Goal: Information Seeking & Learning: Check status

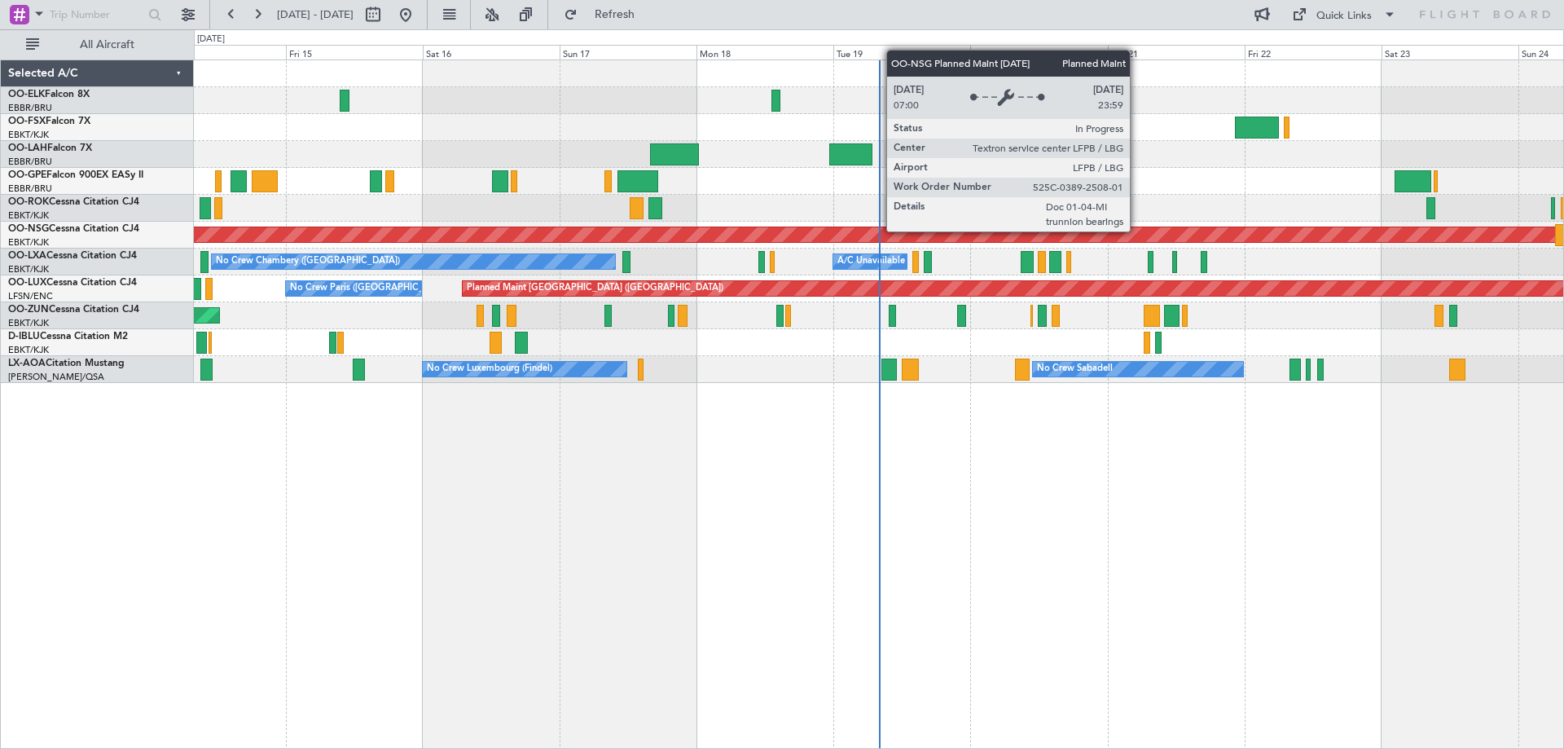
click at [795, 293] on div "Planned Maint Kortrijk-[GEOGRAPHIC_DATA] No Crew [GEOGRAPHIC_DATA] (Brussels Na…" at bounding box center [878, 221] width 1369 height 323
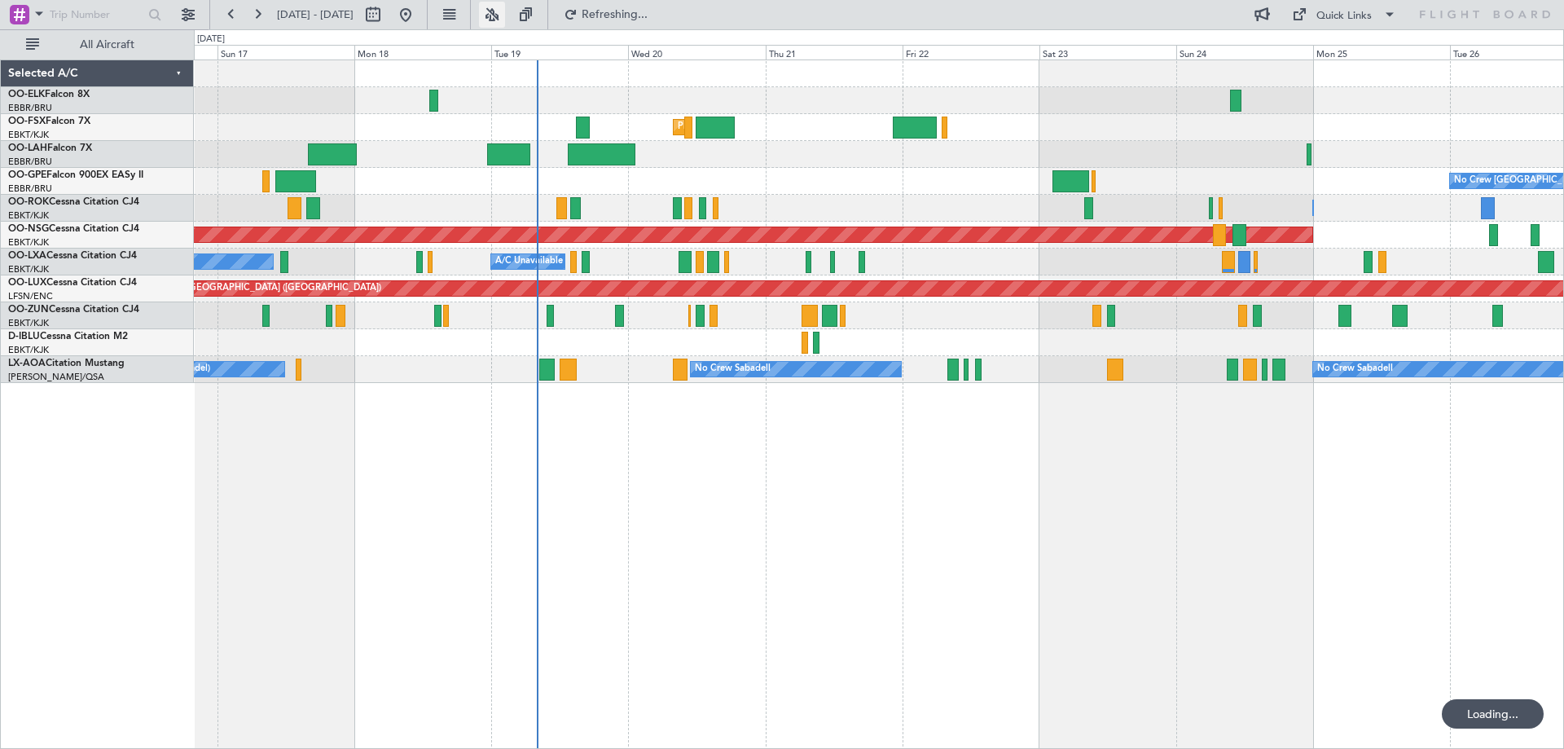
click at [505, 15] on button at bounding box center [492, 15] width 26 height 26
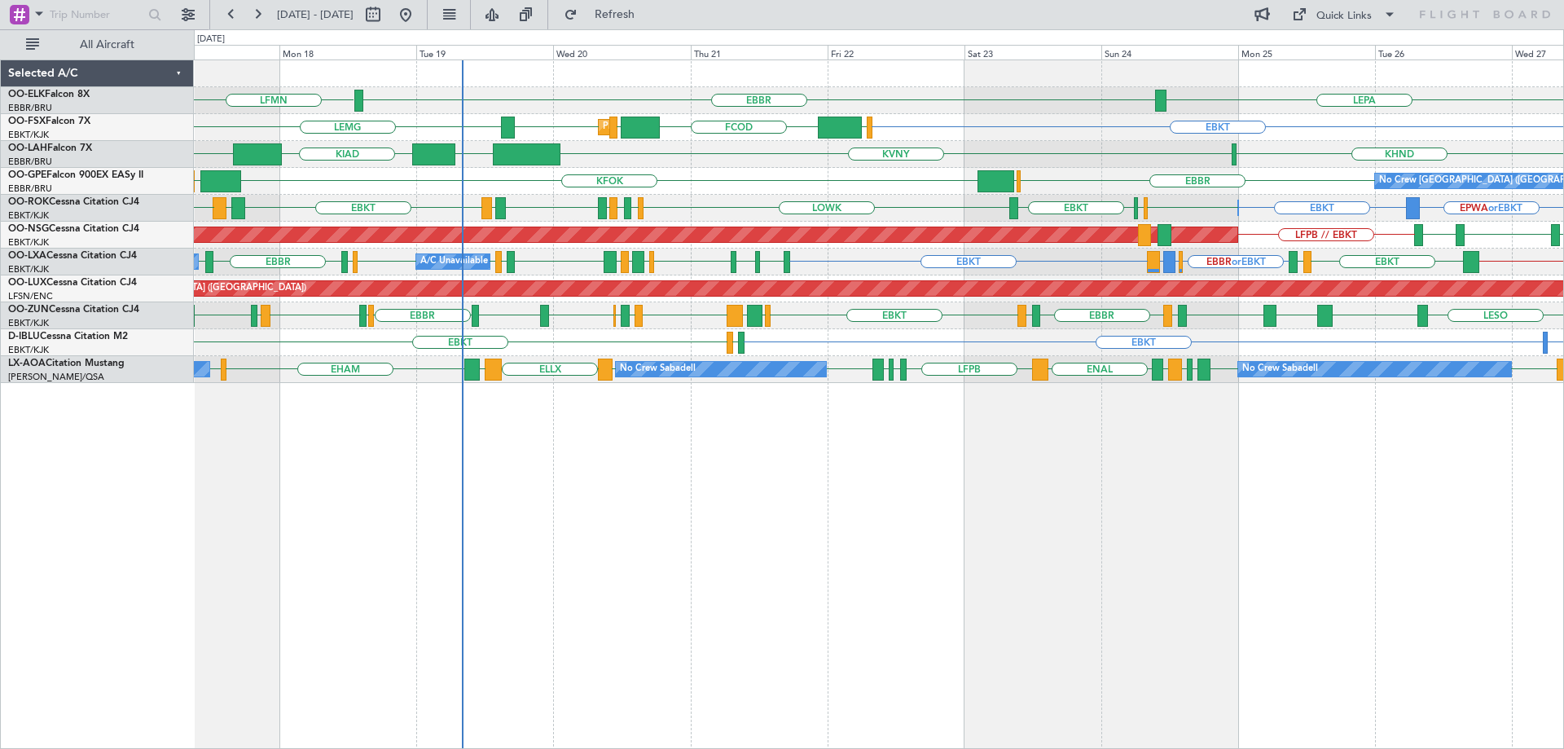
click at [530, 415] on div "LFMN LEPA [GEOGRAPHIC_DATA] Planned Maint [GEOGRAPHIC_DATA]-[GEOGRAPHIC_DATA] E…" at bounding box center [879, 403] width 1370 height 689
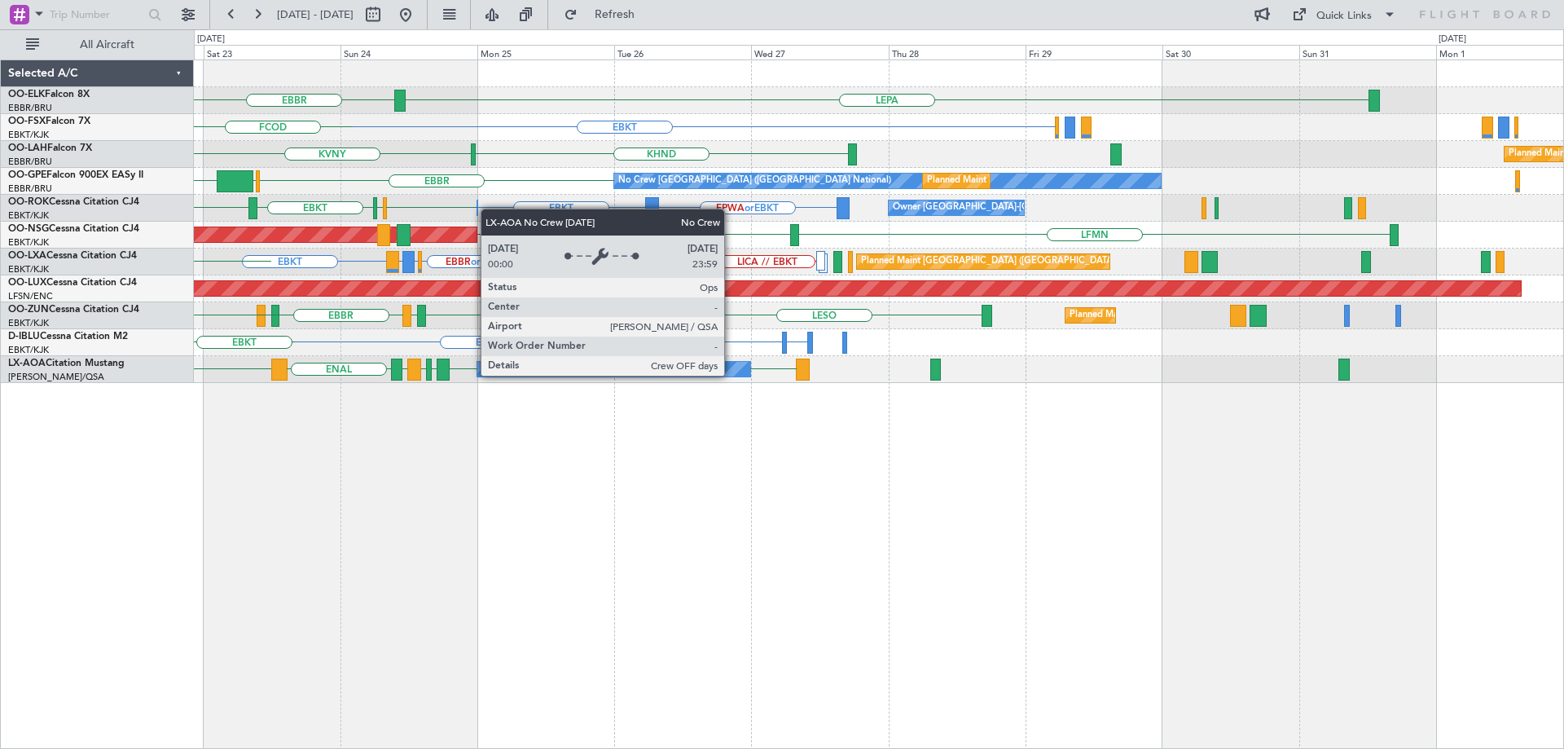
click at [744, 368] on div "LEPA [GEOGRAPHIC_DATA] EBKT FCOD [GEOGRAPHIC_DATA] EGGW Planned Maint [GEOGRAPH…" at bounding box center [878, 221] width 1369 height 323
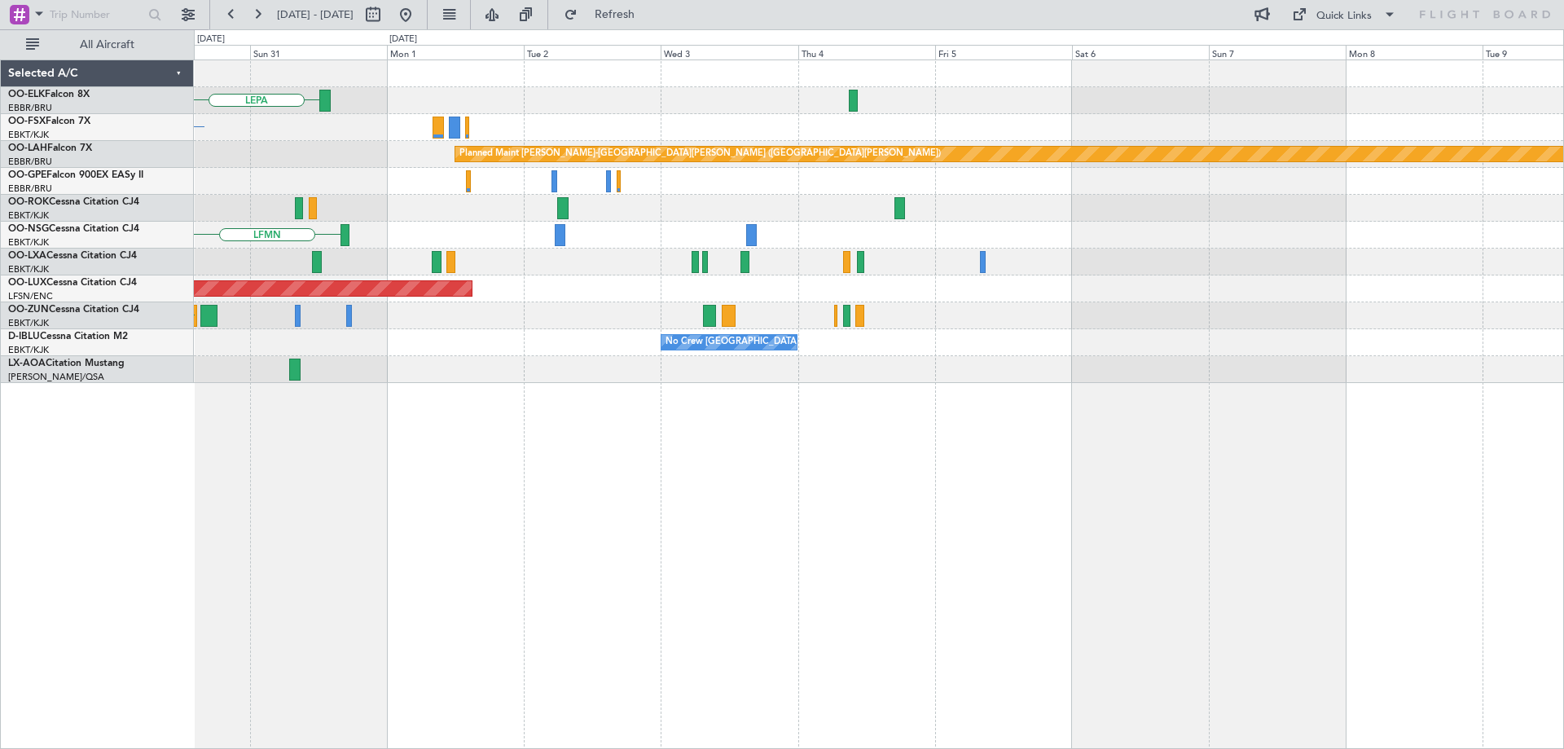
click at [705, 356] on div "LEPA EBKT Planned [GEOGRAPHIC_DATA][PERSON_NAME]-[GEOGRAPHIC_DATA][PERSON_NAME]…" at bounding box center [878, 221] width 1369 height 323
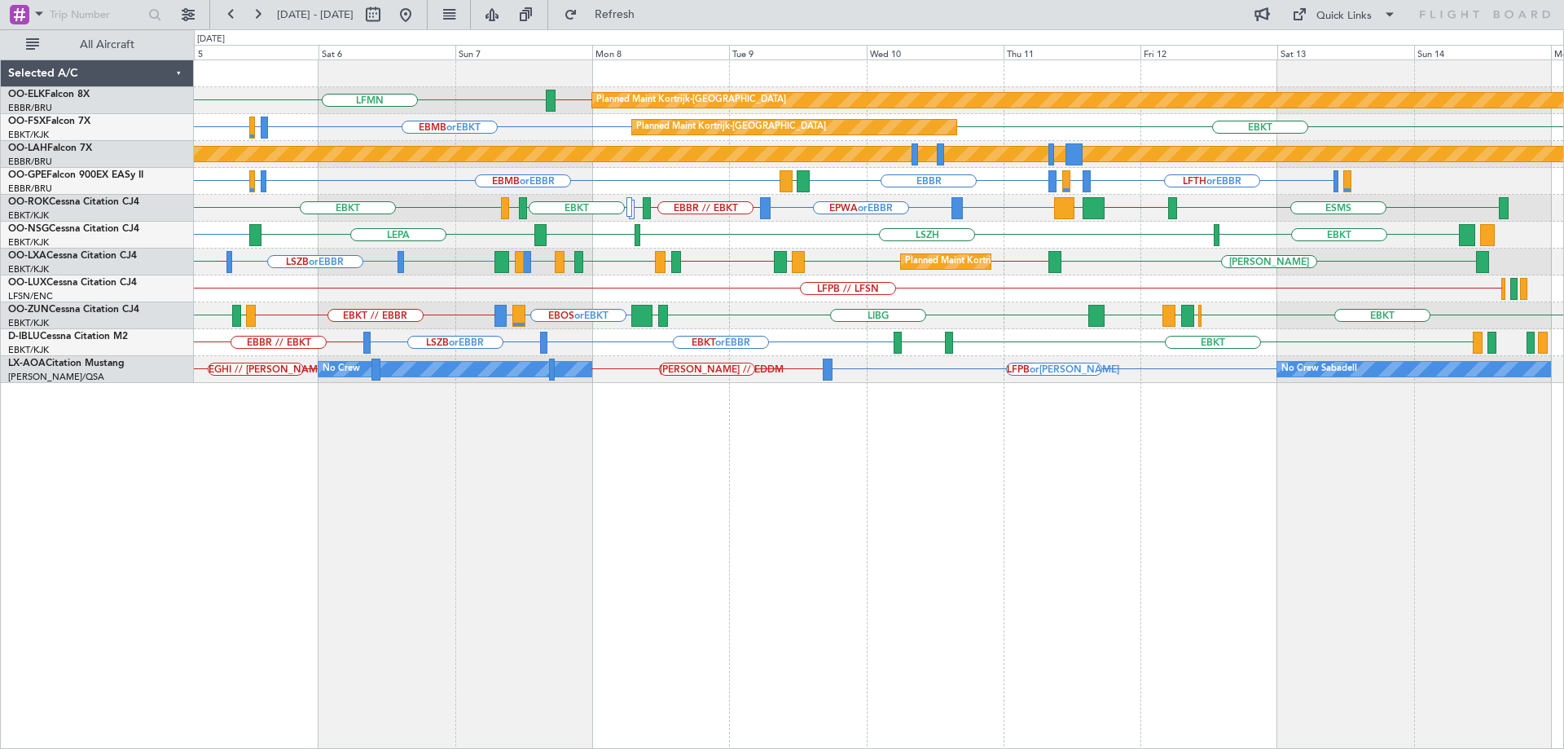
click at [902, 340] on div "LFMN EBBR // EBKT Planned Maint Kortrijk-Wevelgem EBBR EBKT EBMB or EBKT LSZH o…" at bounding box center [878, 221] width 1369 height 323
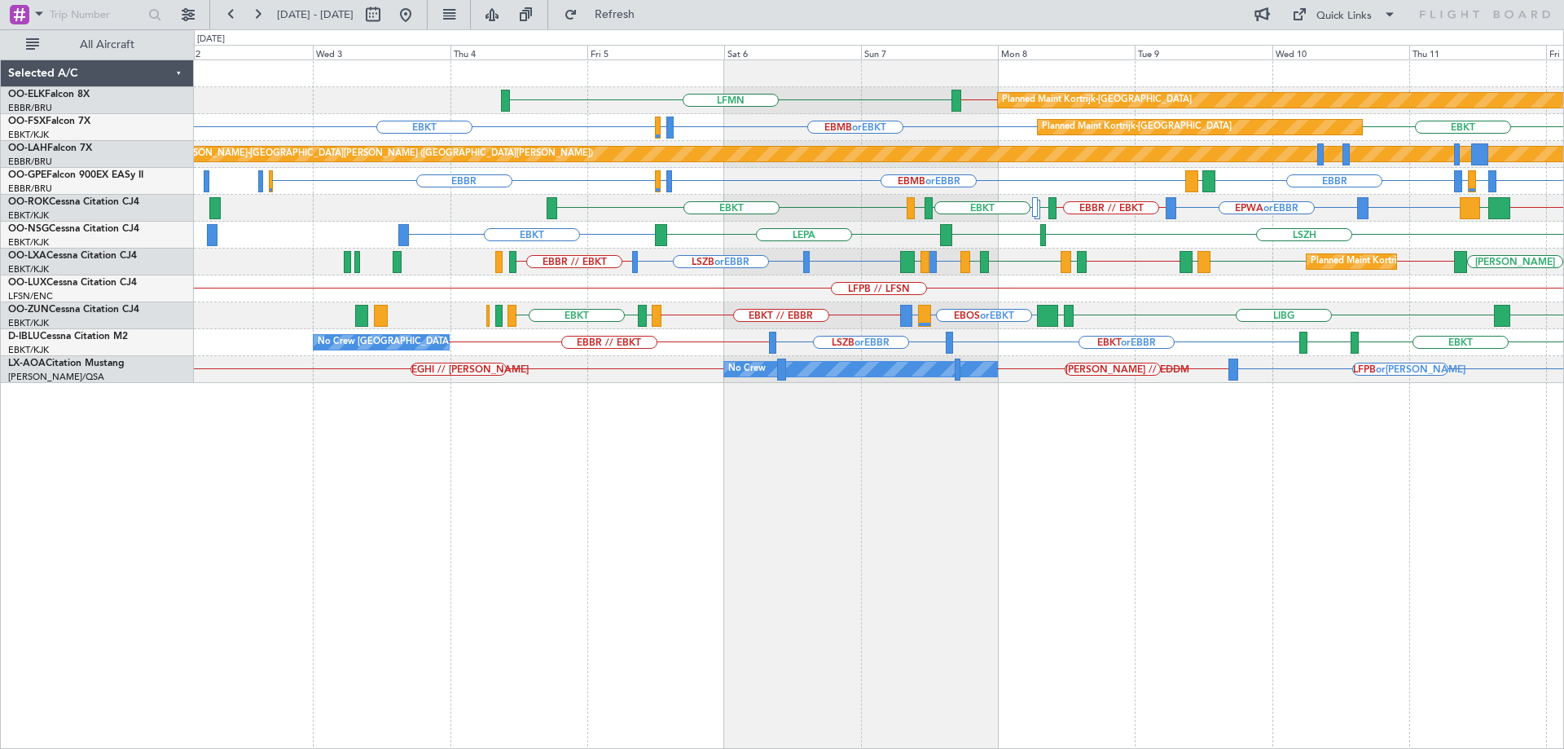
click at [847, 332] on div "Planned Maint Kortrijk-Wevelgem LFMN EBBR // EBKT Planned Maint Kortrijk-Wevelg…" at bounding box center [878, 221] width 1369 height 323
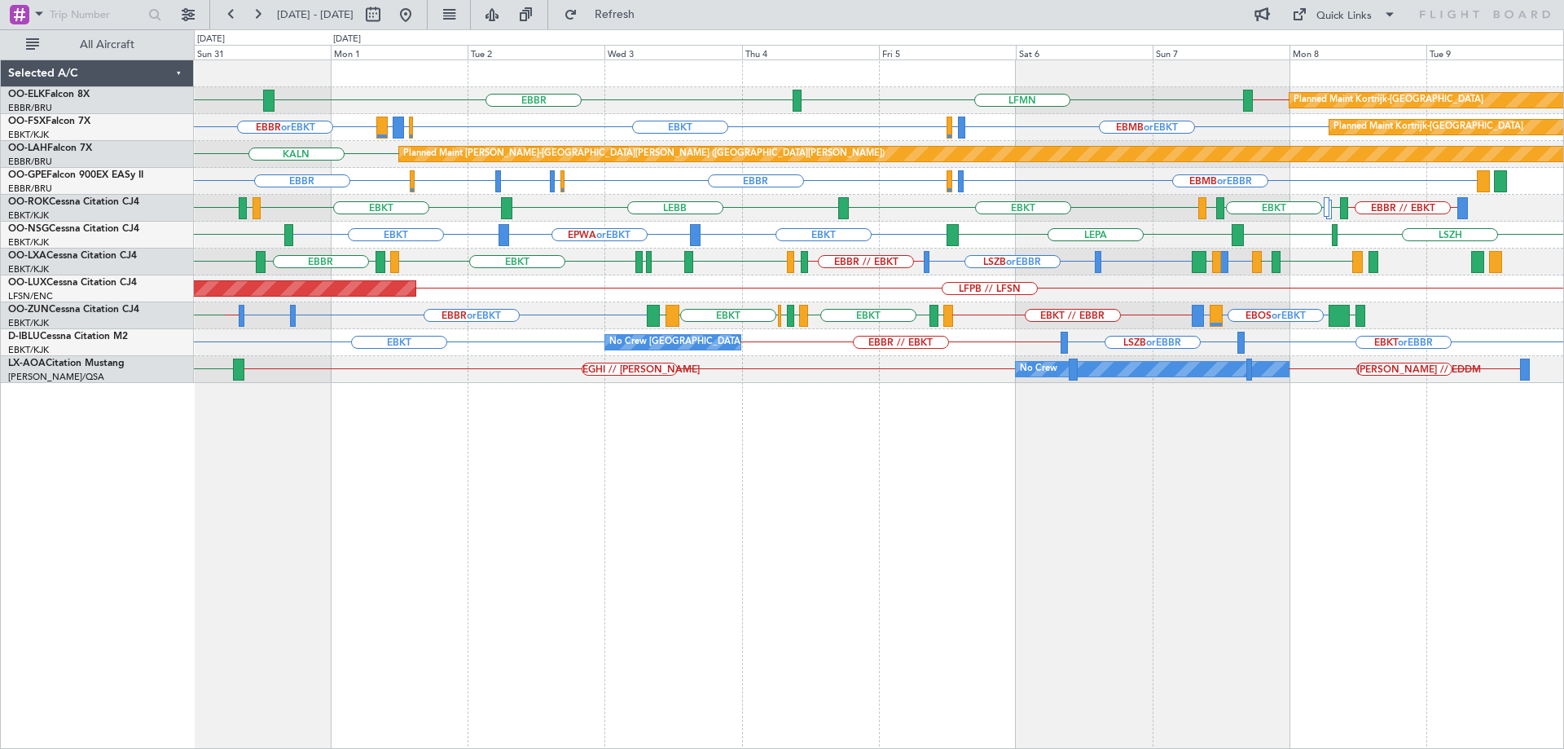
click at [1033, 306] on div "EBKT // EBBR EBBR or EBKT EGGD or EBKT EBOS or EBKT LIRN or EBKT EBKT // EBBR E…" at bounding box center [878, 315] width 1369 height 27
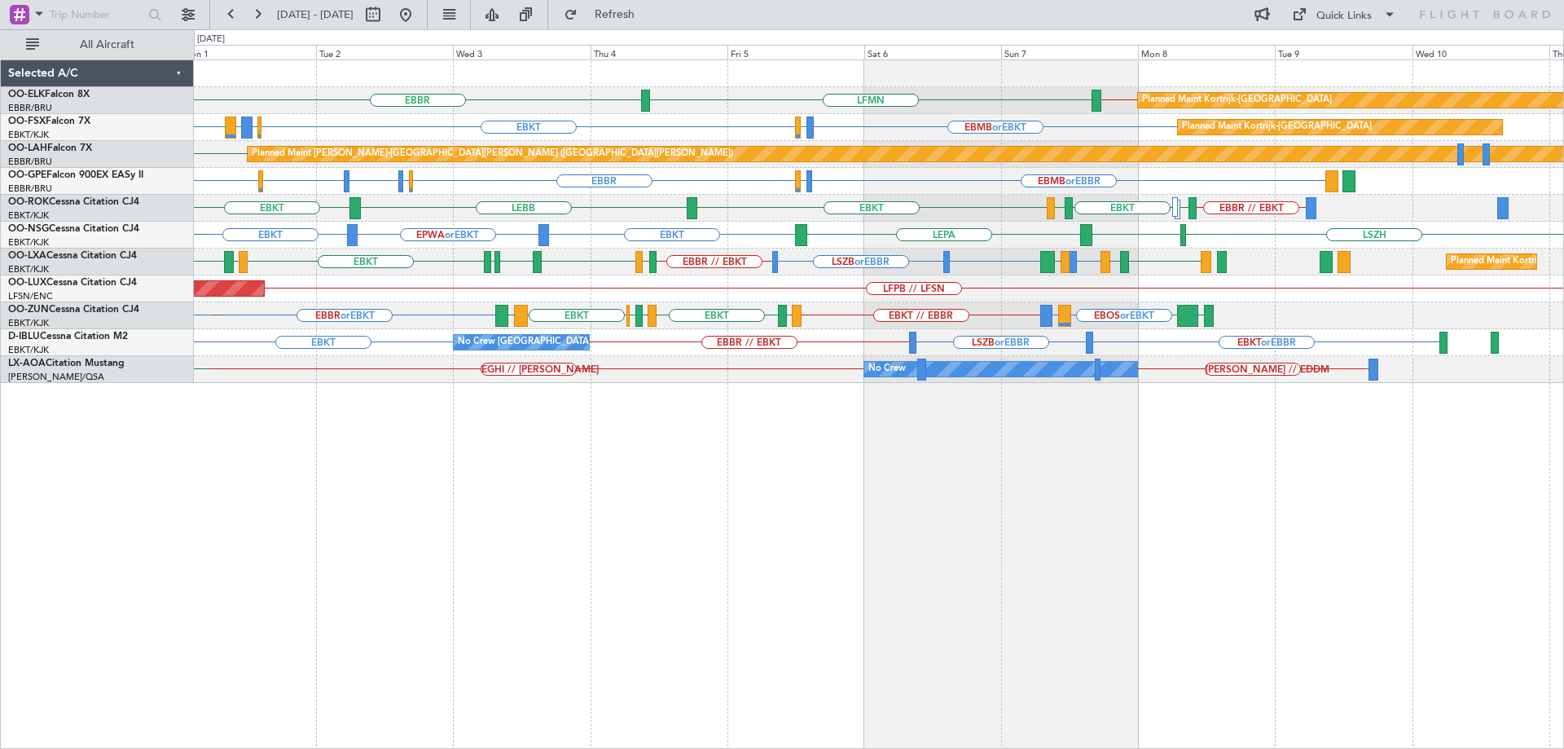
click at [881, 325] on div "EBBR or EBKT EBOS or EBKT LIRN or EBKT EBKT // EBBR EBKT LIML EBLG EBKT LIRA LG…" at bounding box center [878, 315] width 1369 height 27
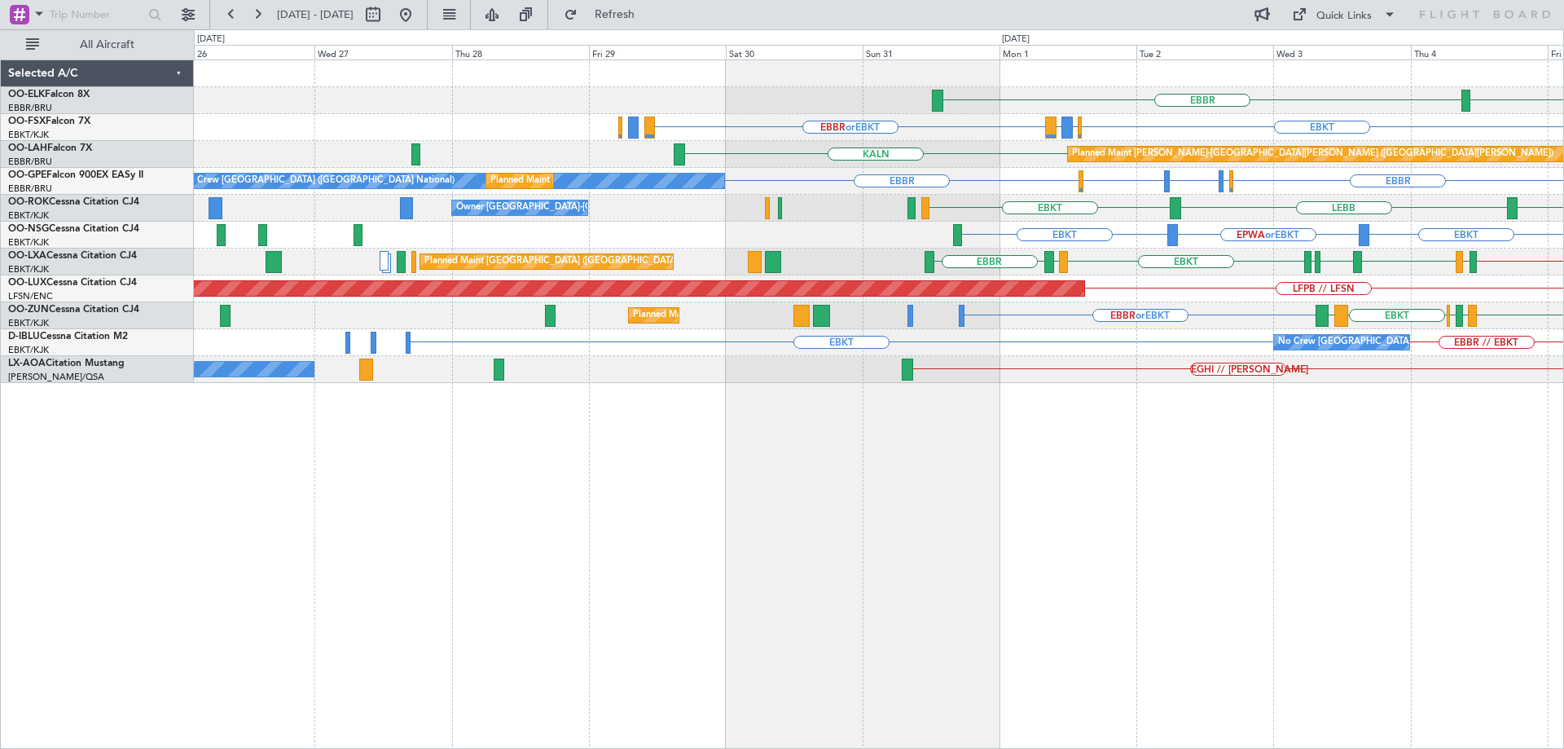
click at [1121, 359] on div "LFMN EBBR EBKT EBBR or EBKT LIRZ or EBKT EBBR or EBKT LSZH or EBKT EBMB or EBKT…" at bounding box center [878, 221] width 1369 height 323
click at [826, 276] on div "LFMN EBBR EBKT EBBR or EBKT LIRZ or EBKT EBBR or EBKT LSZH or EBKT EBMB or EBKT…" at bounding box center [878, 221] width 1369 height 323
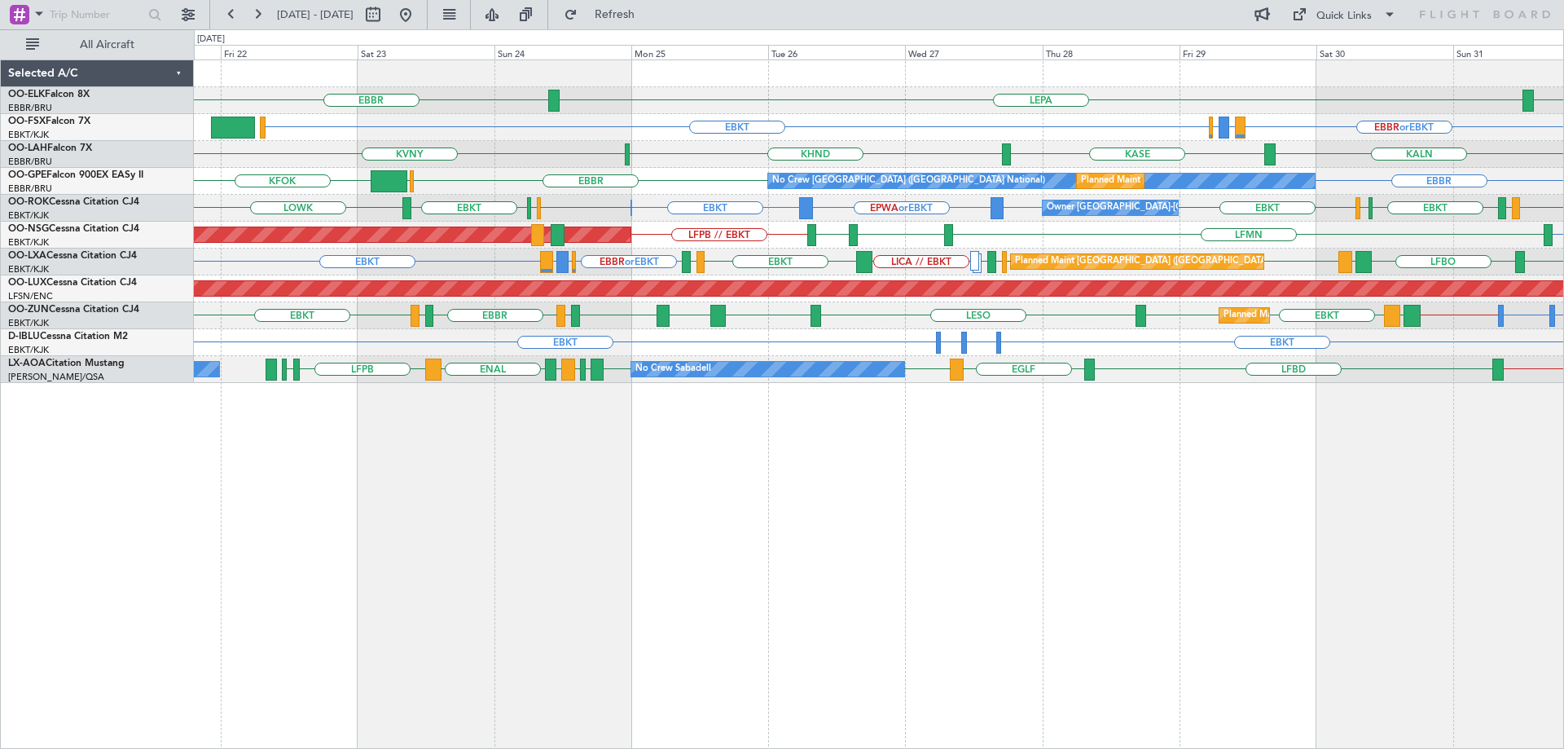
click at [404, 345] on div "EBKT EBKT EHAM or EBKT ELLX or EBKT No Crew Brussels (Brussels National)" at bounding box center [878, 342] width 1369 height 27
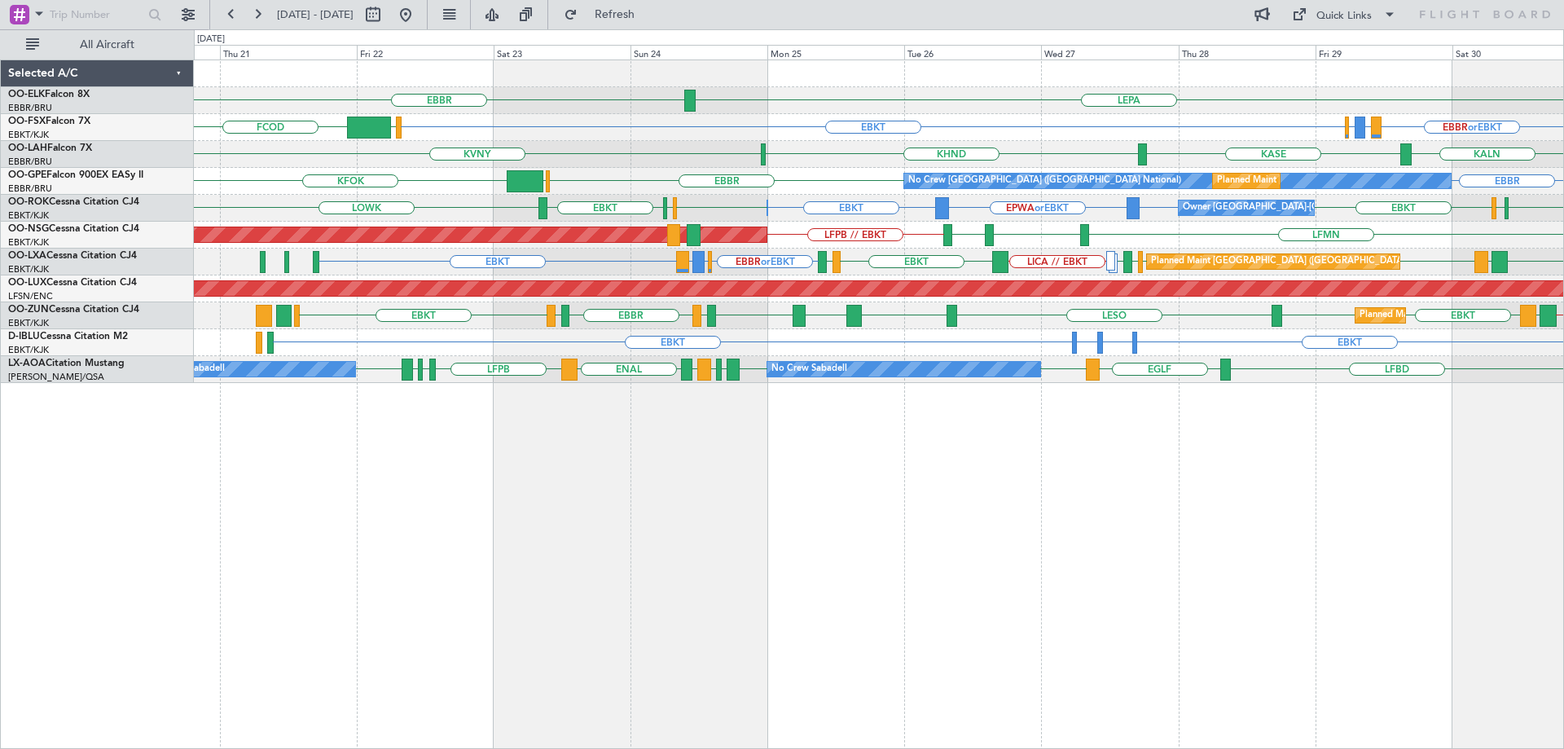
click at [644, 249] on div "EBBR LEPA EBBR EBKT EBBR or EBKT LIRZ or EBKT EBBR or EBKT FCOD EGGW Planned Ma…" at bounding box center [878, 221] width 1369 height 323
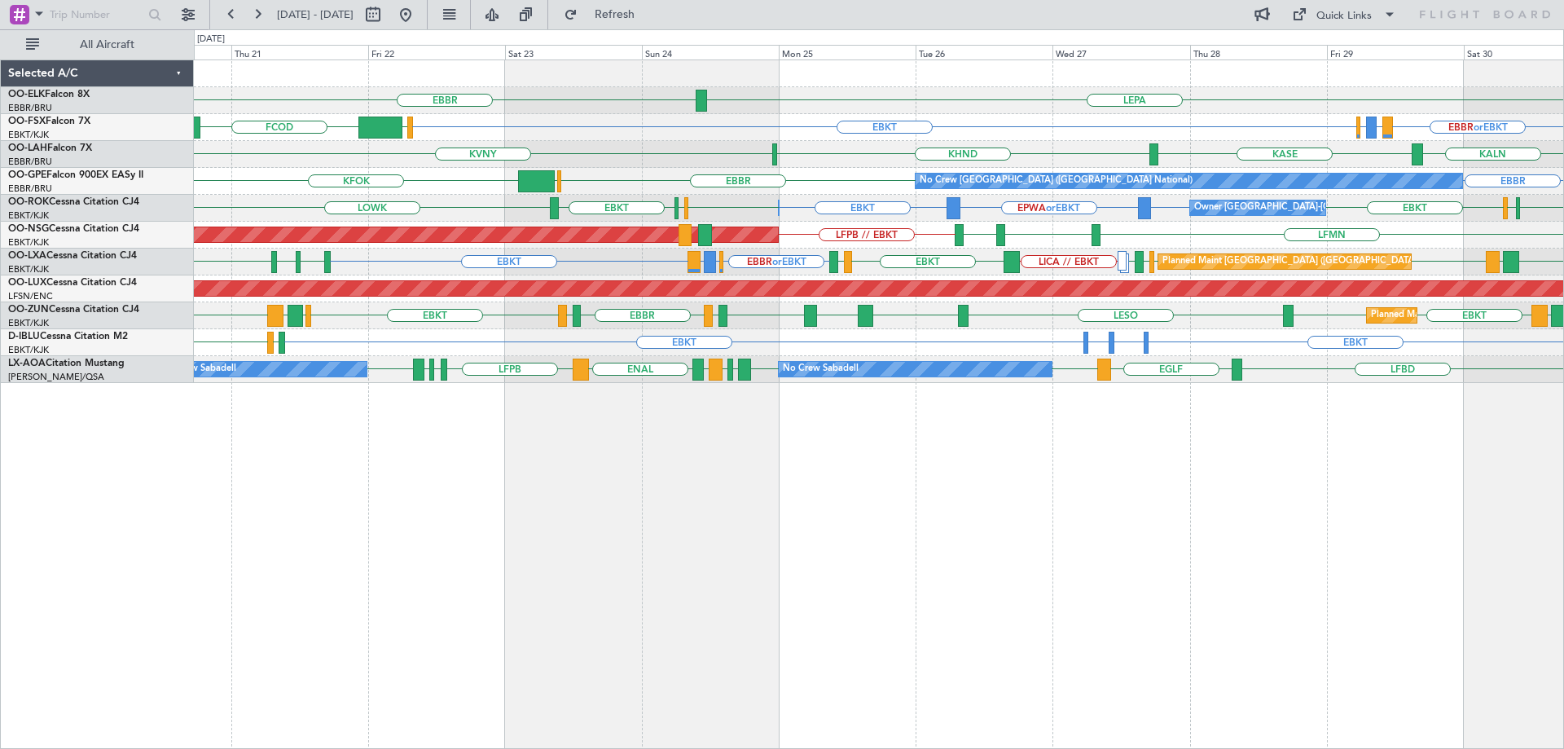
click at [1172, 279] on div "LEPA EBBR EBBR or EBKT LIRZ or EBKT EBBR or EBKT EBKT FCOD EGGW Planned Maint K…" at bounding box center [878, 221] width 1369 height 323
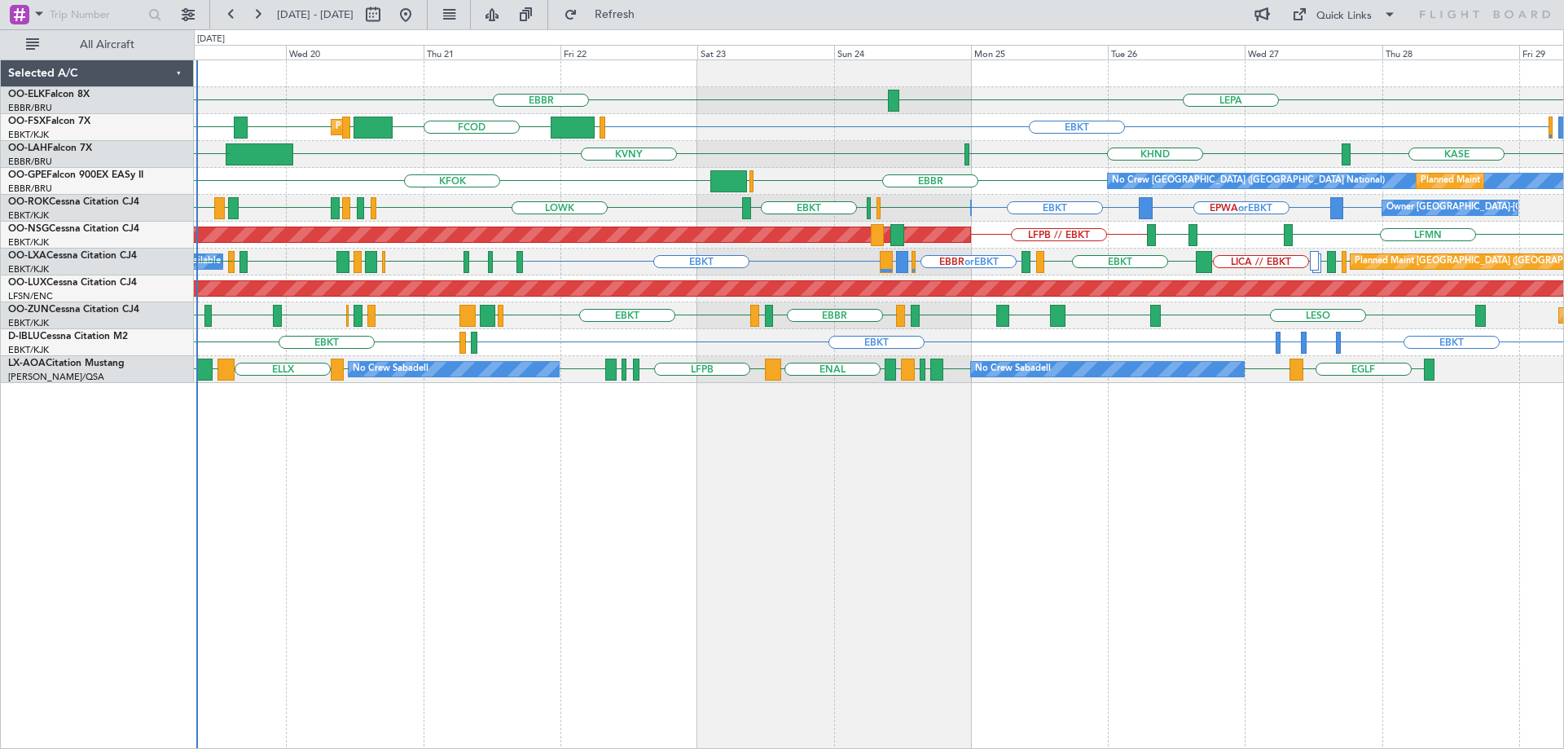
click at [911, 277] on div "LEPA EBBR LFMN EBKT FCOD LSGG EBKT LEMG EGGW Planned Maint Kortrijk-Wevelgem KA…" at bounding box center [878, 221] width 1369 height 323
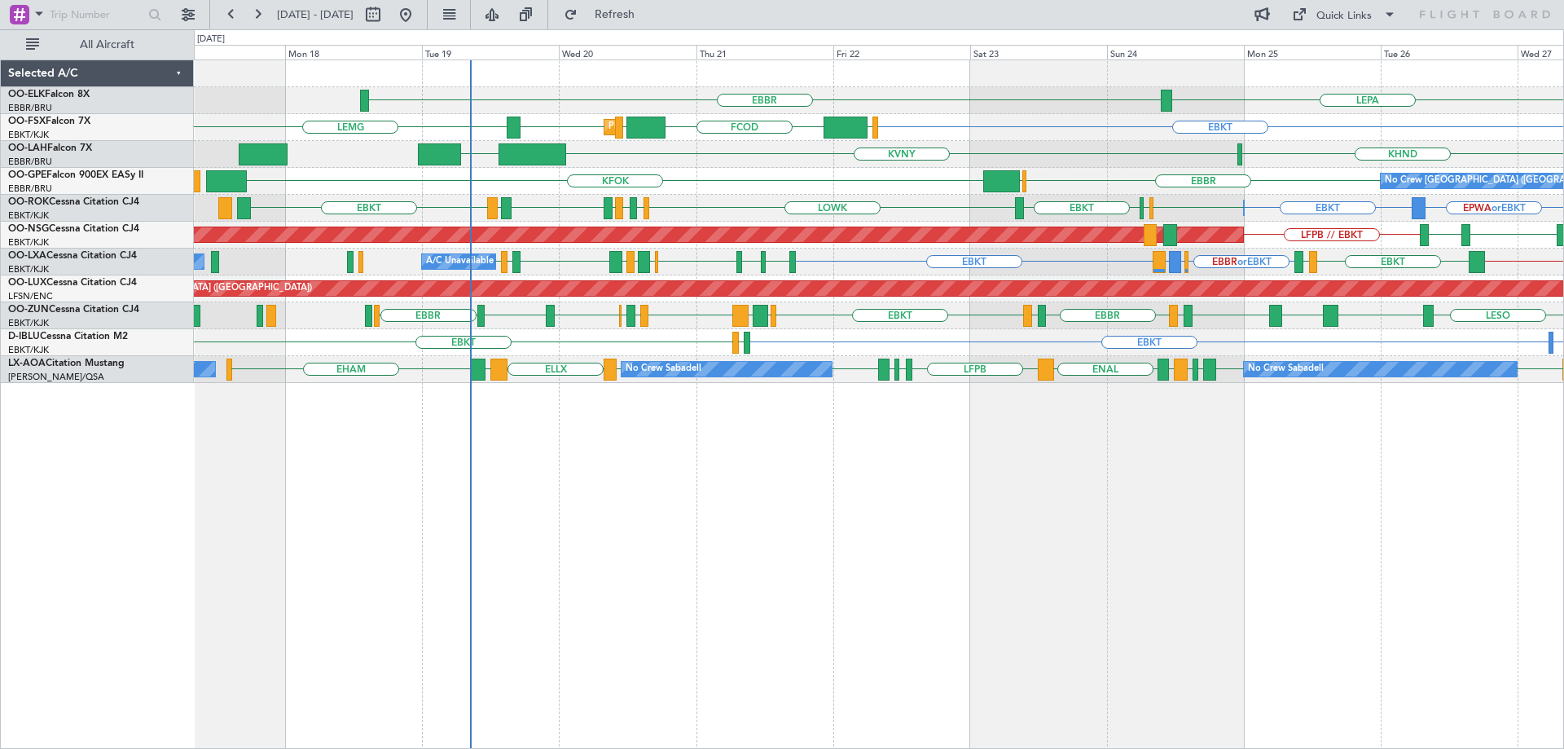
click at [653, 309] on div "LESO EBKT LOWS EBKT EBBR EGPF EBBR EBKT LEBZ EBKT LOWS EBBR LFBD EBKT EGKB LPCS…" at bounding box center [878, 315] width 1369 height 27
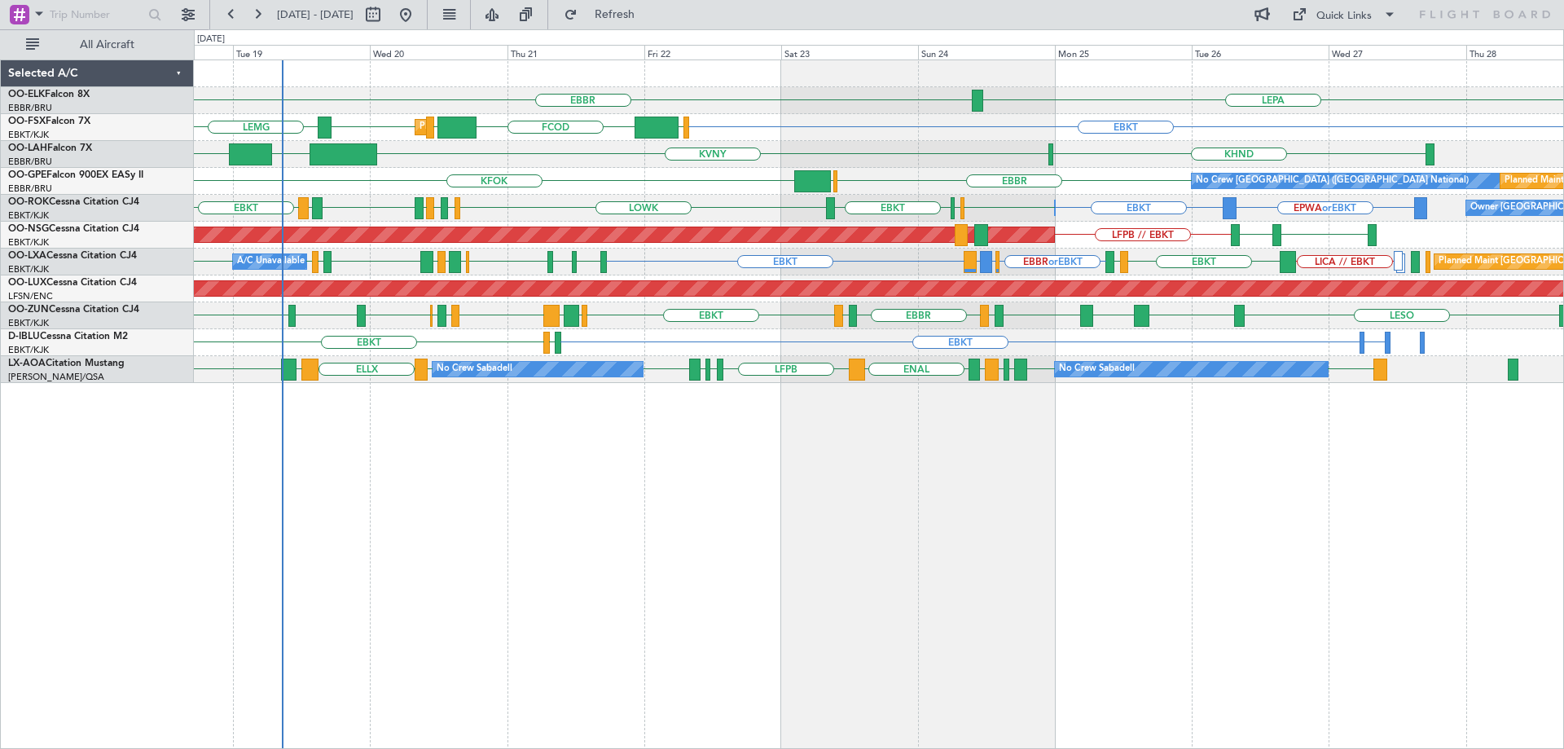
click at [872, 317] on div "LEPA EBBR LFMN EBKT EGGW FCOD LEMG LSGG EBKT Planned Maint Kortrijk-Wevelgem KH…" at bounding box center [878, 221] width 1369 height 323
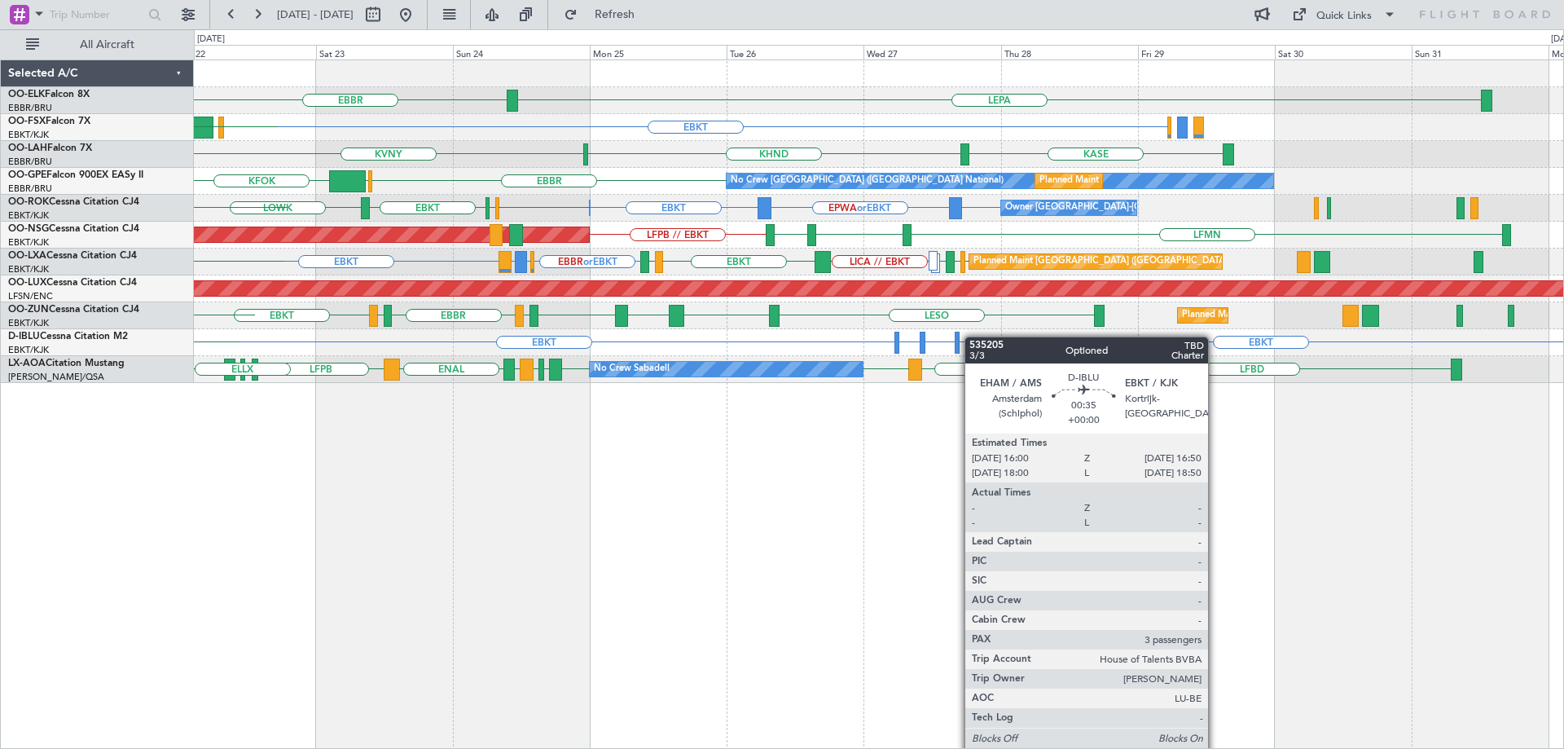
click at [967, 336] on div "LEPA EBBR EBKT EGGW FCOD LSGG Planned Maint Kortrijk-Wevelgem EBKT LEMG KHND KV…" at bounding box center [878, 221] width 1369 height 323
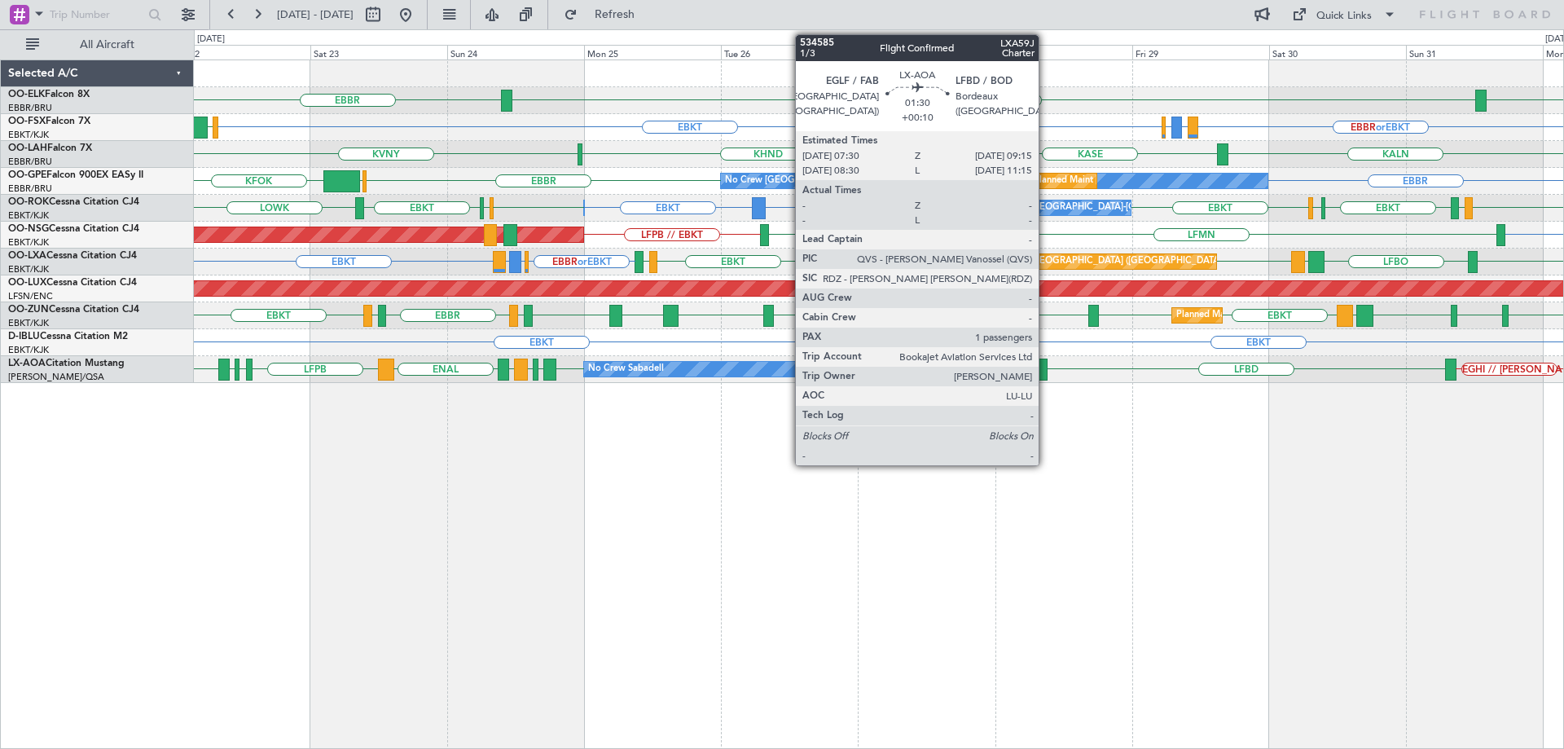
click at [1046, 368] on div at bounding box center [1042, 369] width 11 height 22
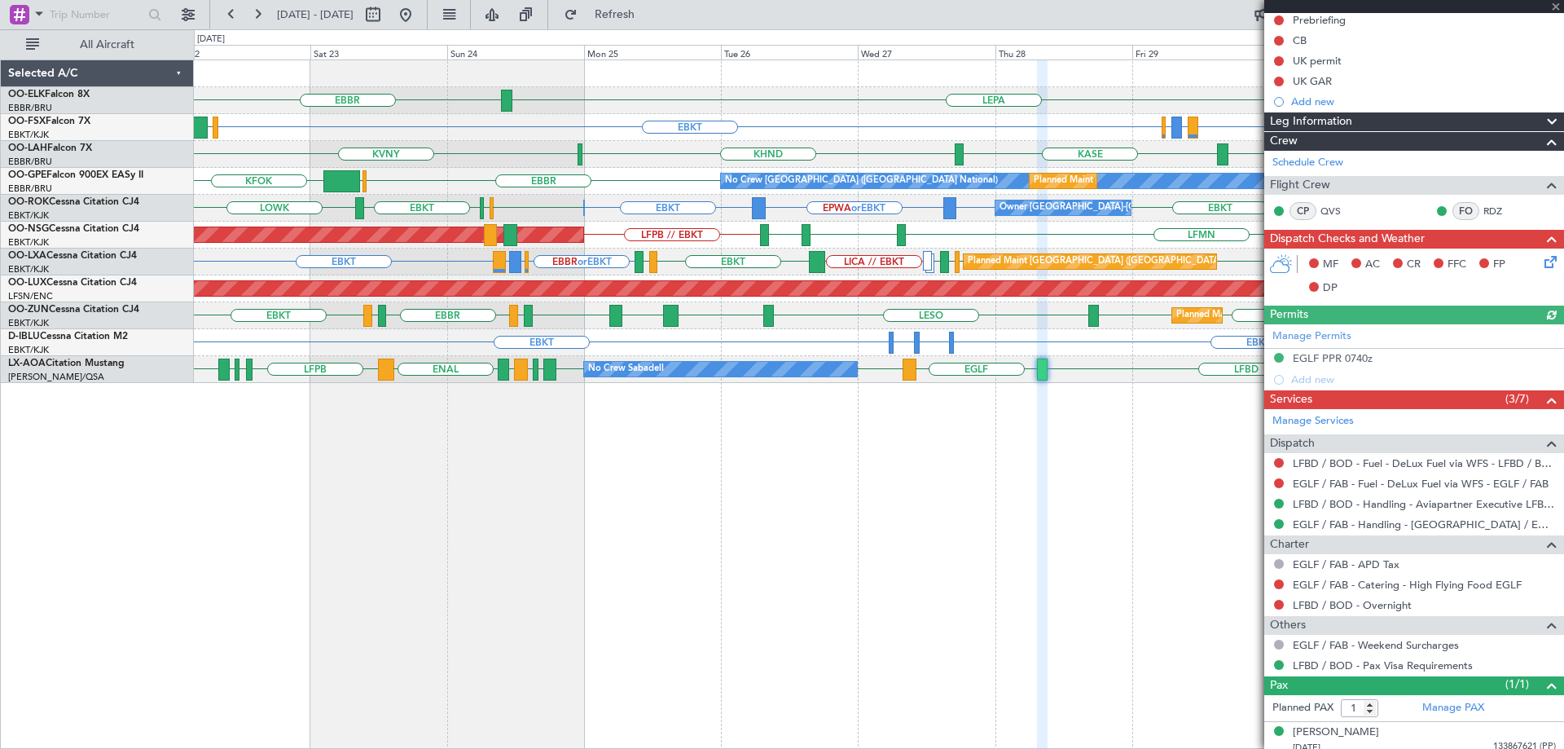
scroll to position [178, 0]
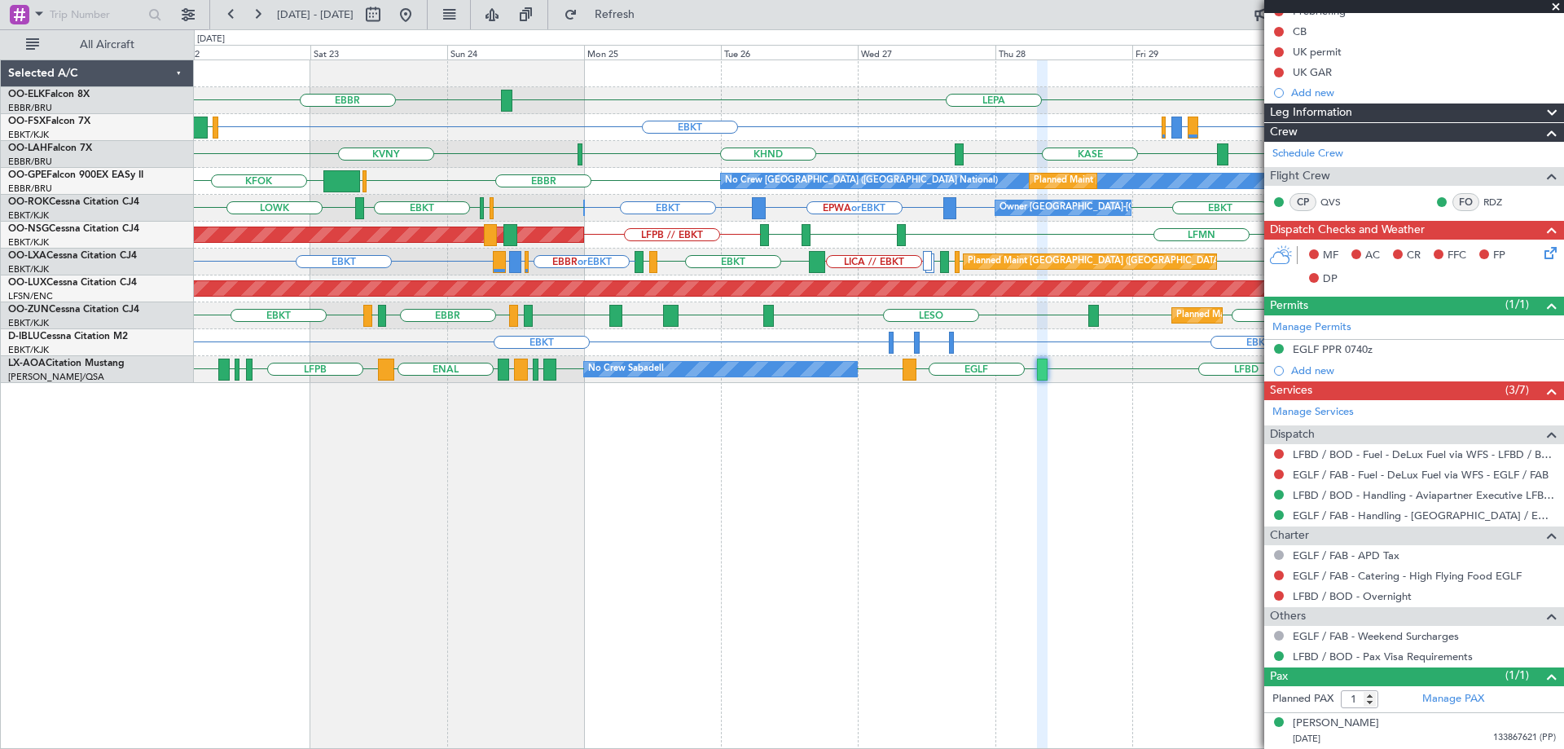
click at [1556, 7] on span at bounding box center [1556, 7] width 16 height 15
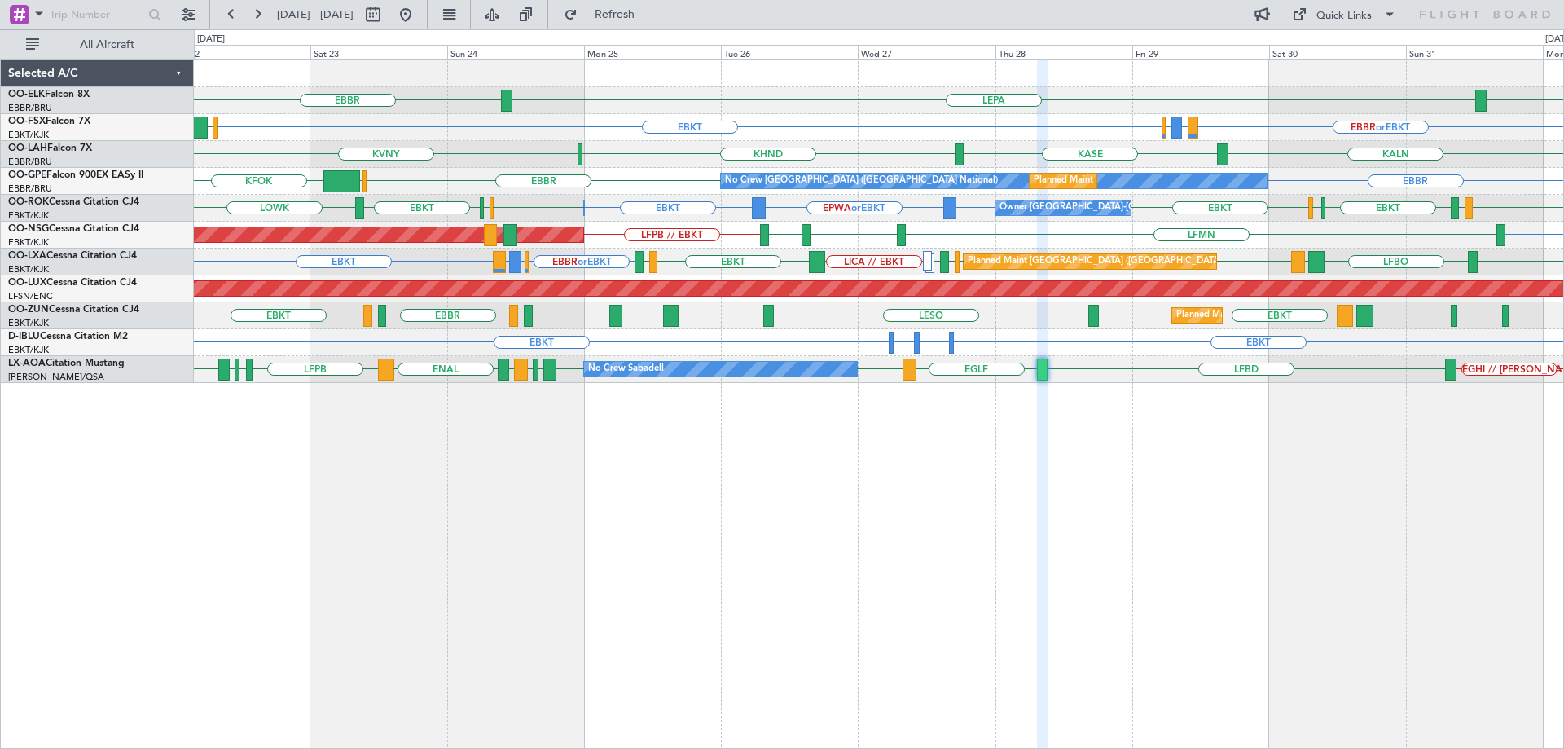
type input "0"
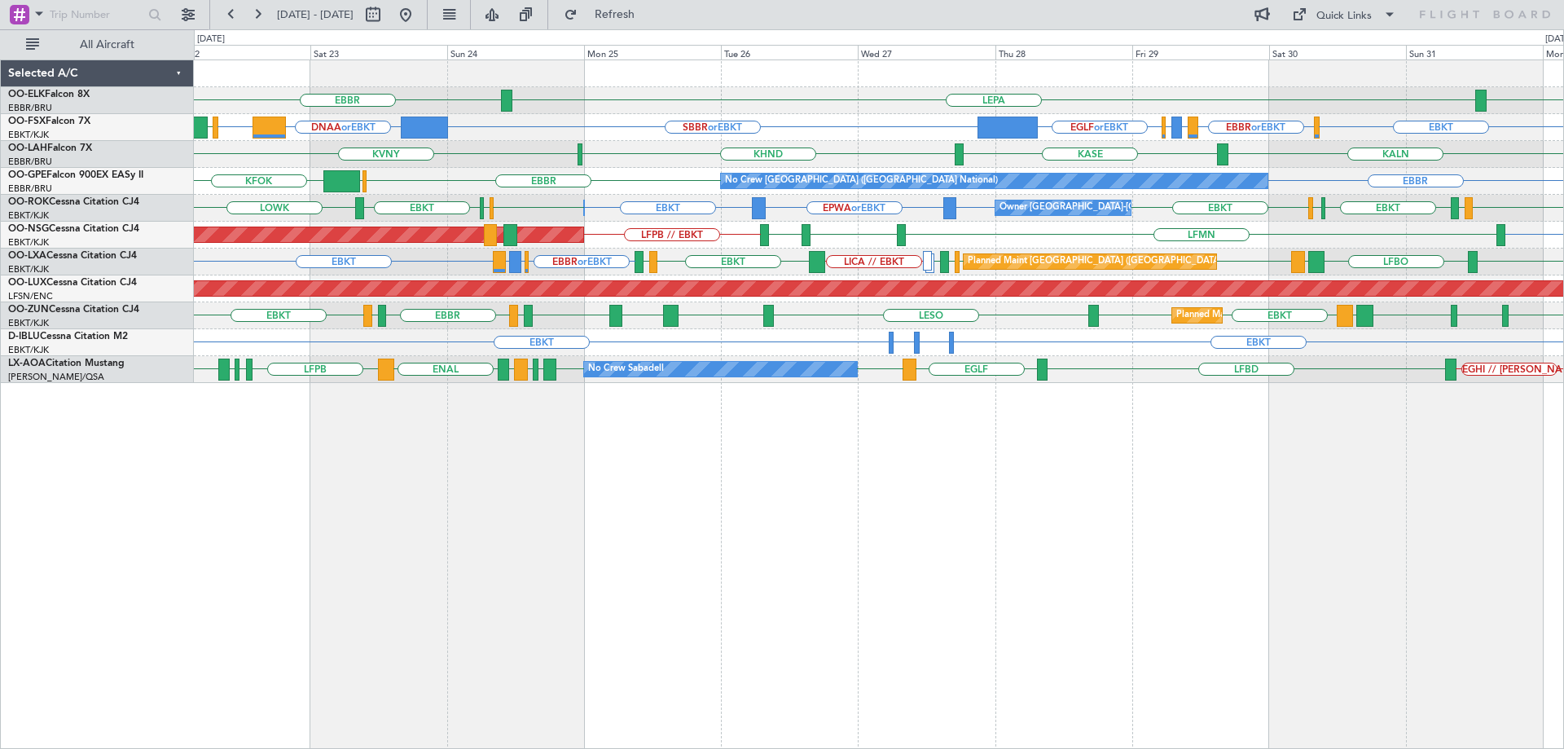
click at [393, 335] on div "EBBR LEPA EBBR EBKT EBBR or EBKT LIRZ or EBKT EBBR or EBKT EGLF or EBKT SBBR or…" at bounding box center [878, 221] width 1369 height 323
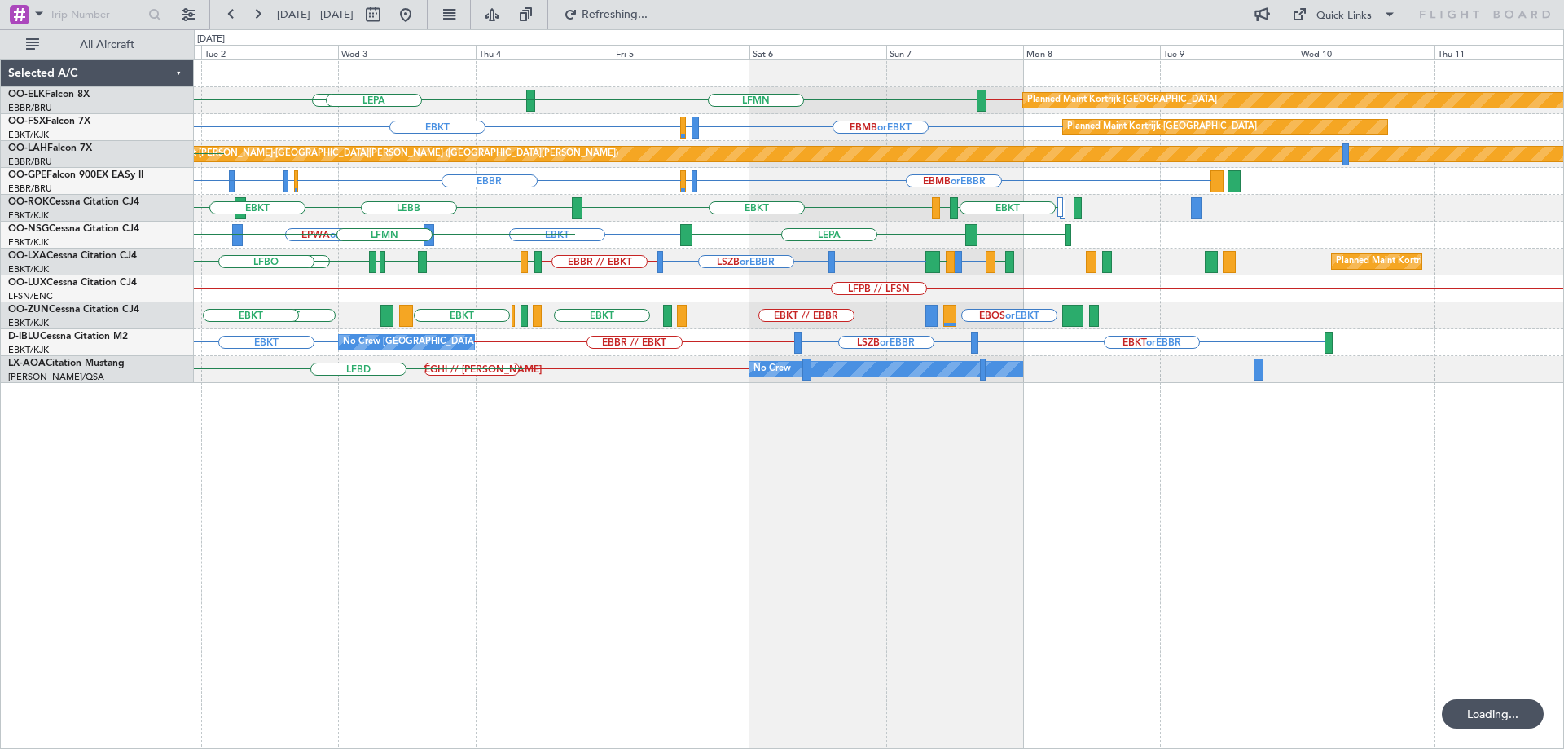
click at [604, 303] on div "EBBR // EBKT LFMN EBBR Planned Maint Kortrijk-Wevelgem LEPA EBMB or EBKT LSZH o…" at bounding box center [878, 221] width 1369 height 323
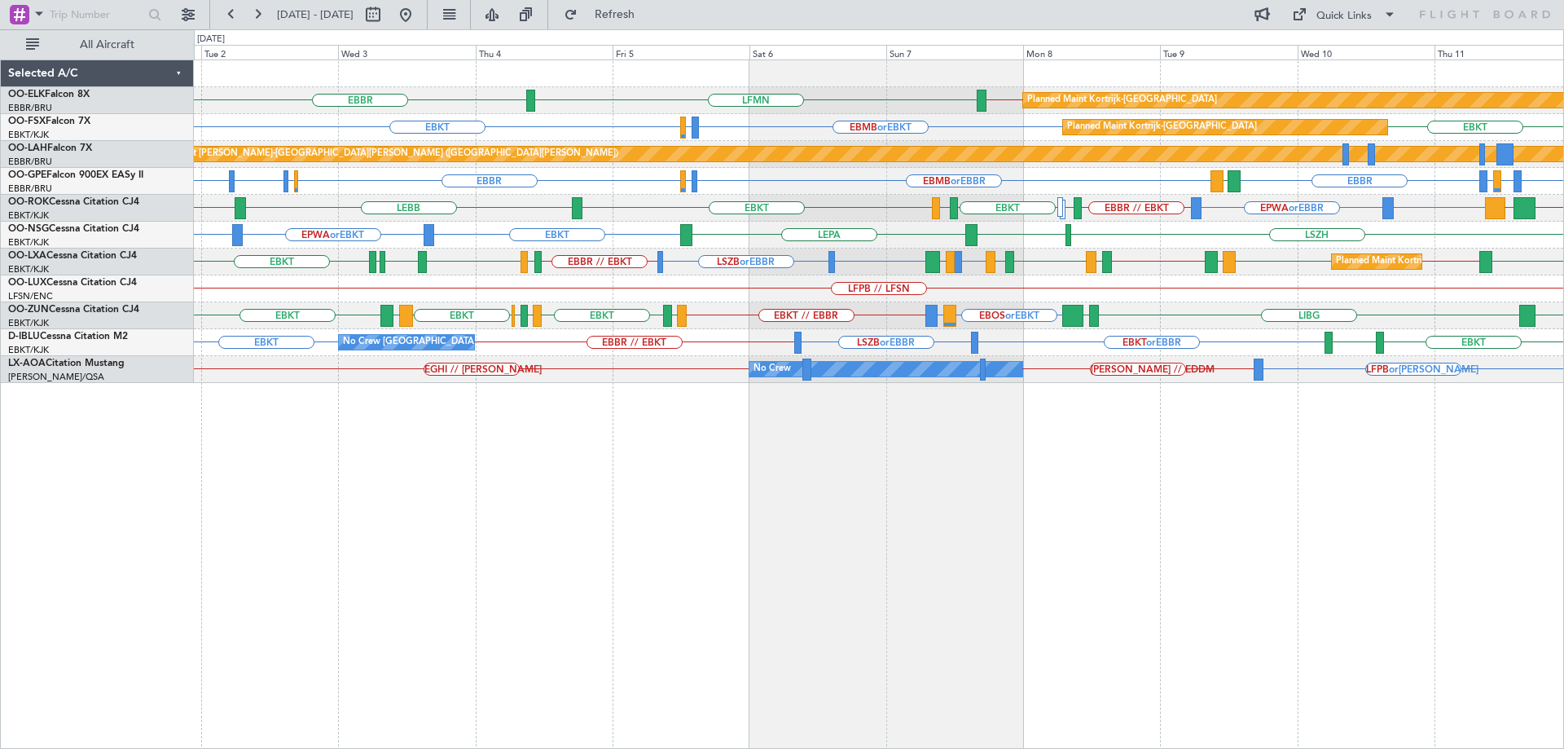
click at [938, 459] on div "EBBR // EBKT LFMN EBBR Planned Maint Kortrijk-Wevelgem EBMB or EBKT LSZH or EBK…" at bounding box center [879, 403] width 1370 height 689
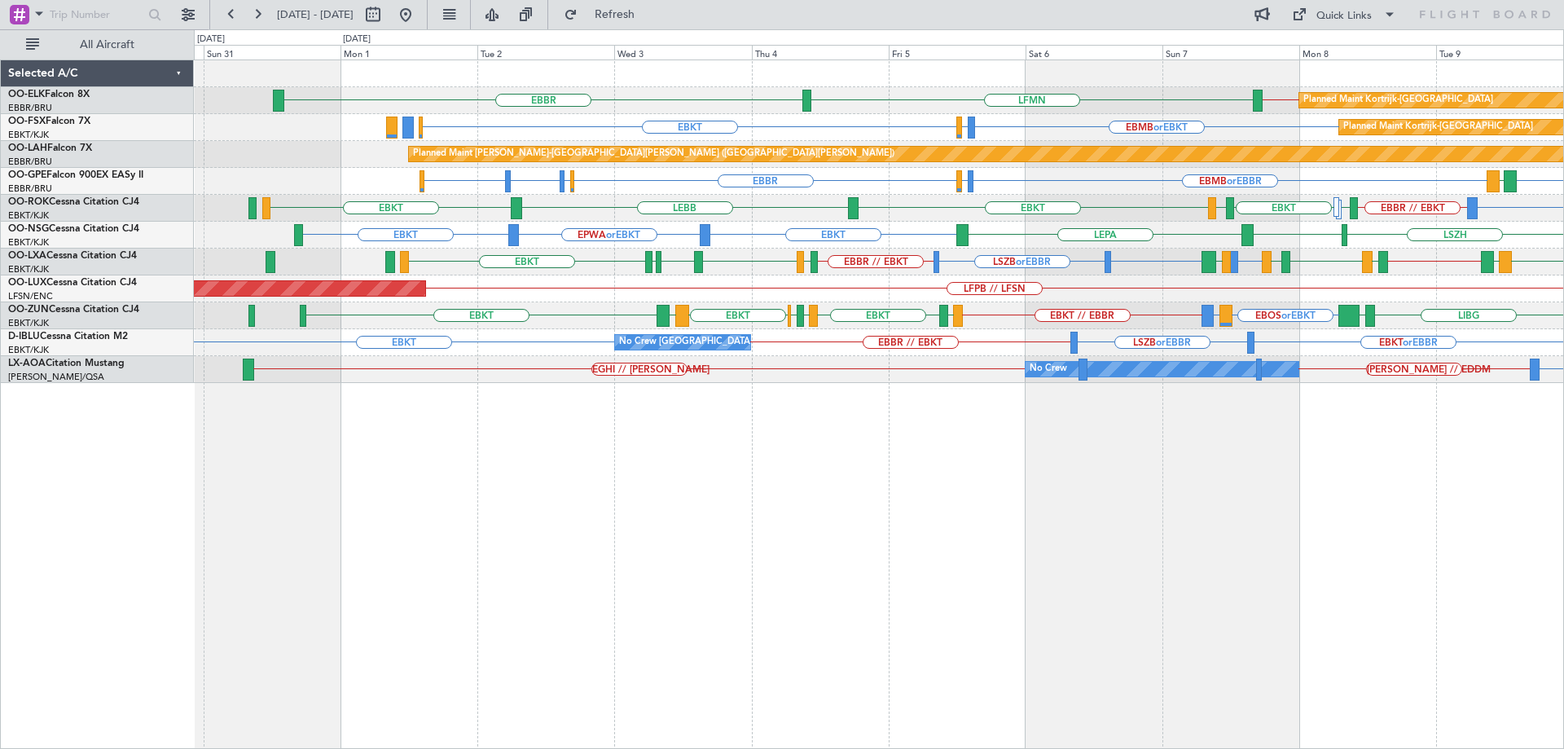
click at [769, 313] on div "EBOS or EBKT LIRN or EBKT EBKT // EBBR LIBG LGMK LFMD EBKT LIML EBLG EBKT LIRA …" at bounding box center [878, 315] width 1369 height 27
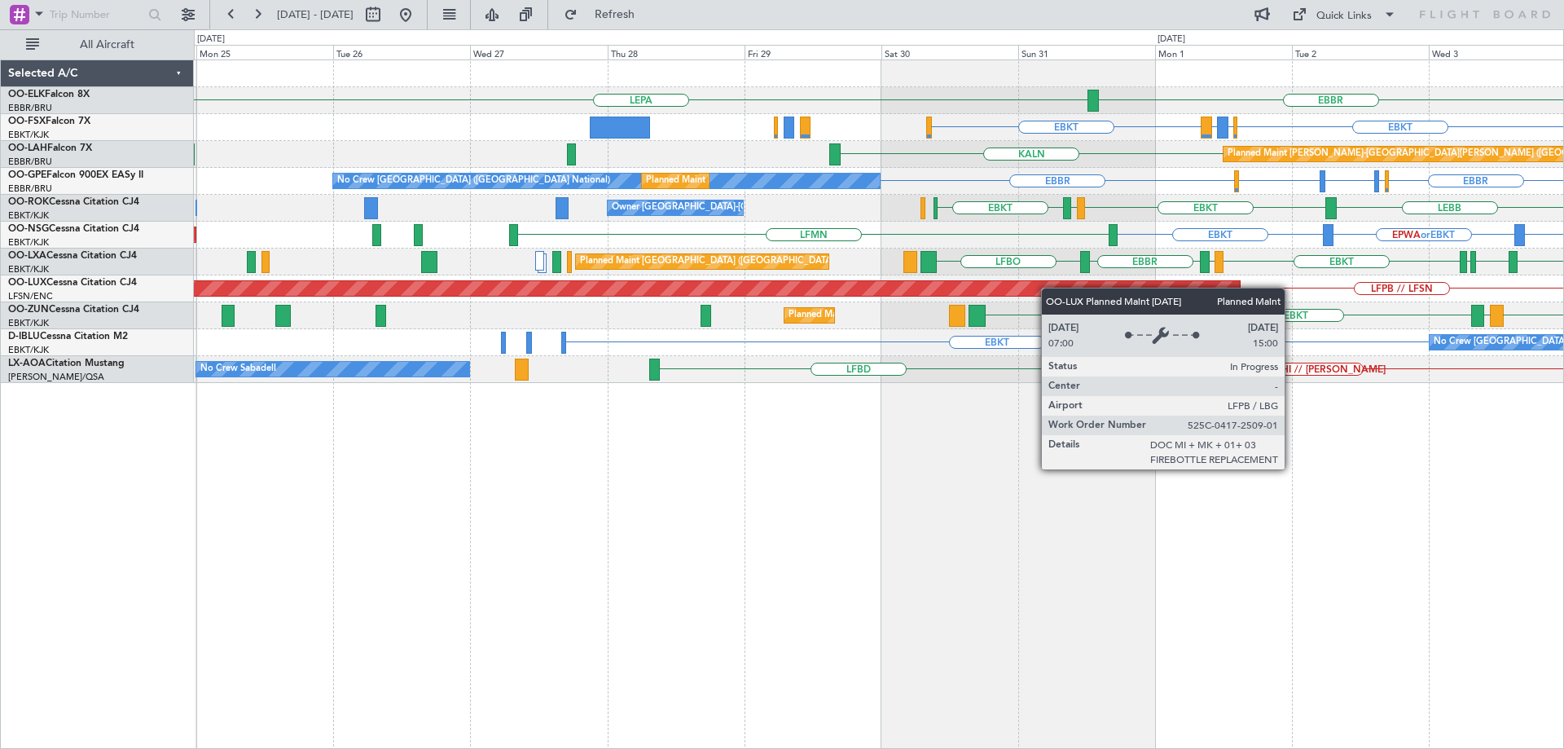
click at [1137, 288] on div "LEPA EBBR LFMN EBKT EBKT EBBR or EBKT LIRZ or EBKT LSZH or EBKT EBMB or EBKT Pl…" at bounding box center [878, 221] width 1369 height 323
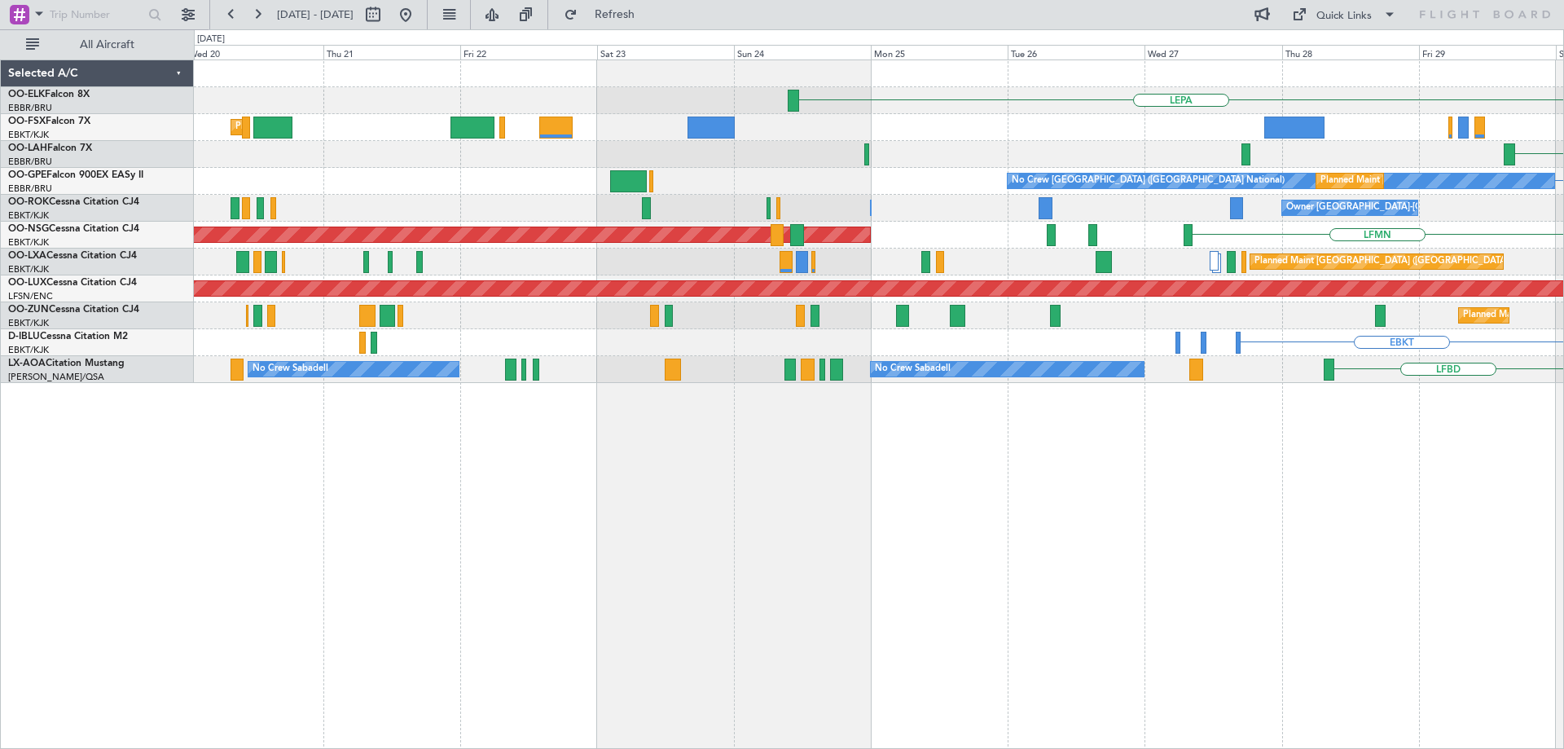
click at [960, 262] on div "LEPA EBBR Planned Maint Kortrijk-Wevelgem EBKT LIRZ or EBKT EBBR or EBKT KALN P…" at bounding box center [878, 221] width 1369 height 323
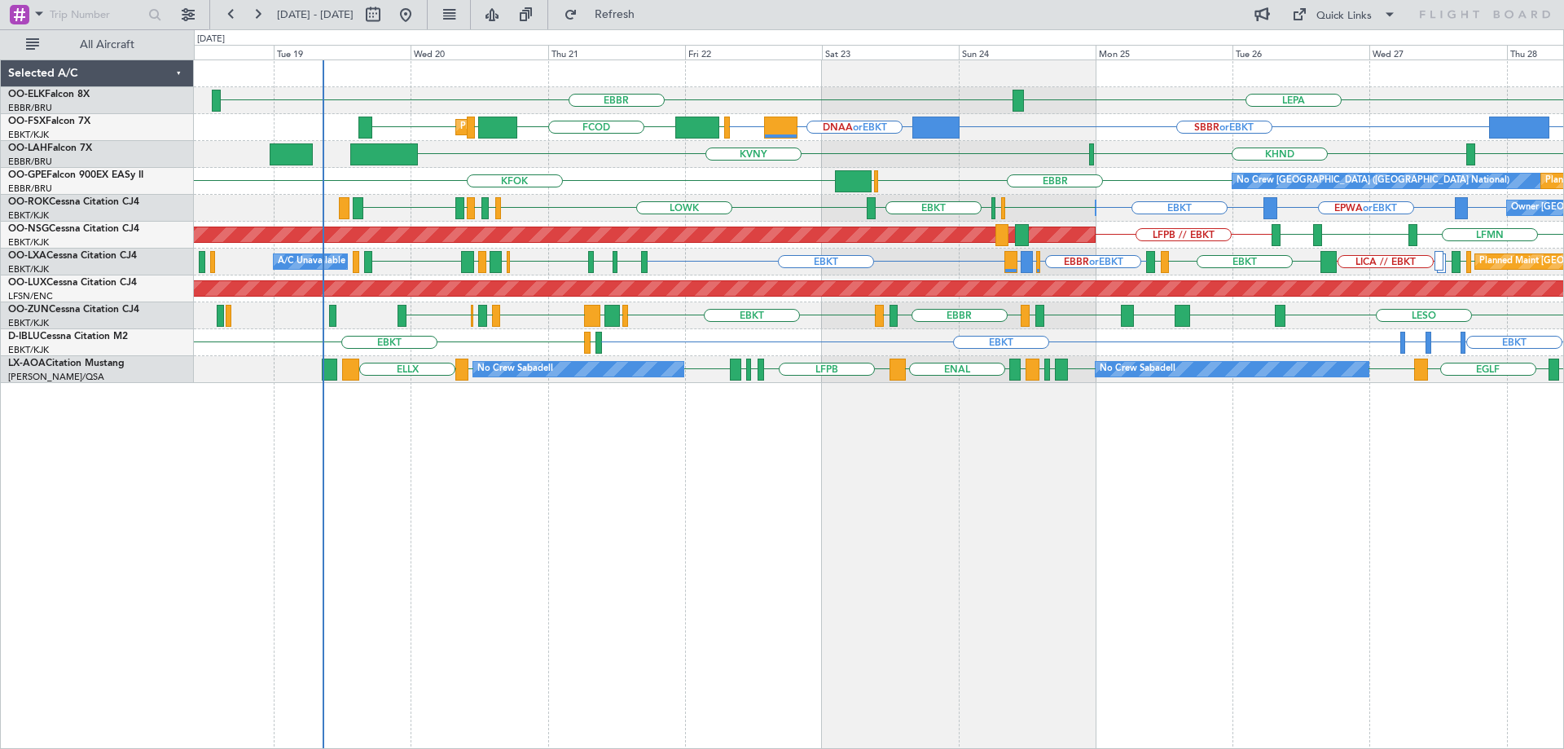
click at [613, 260] on div "EBBR LEPA Planned Maint Kortrijk-Wevelgem SBBR or EBKT DNAA or EBKT EBKT FCOD L…" at bounding box center [878, 221] width 1369 height 323
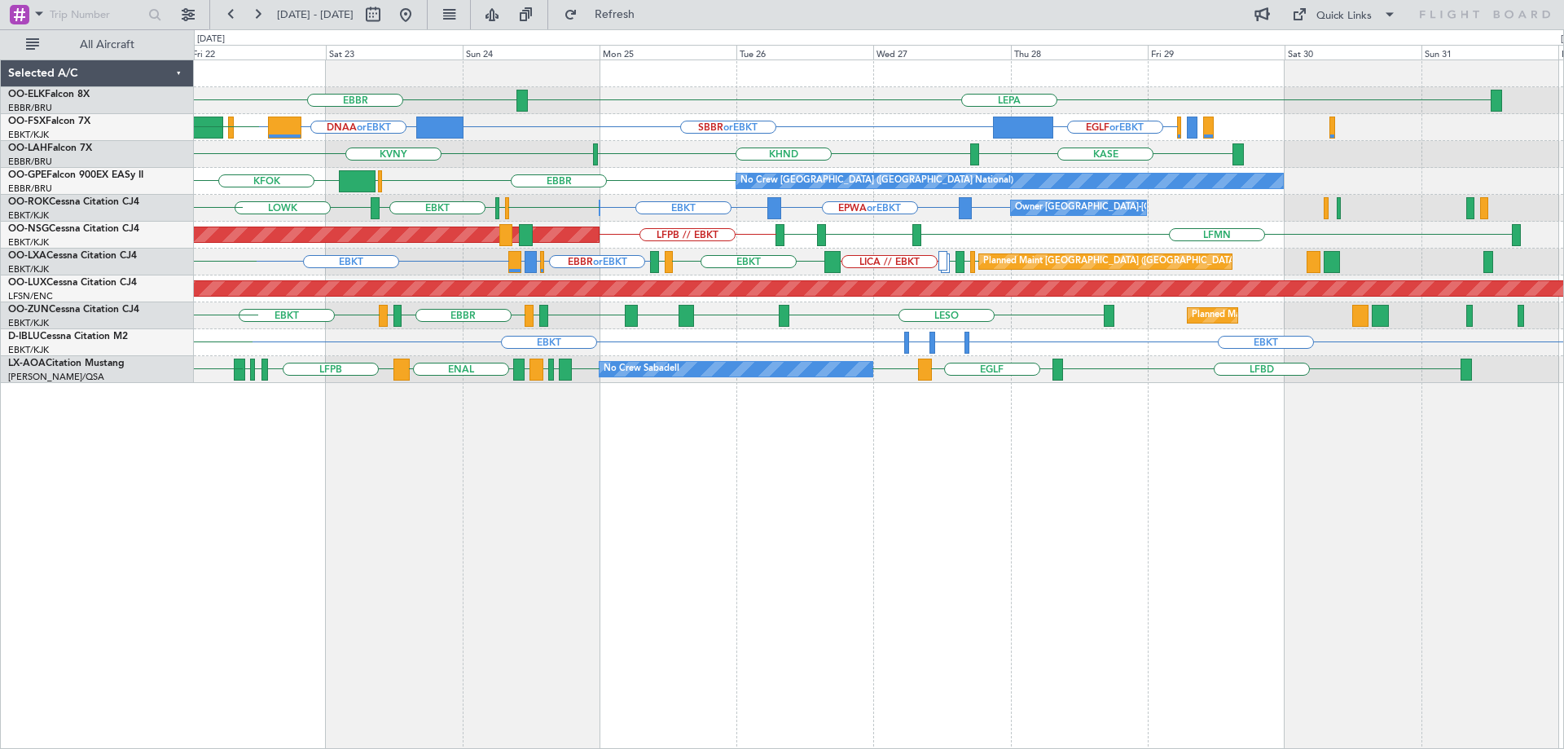
click at [846, 246] on div "LEPA EBBR EGLF or EBKT SBBR or EBKT DNAA or EBKT EBKT EGGW FCOD LSGG Planned Ma…" at bounding box center [878, 221] width 1369 height 323
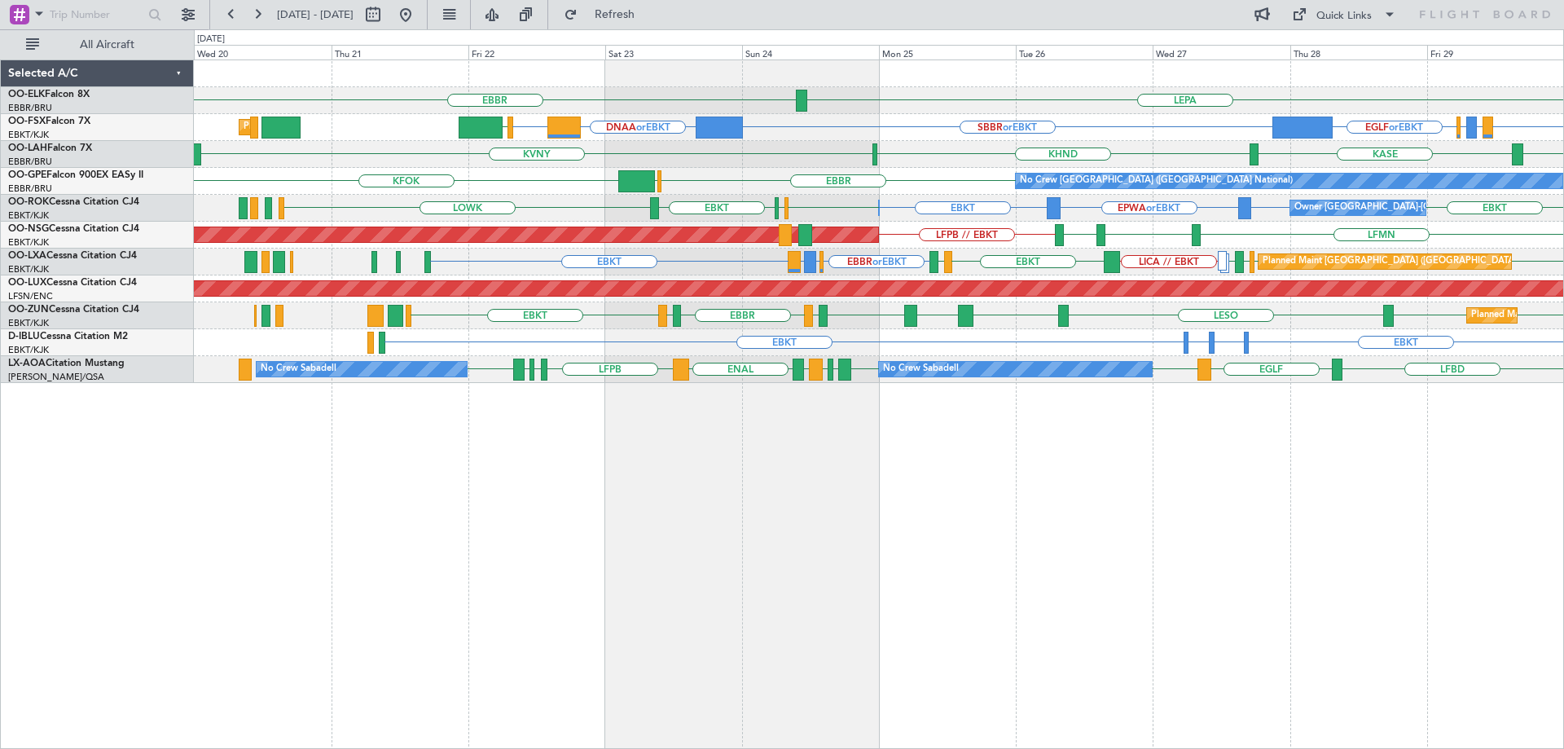
click at [722, 200] on div "LEPA EBBR EBBR EBBR or EBKT LIRZ or EBKT EBBR or EBKT EGLF or EBKT SBBR or EBKT…" at bounding box center [878, 221] width 1369 height 323
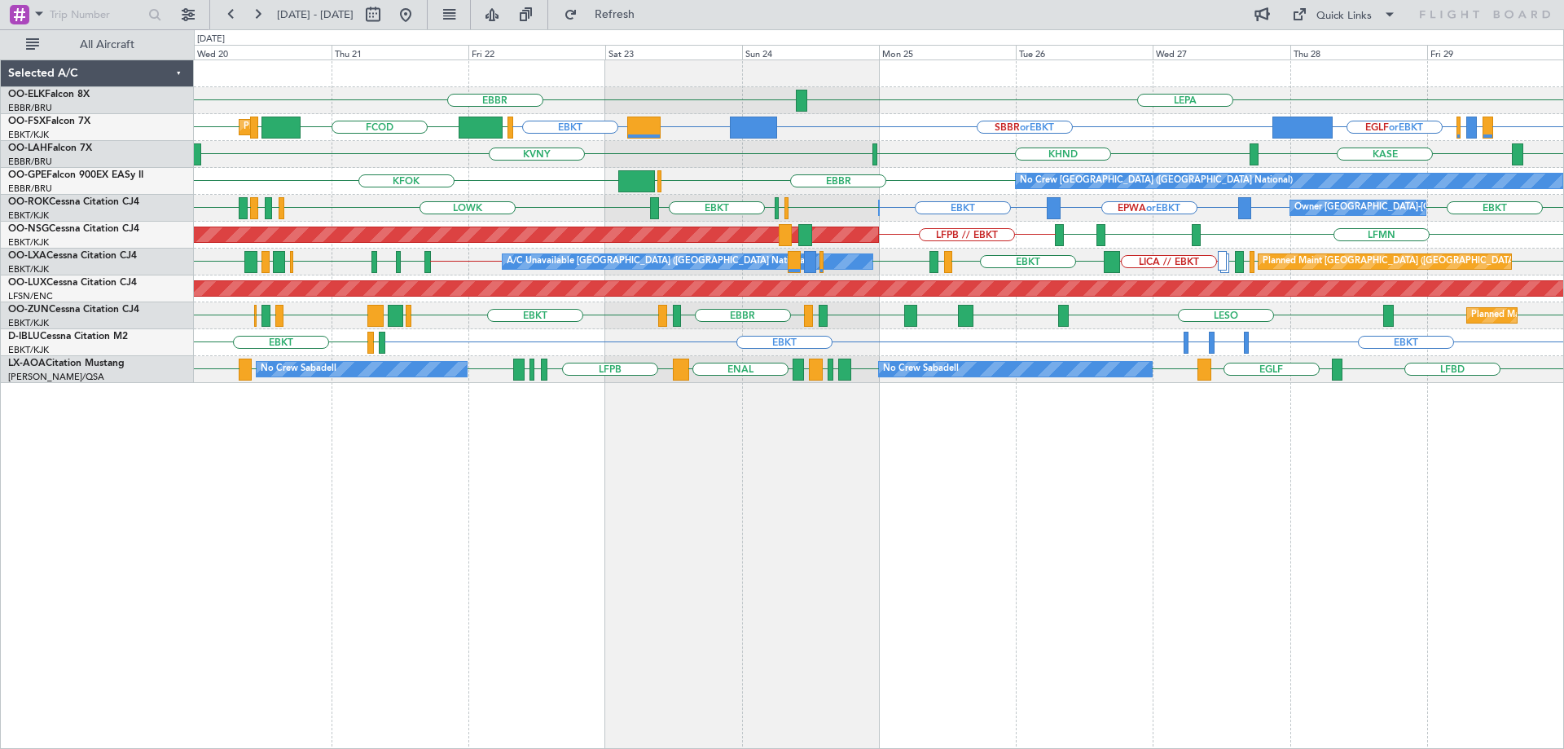
click at [340, 330] on div "LEPA EBBR EBBR or EBKT LIRZ or EBKT EBBR or EBKT EGLF or EBKT SBBR or EBKT DNAA…" at bounding box center [878, 221] width 1369 height 323
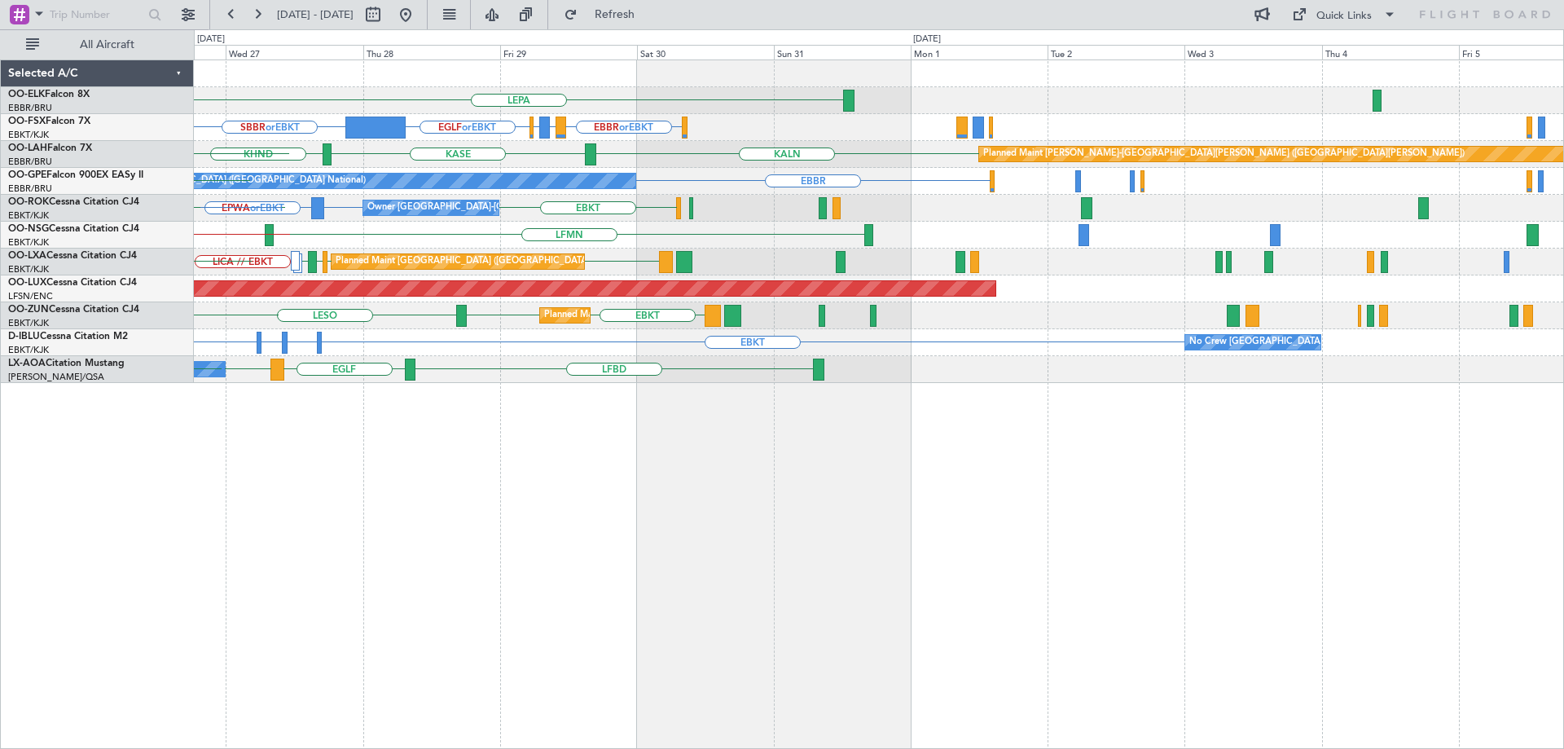
click at [395, 327] on div "LEPA Planned Maint Kortrijk-Wevelgem EBBR EBBR or EBKT LIRZ or EBKT EBBR or EBK…" at bounding box center [878, 221] width 1369 height 323
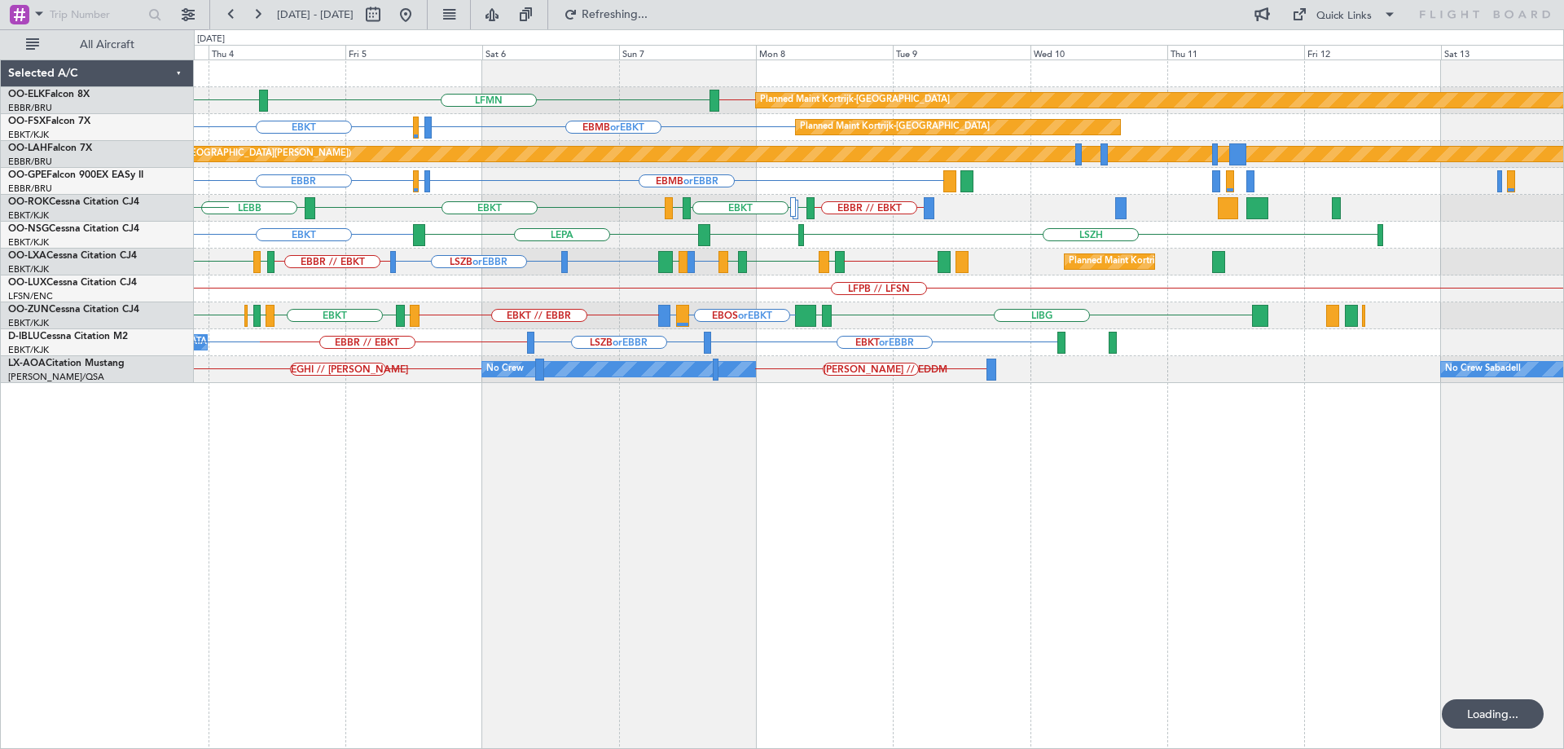
click at [820, 543] on div "Planned Maint Kortrijk-Wevelgem LFMN EBBR EBBR // EBKT Planned Maint Kortrijk-W…" at bounding box center [879, 403] width 1370 height 689
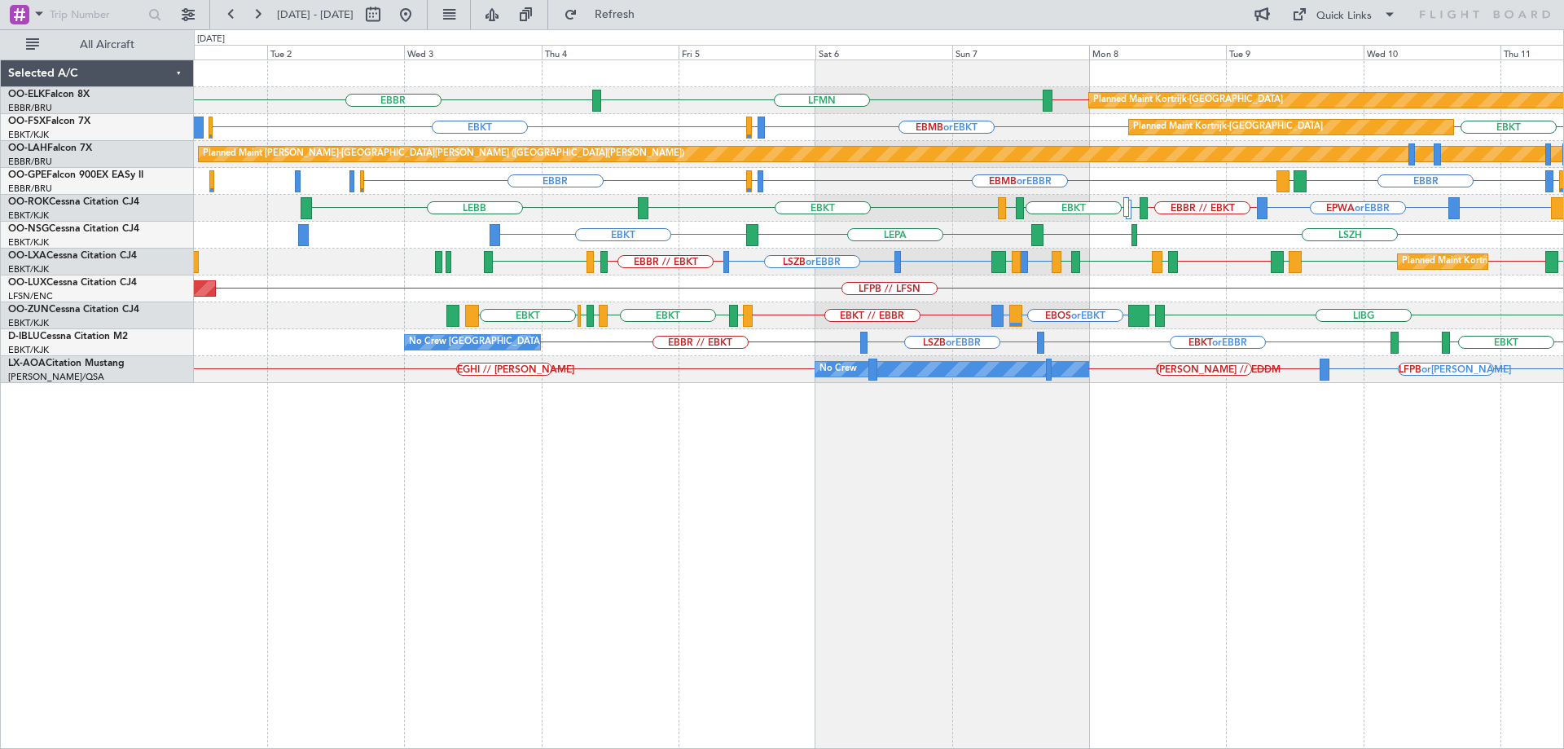
click at [747, 268] on div "EBBR // EBKT LFMN EBBR Planned Maint Kortrijk-Wevelgem EBMB or EBKT LSZH or EBK…" at bounding box center [878, 221] width 1369 height 323
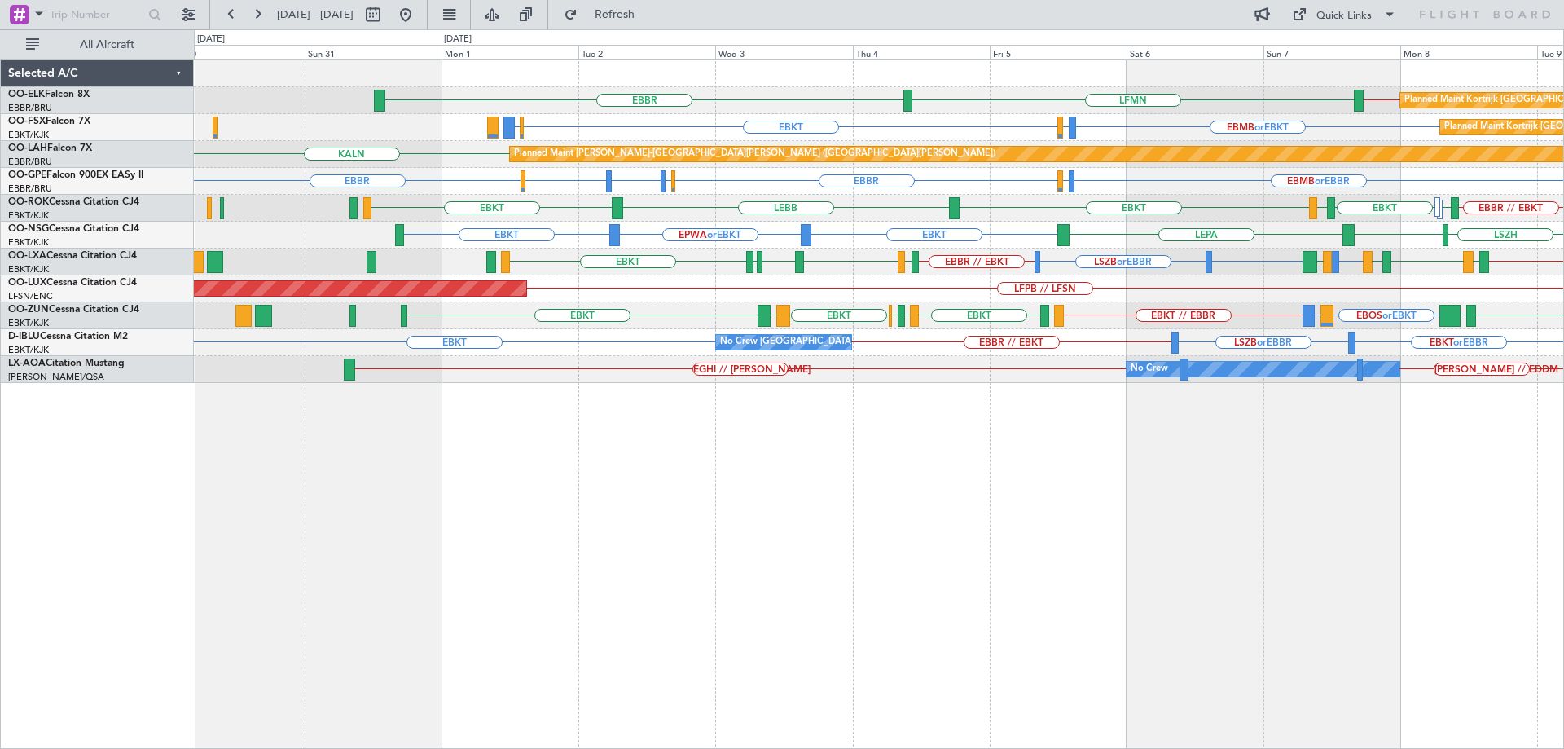
click at [653, 342] on div "EBBR // EBKT LFMN EBBR Planned Maint Kortrijk-Wevelgem EBMB or EBKT LSZH or EBK…" at bounding box center [878, 221] width 1369 height 323
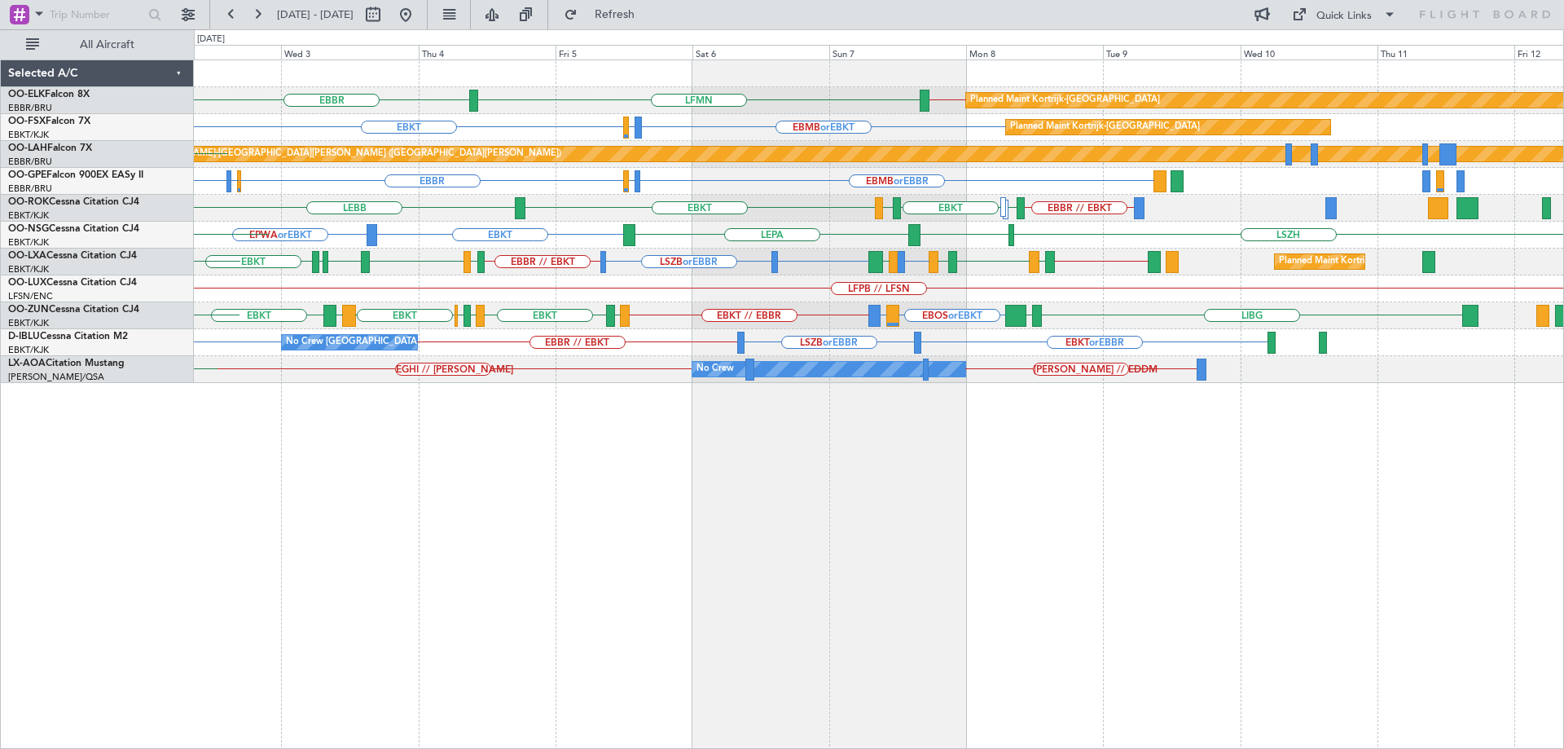
click at [806, 306] on div "Planned Maint Kortrijk-Wevelgem EBBR // EBKT LFMN EBBR LEPA Planned Maint Kortr…" at bounding box center [878, 221] width 1369 height 323
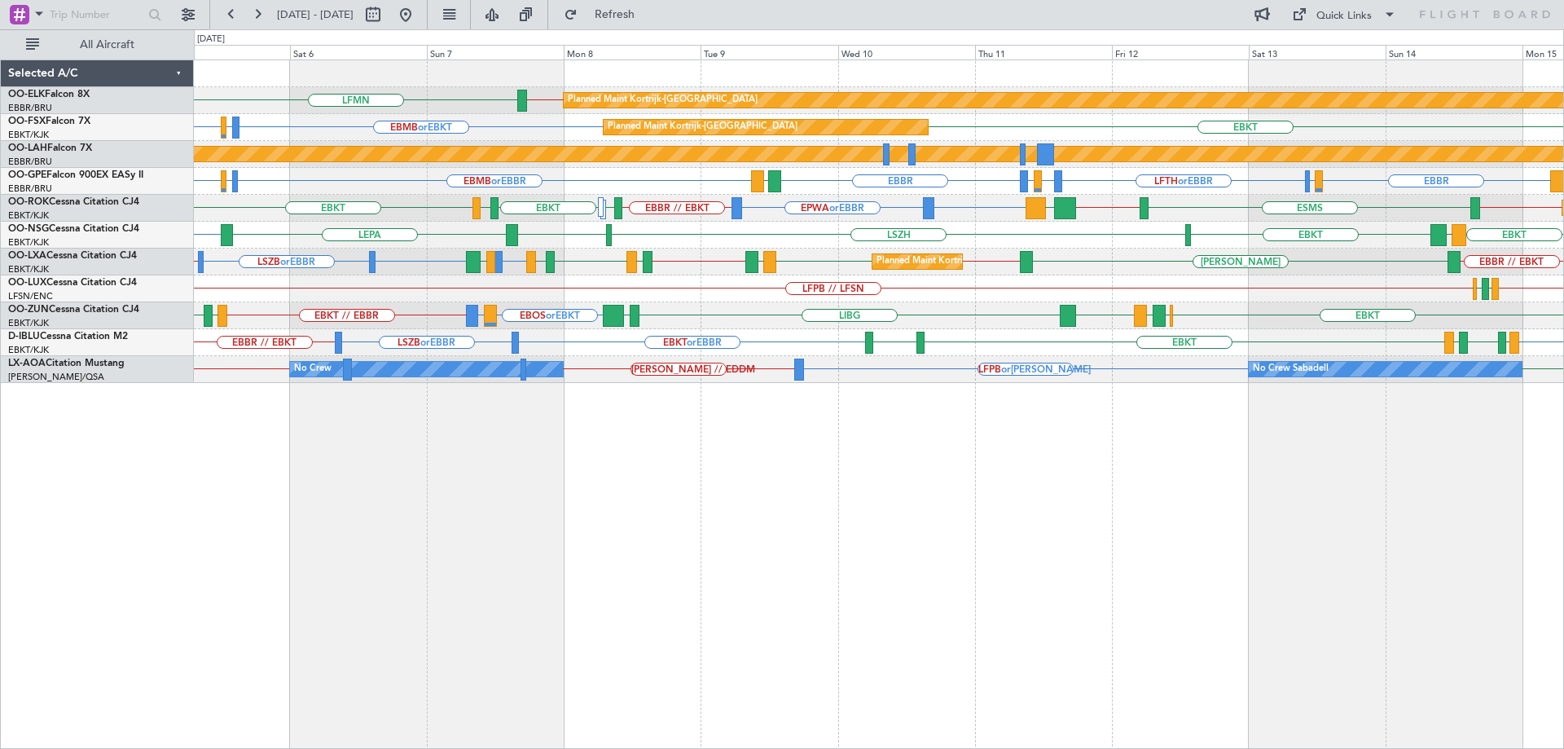
click at [1264, 250] on div "Planned Maint Kortrijk-Wevelgem EBBR // EBKT LFMN Planned Maint Kortrijk-Wevelg…" at bounding box center [878, 221] width 1369 height 323
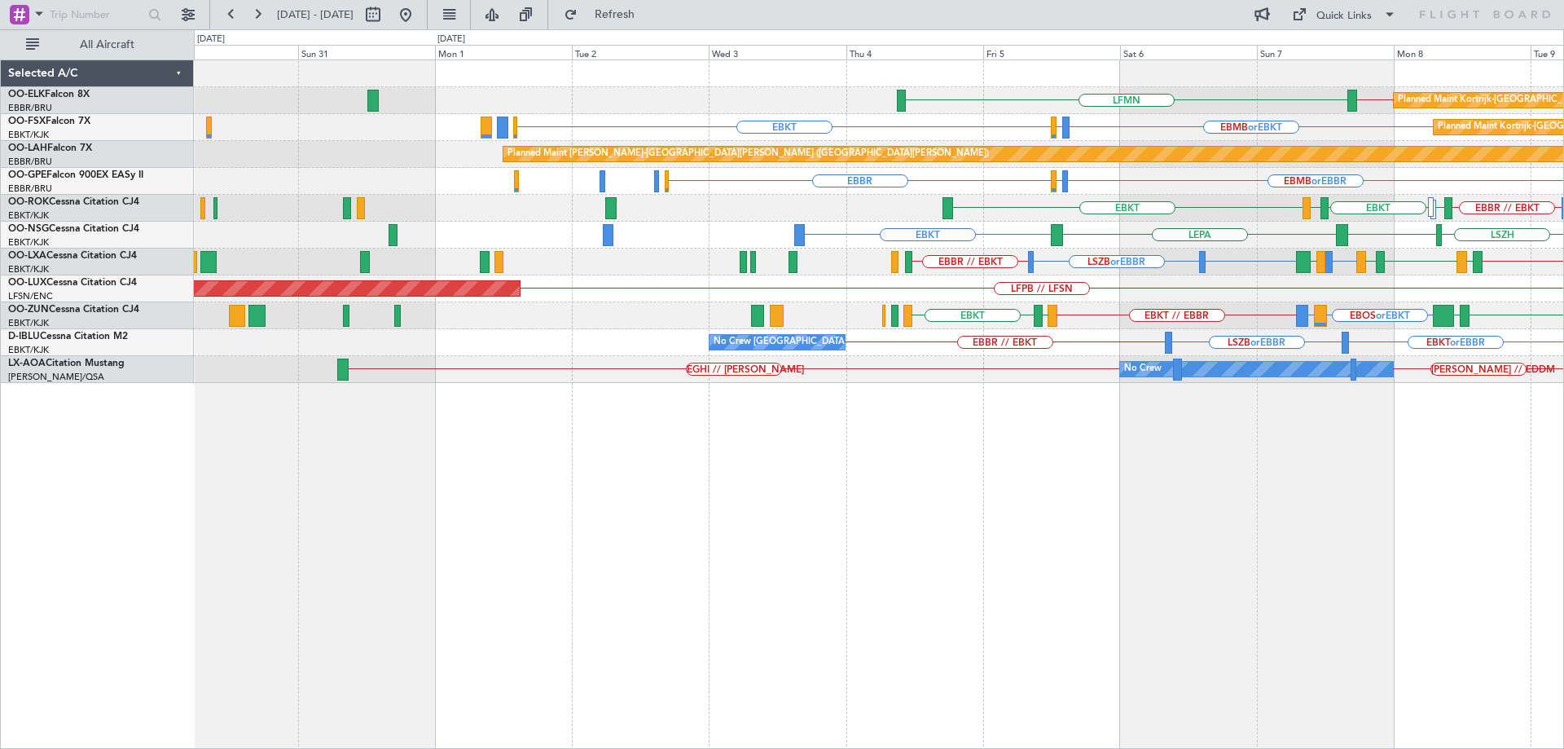
click at [1233, 279] on div "Planned Maint Kortrijk-Wevelgem EBBR // EBKT LFMN Planned Maint Kortrijk-Wevelg…" at bounding box center [878, 221] width 1369 height 323
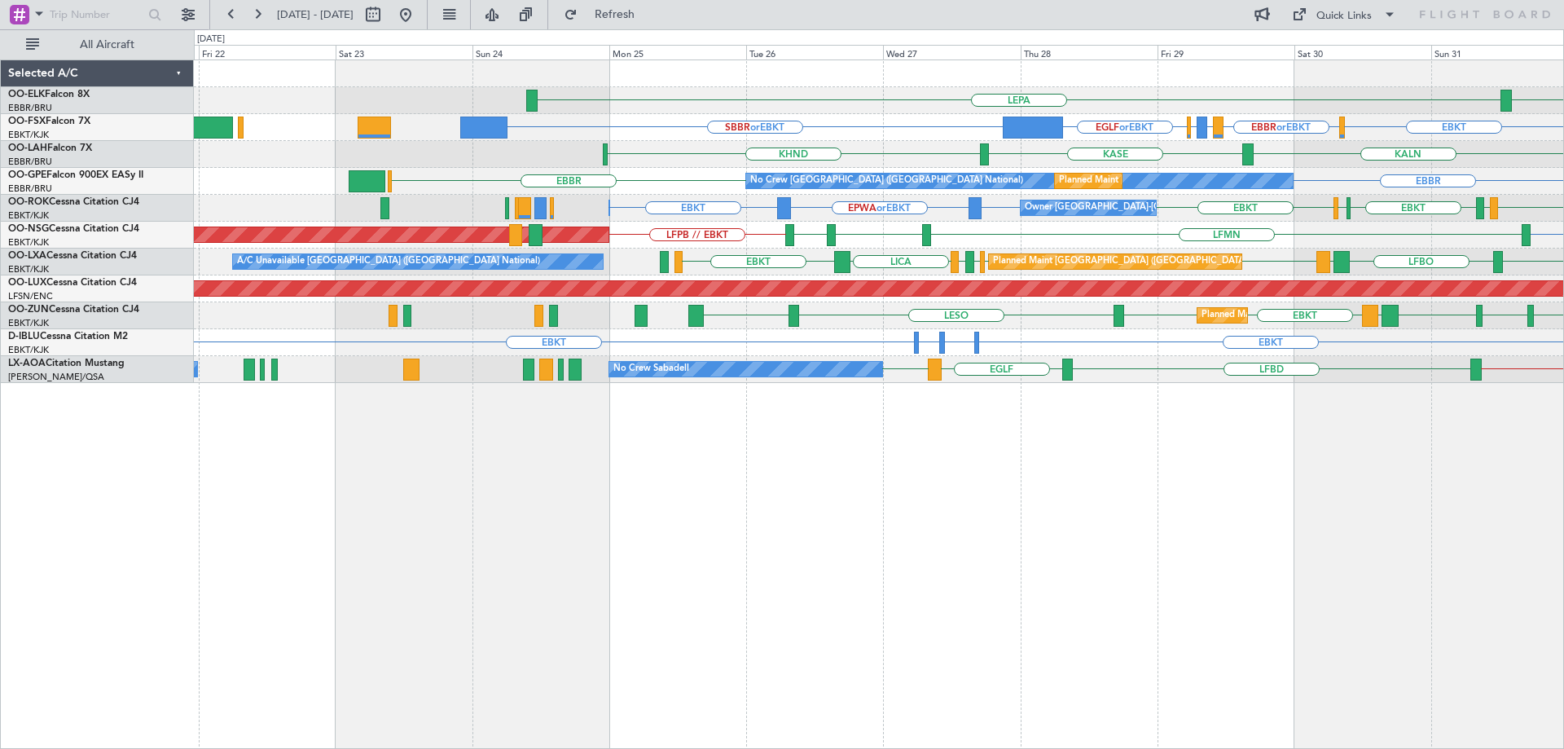
click at [1563, 244] on html "25 Aug 2025 - 04 Sep 2025 Refresh Quick Links All Aircraft LEPA EBBR EBKT EBBR …" at bounding box center [782, 374] width 1564 height 749
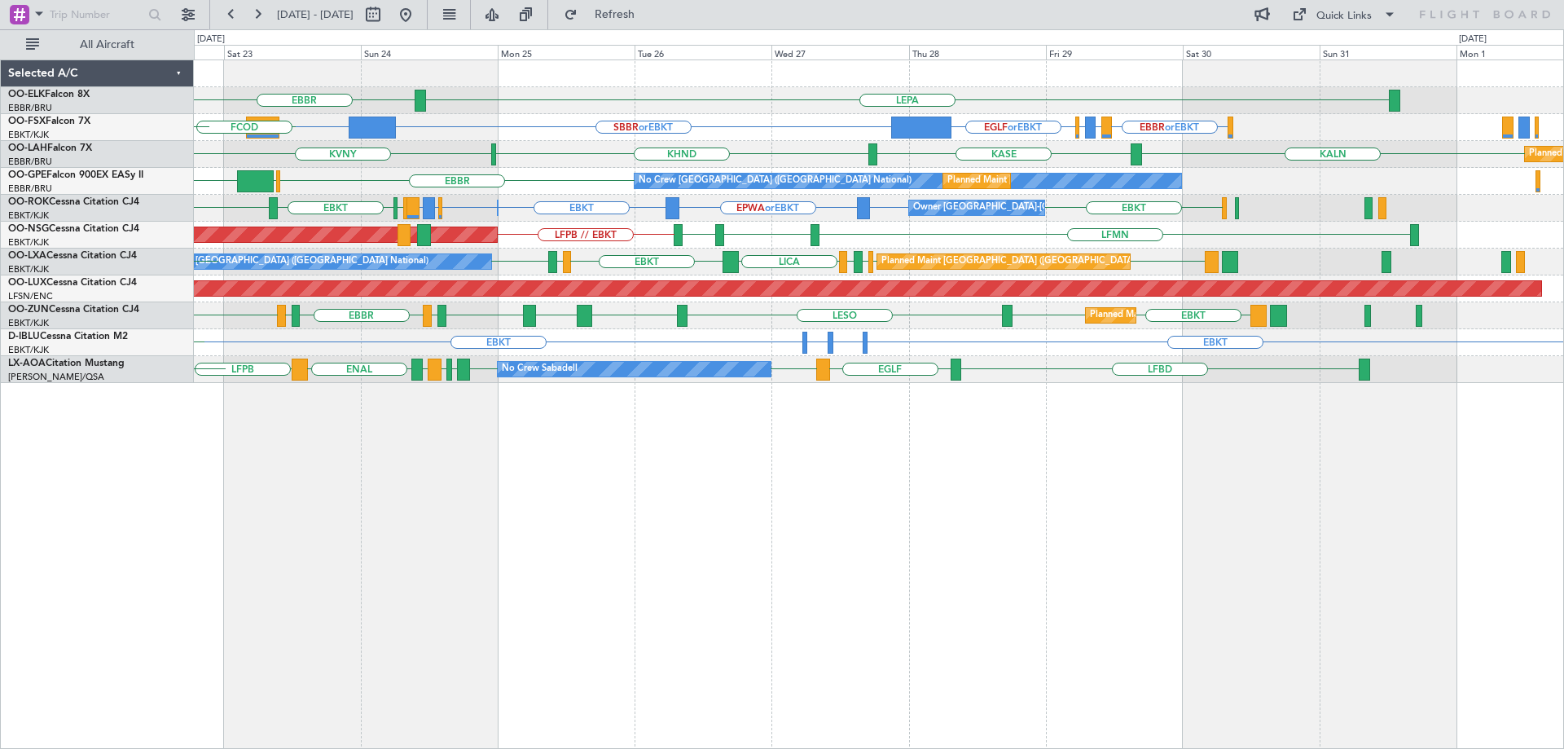
click at [1124, 410] on div "LEPA EBBR EBBR or EBKT LIRZ or EBKT EBBR or EBKT EGLF or EBKT SBBR or EBKT DNAA…" at bounding box center [879, 403] width 1370 height 689
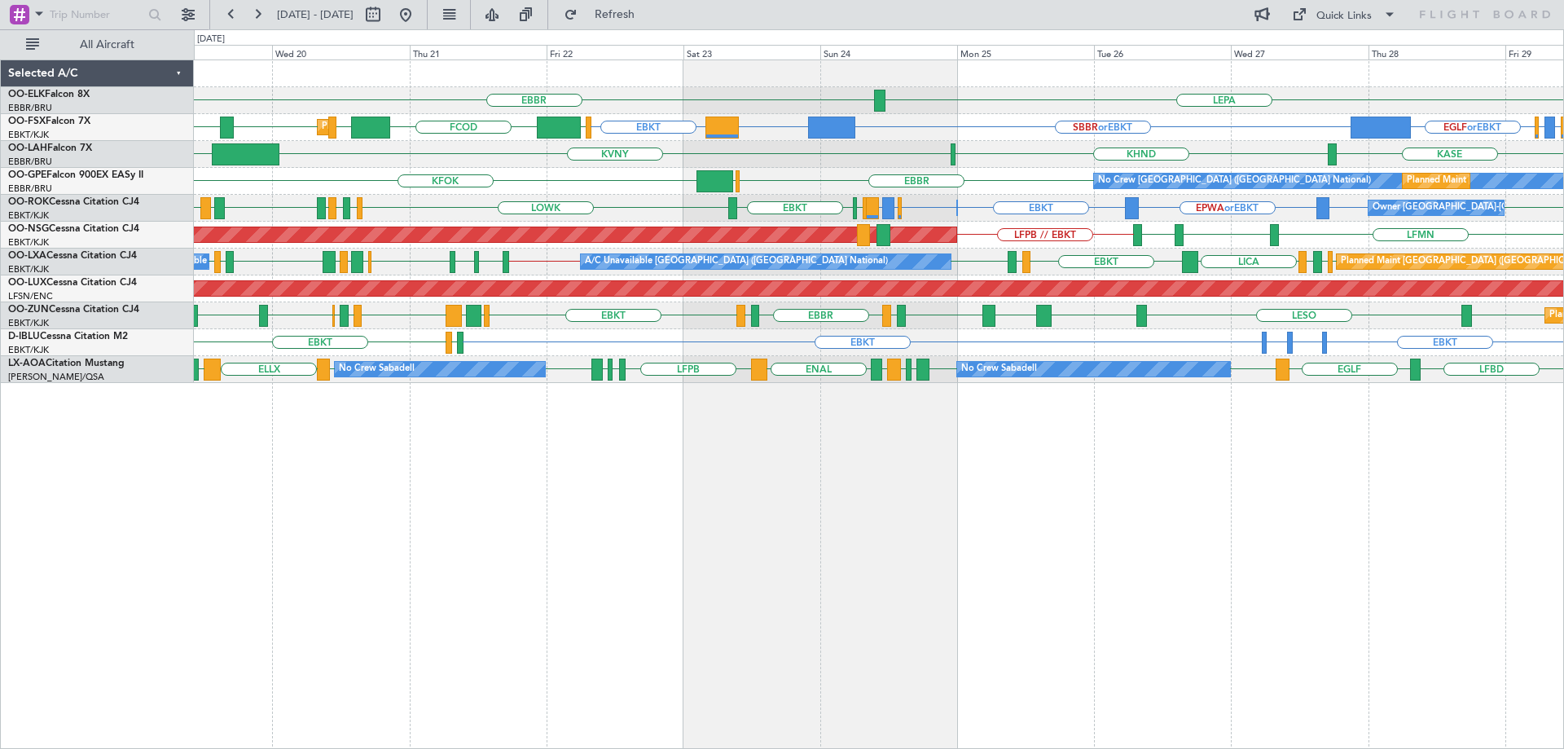
click at [925, 267] on div "Planned Maint Brussels (Brussels National) A/C Unavailable Brussels (Brussels N…" at bounding box center [878, 261] width 1369 height 27
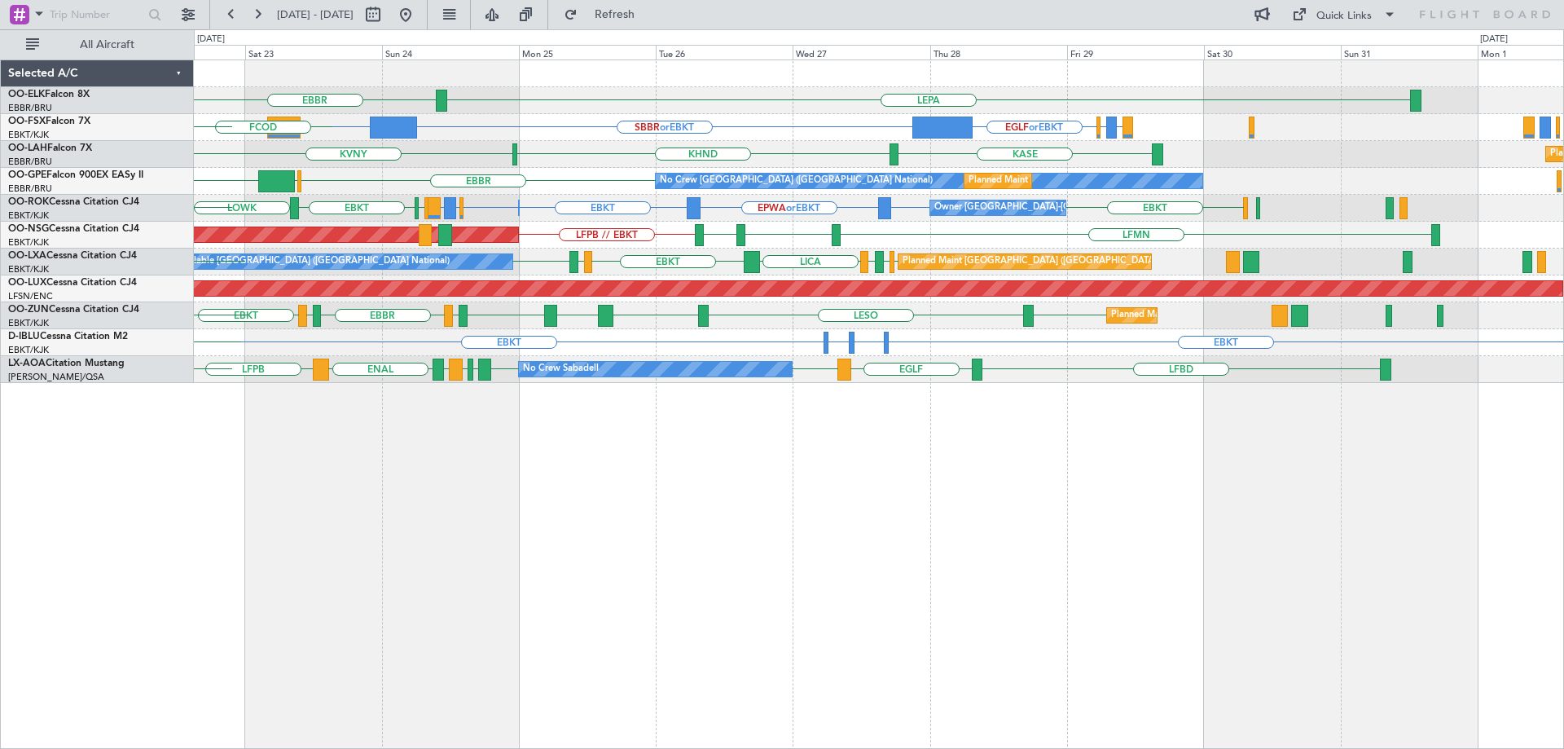
click at [632, 293] on div "LEPA EBBR LIRZ or EBKT EBBR or EBKT EGLF or EBKT SBBR or EBKT DNAA or EBKT EBKT…" at bounding box center [878, 221] width 1369 height 323
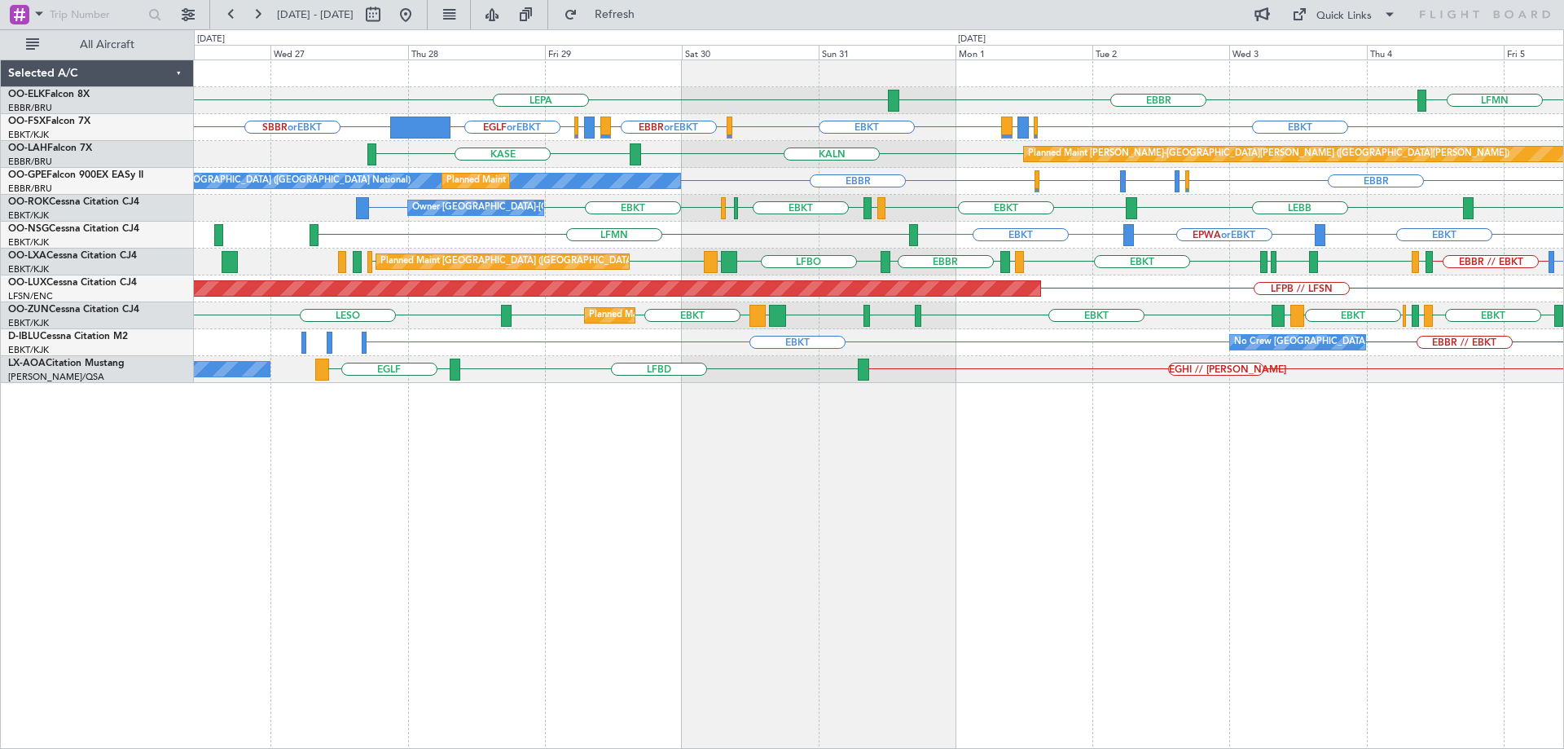
click at [673, 358] on div "LEPA LFMN EBBR EBKT EBBR or EBKT LIRZ or EBKT EBBR or EBKT EGLF or EBKT SBBR or…" at bounding box center [878, 221] width 1369 height 323
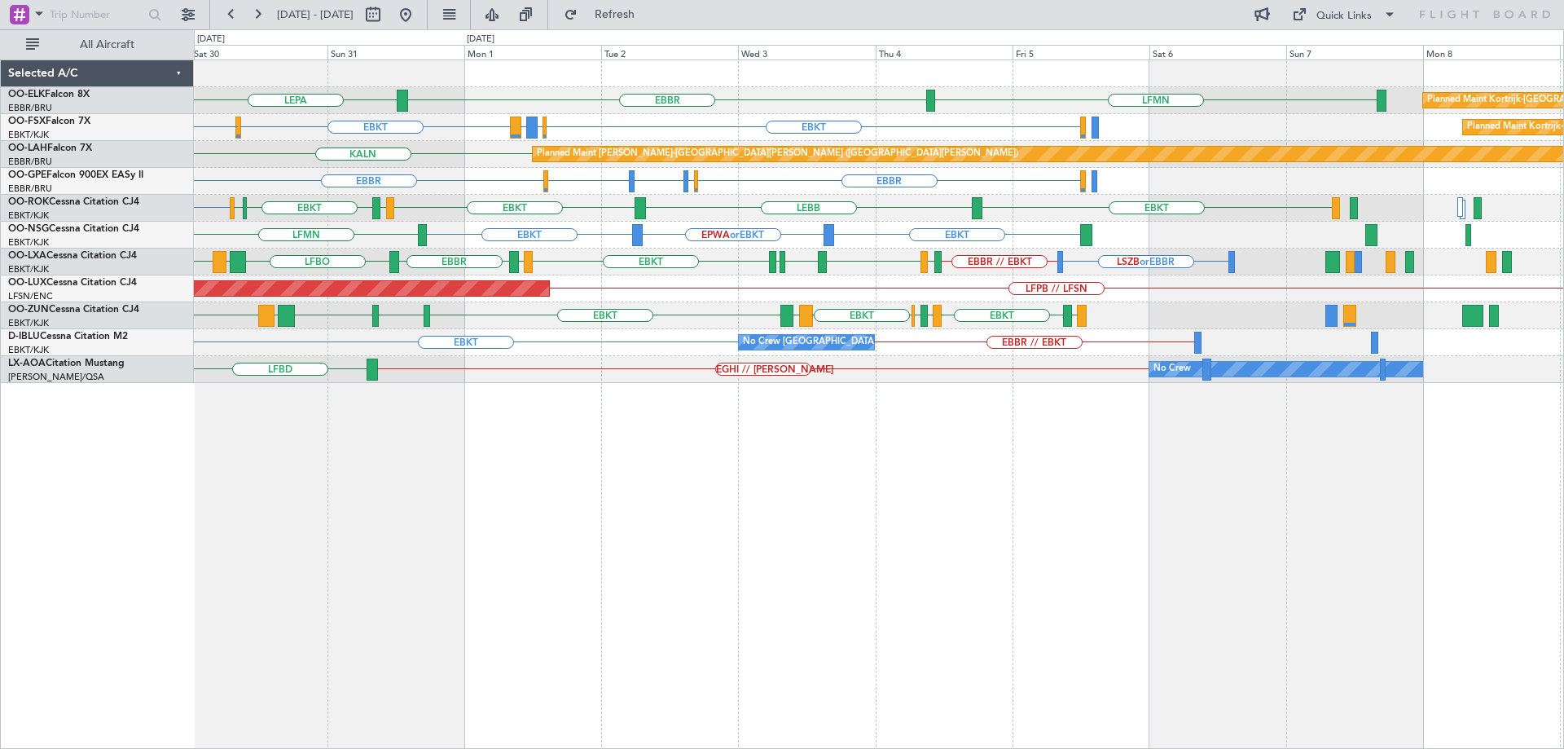
click at [841, 311] on div "LFMN EBBR LEPA Planned Maint Kortrijk-Wevelgem EBKT EBBR or EBKT LIRZ or EBKT E…" at bounding box center [878, 221] width 1369 height 323
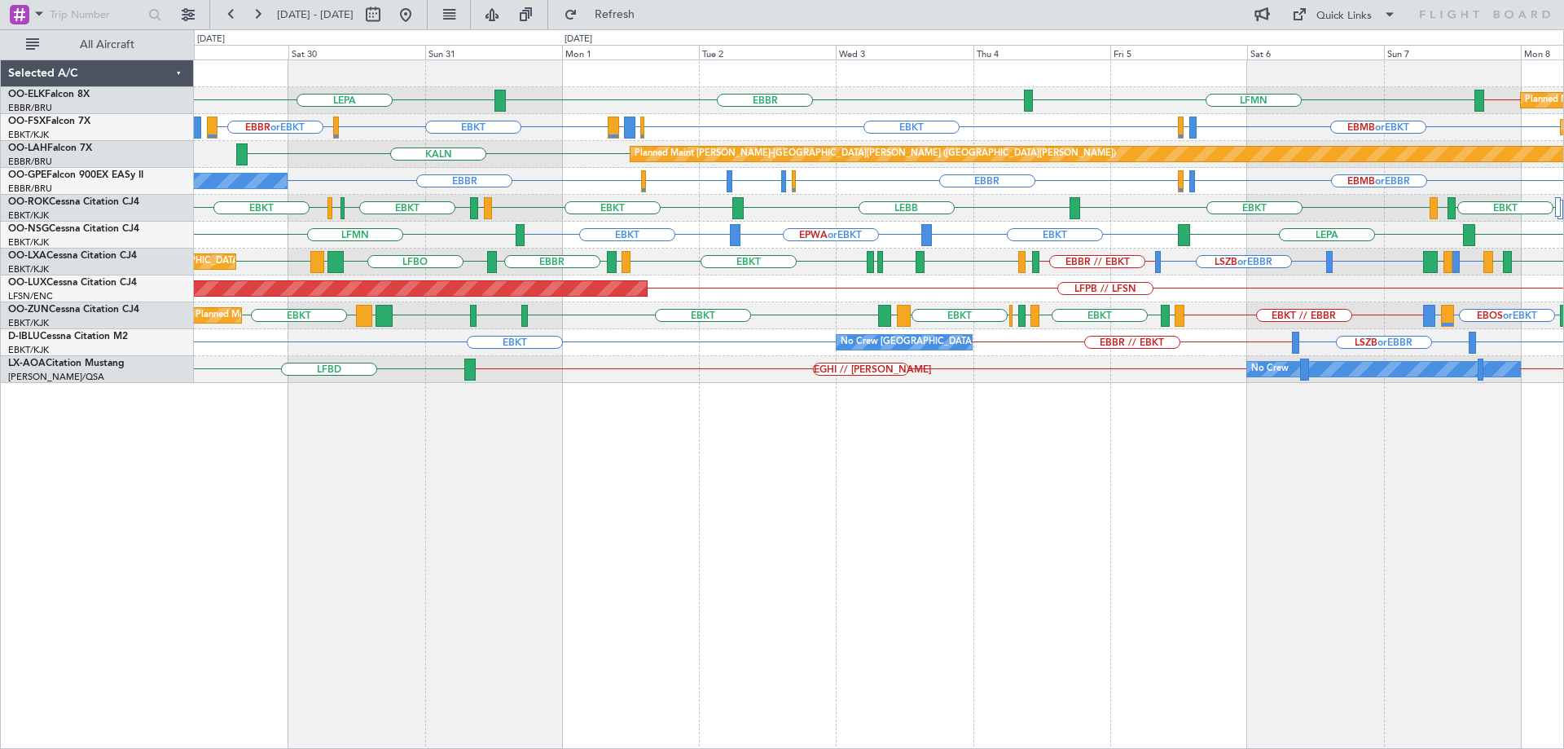
click at [798, 270] on div "EBBR // EBKT LFMN or LIML EBKT or EBBR LSZB or EBBR EIDW EBKT LFMQ LFLC EBKT LF…" at bounding box center [878, 261] width 1369 height 27
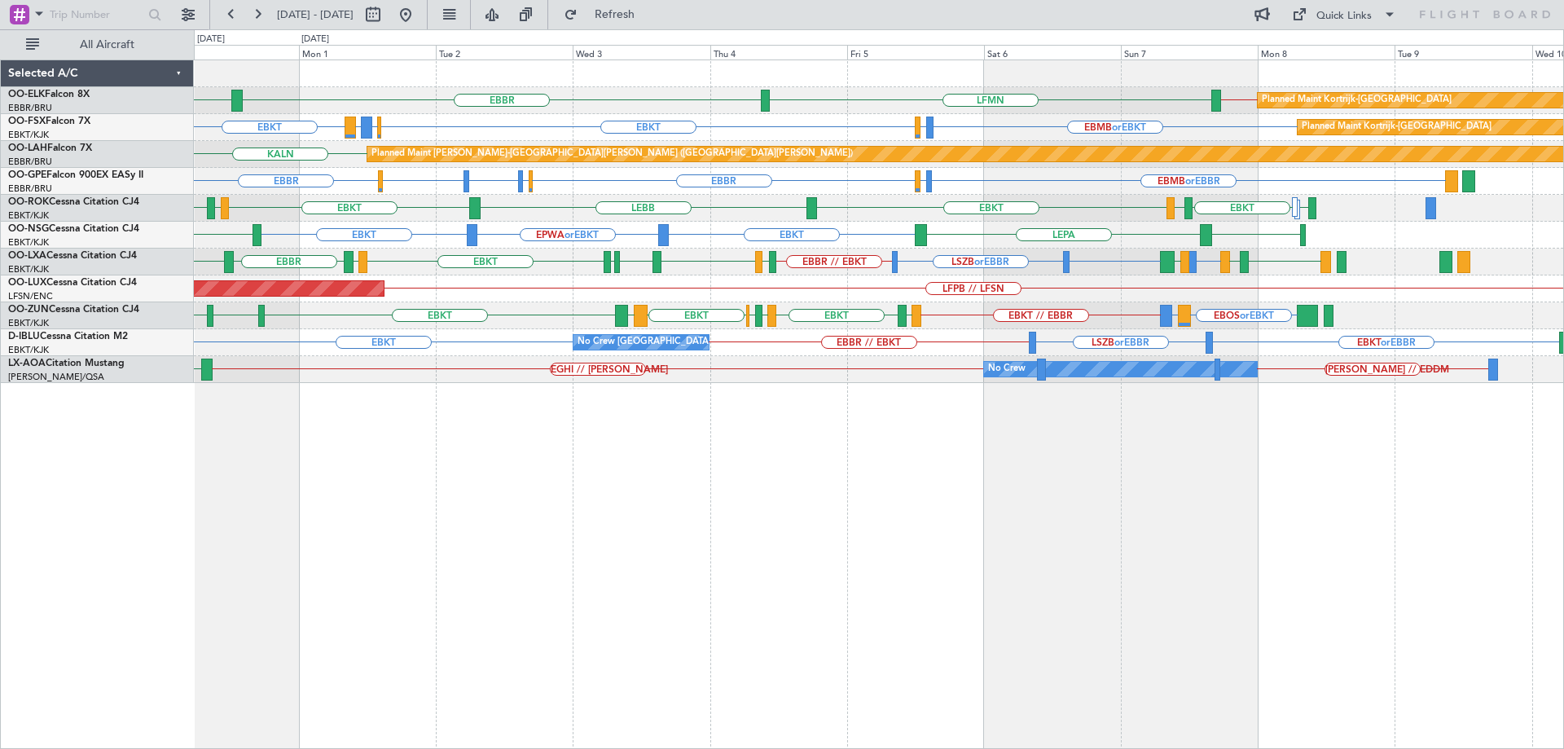
click at [1109, 312] on div "Planned Maint Kortrijk-Wevelgem LFMN EBBR LEPA EBBR // EBKT Planned Maint Kortr…" at bounding box center [878, 221] width 1369 height 323
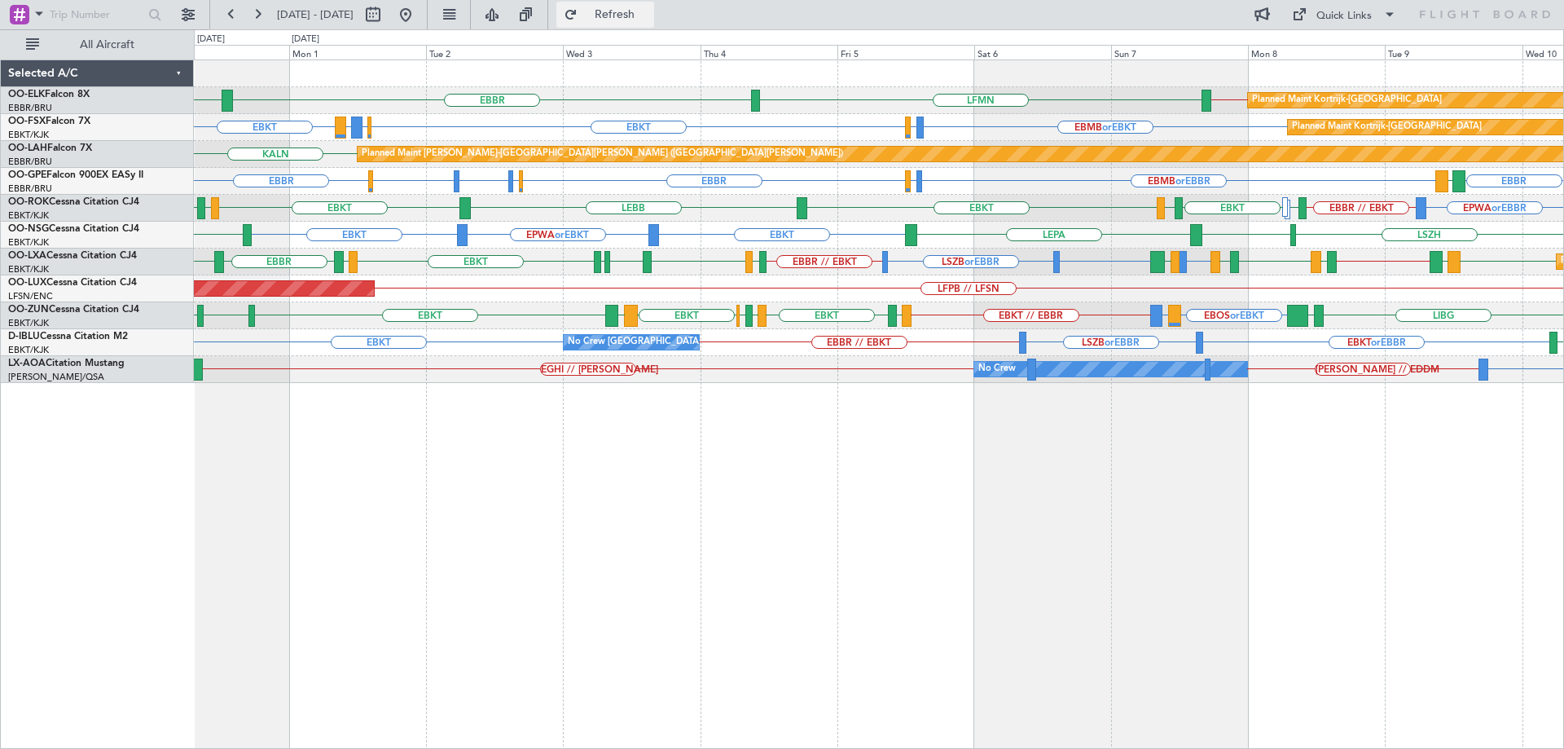
click at [649, 9] on span "Refresh" at bounding box center [615, 14] width 68 height 11
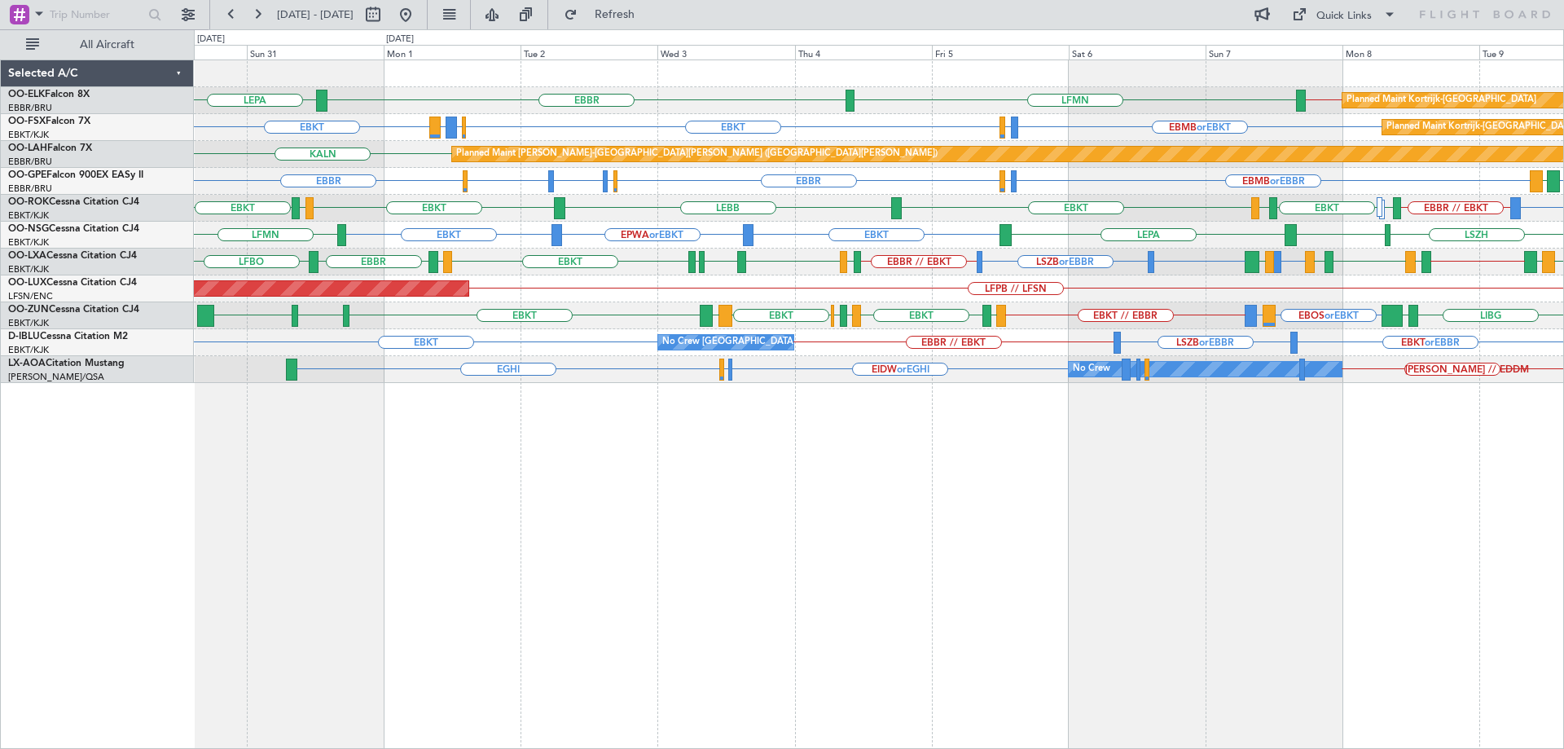
click at [714, 253] on div "LEPA EBBR // EBKT LFMN EBBR Planned Maint Kortrijk-Wevelgem EBKT EBMB or EBKT L…" at bounding box center [878, 221] width 1369 height 323
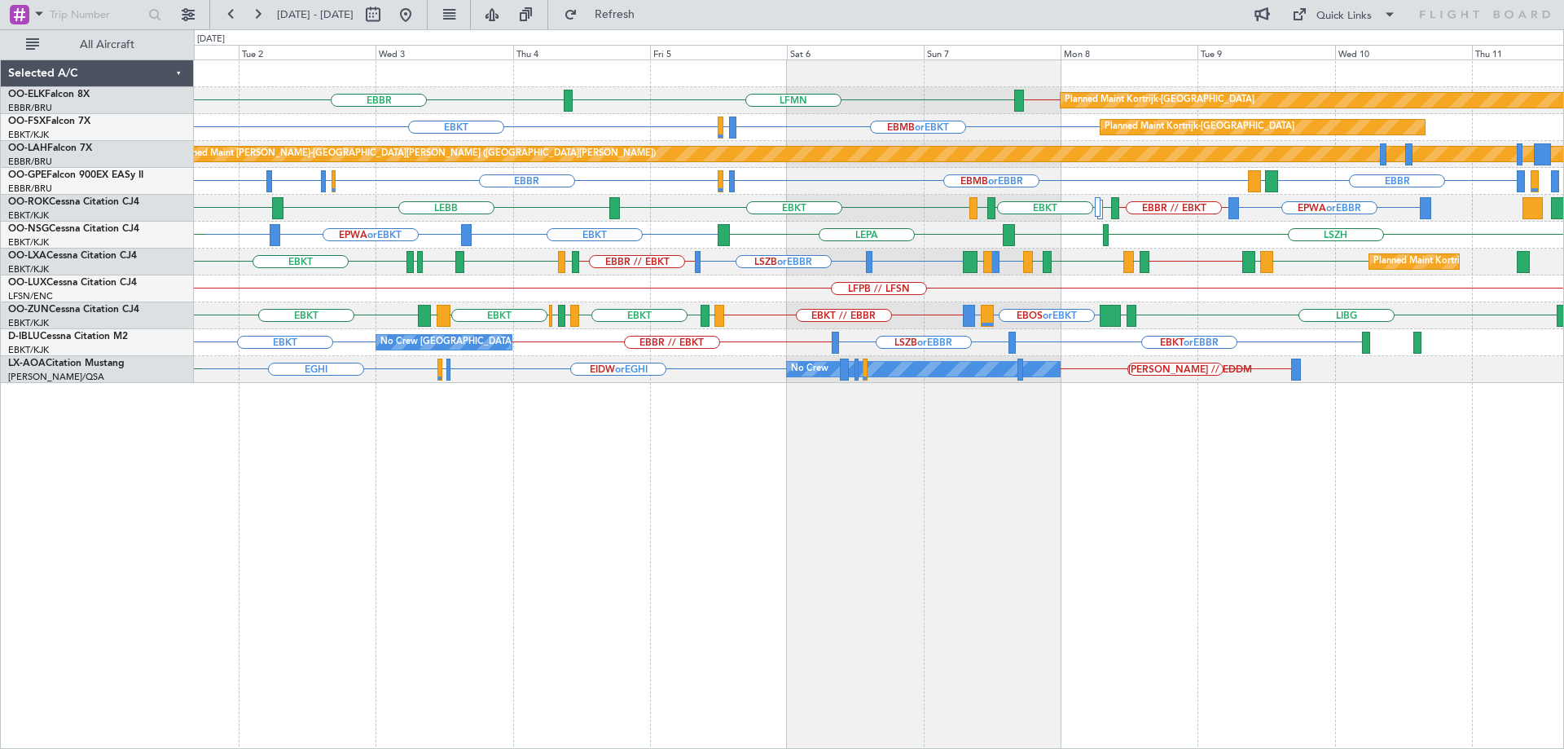
click at [1079, 304] on div "Planned Maint Kortrijk-Wevelgem EBBR // EBKT LFMN EBBR LEPA Planned Maint Kortr…" at bounding box center [878, 221] width 1369 height 323
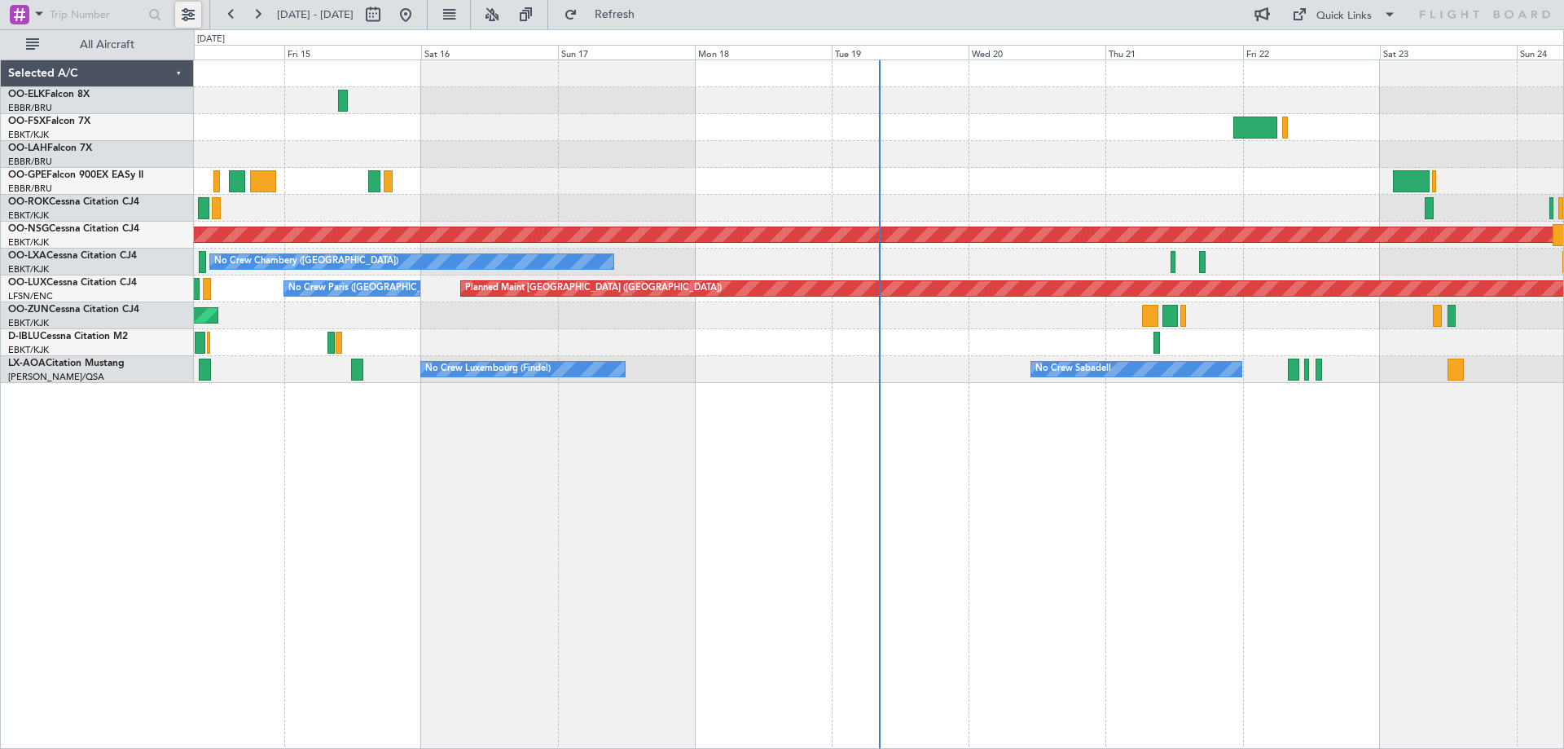
click at [187, 15] on button at bounding box center [188, 15] width 26 height 26
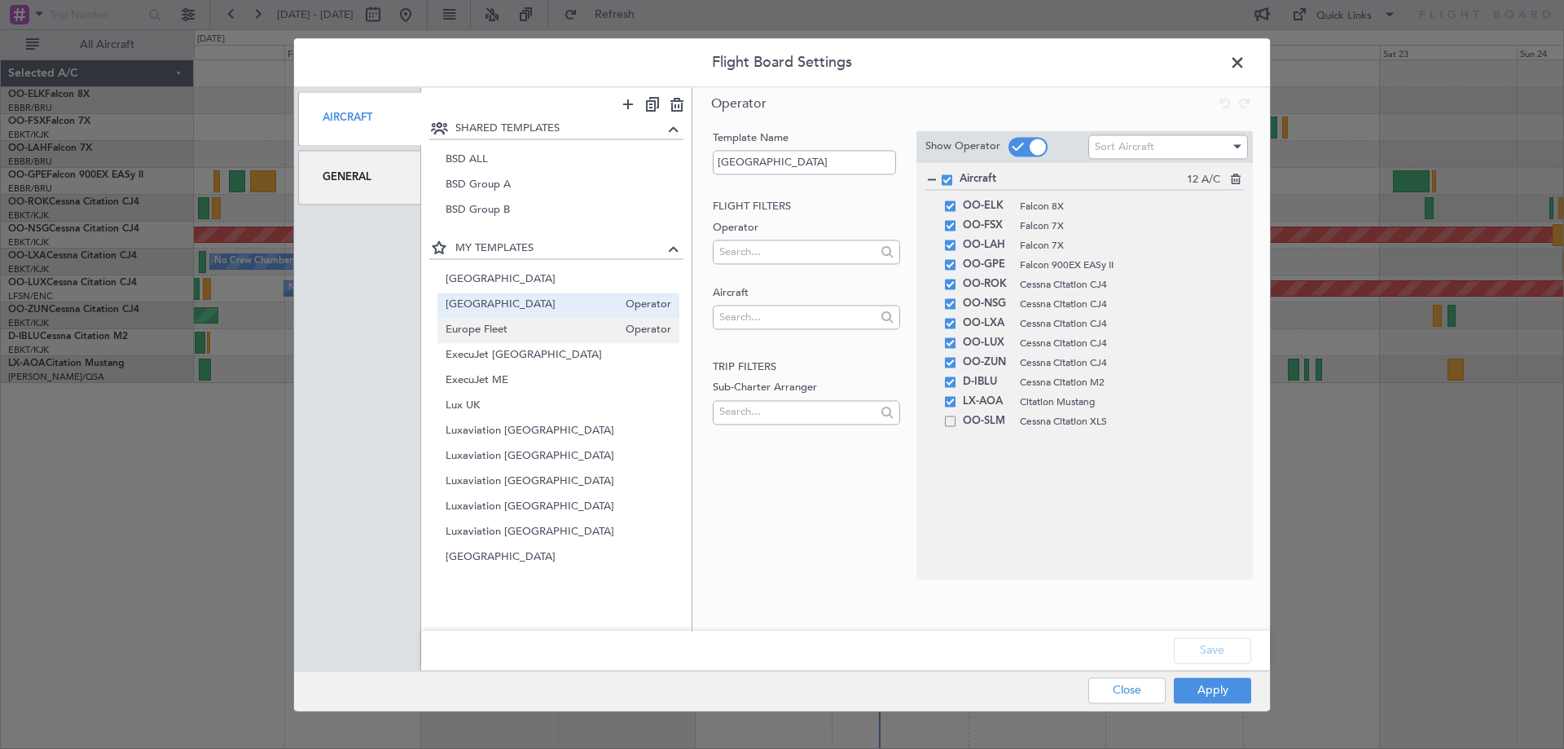
click at [509, 326] on span "Europe Fleet" at bounding box center [532, 330] width 173 height 17
type input "Europe Fleet"
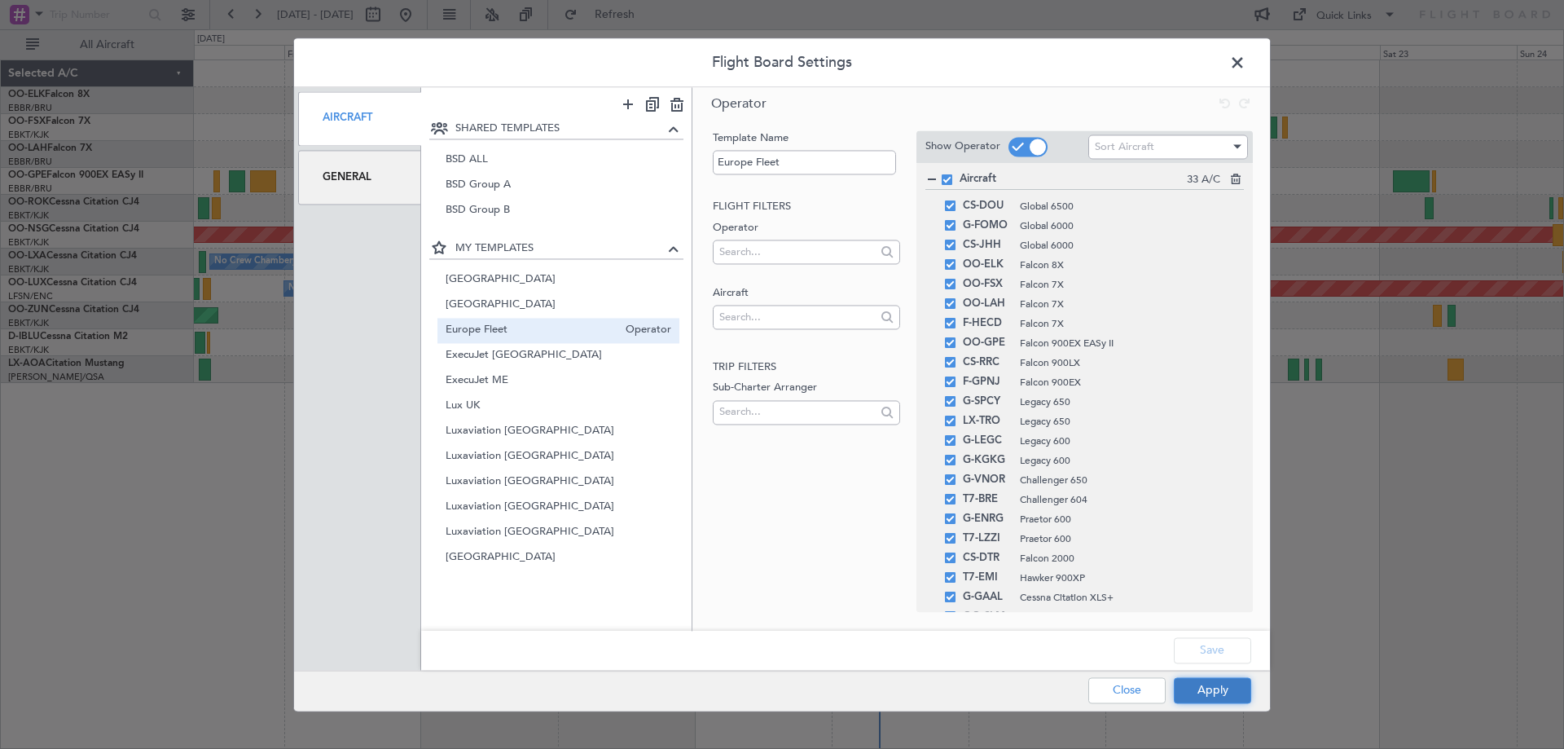
click at [1224, 696] on button "Apply" at bounding box center [1212, 690] width 77 height 26
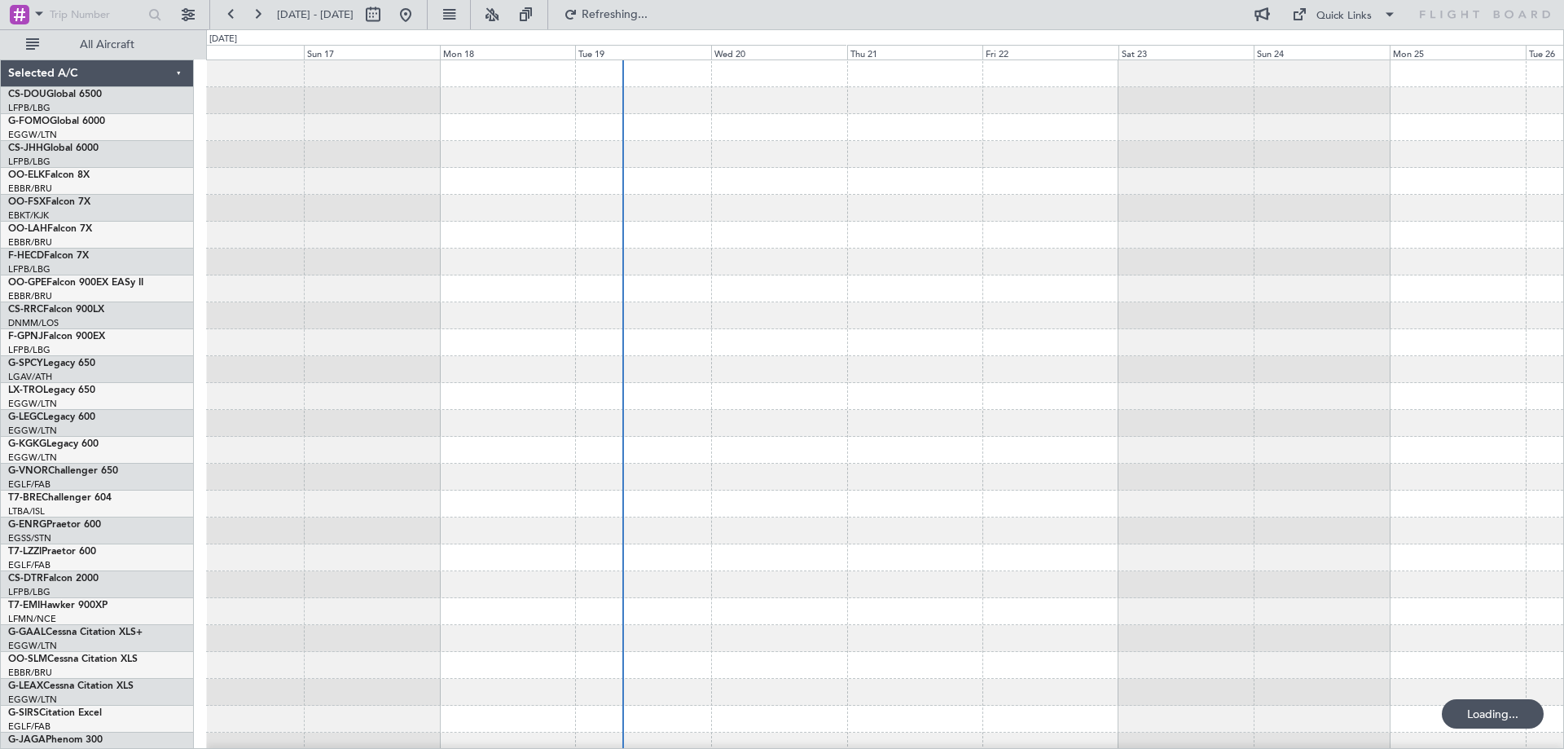
click at [675, 442] on div at bounding box center [884, 517] width 1357 height 914
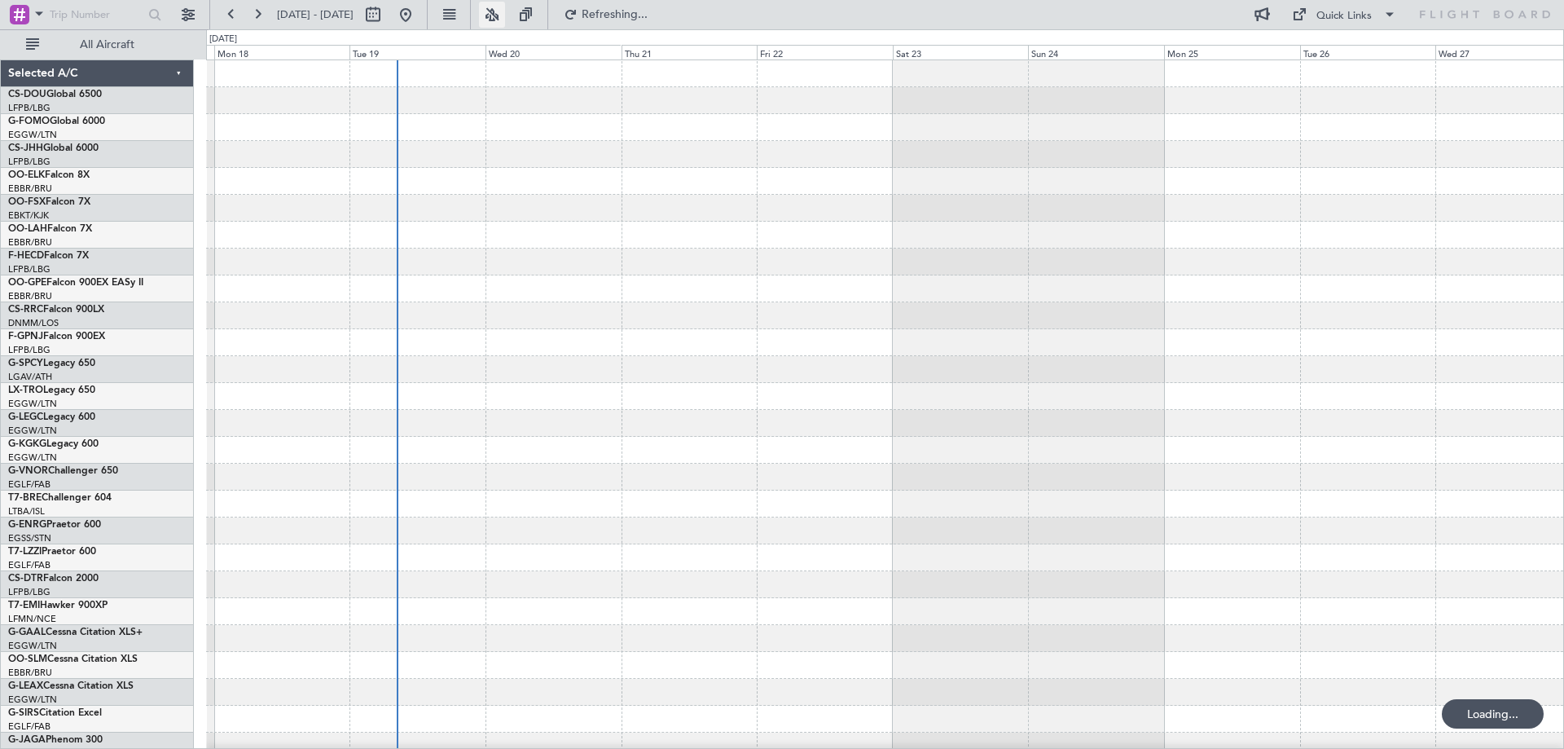
click at [505, 14] on button at bounding box center [492, 15] width 26 height 26
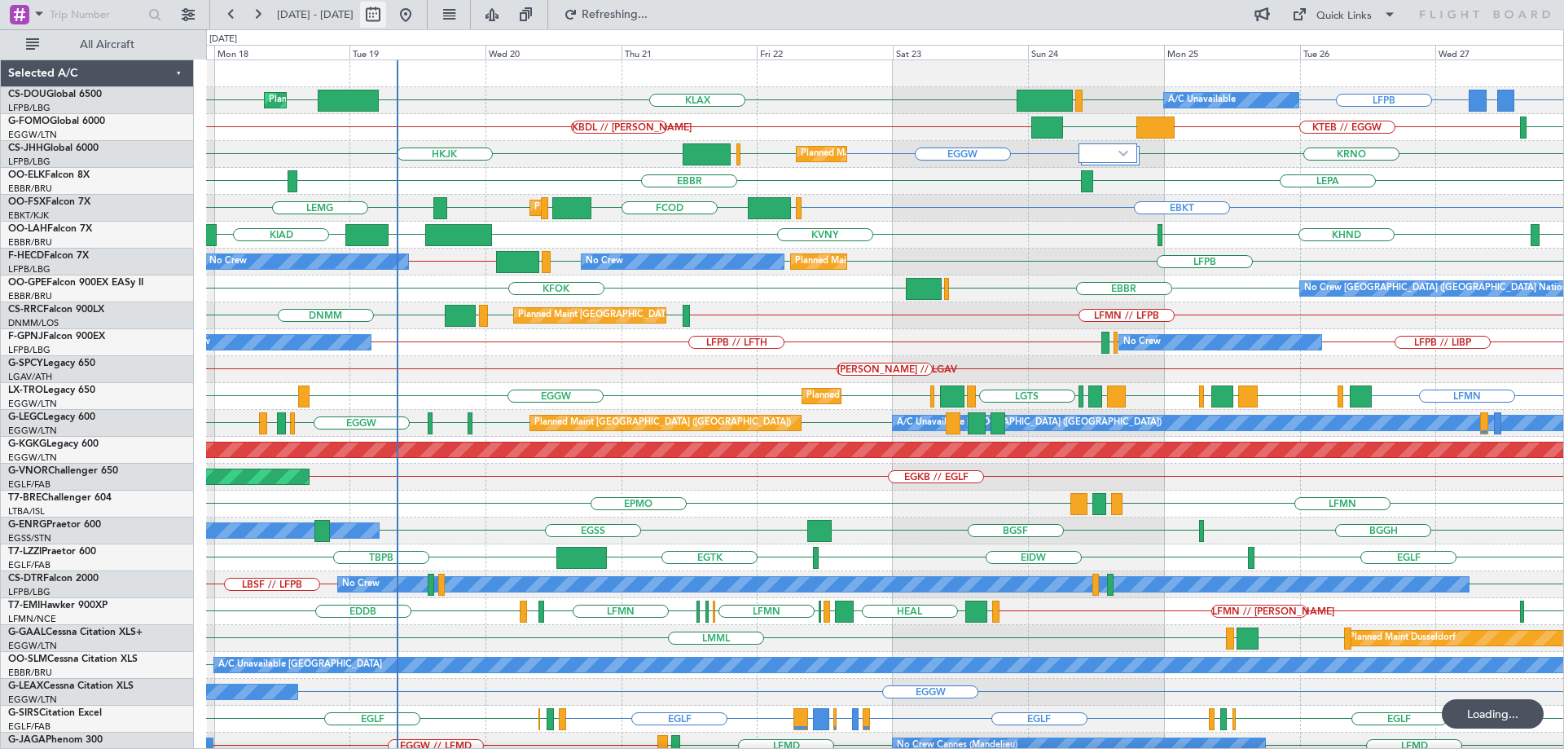
click at [386, 12] on button at bounding box center [373, 15] width 26 height 26
select select "8"
select select "2025"
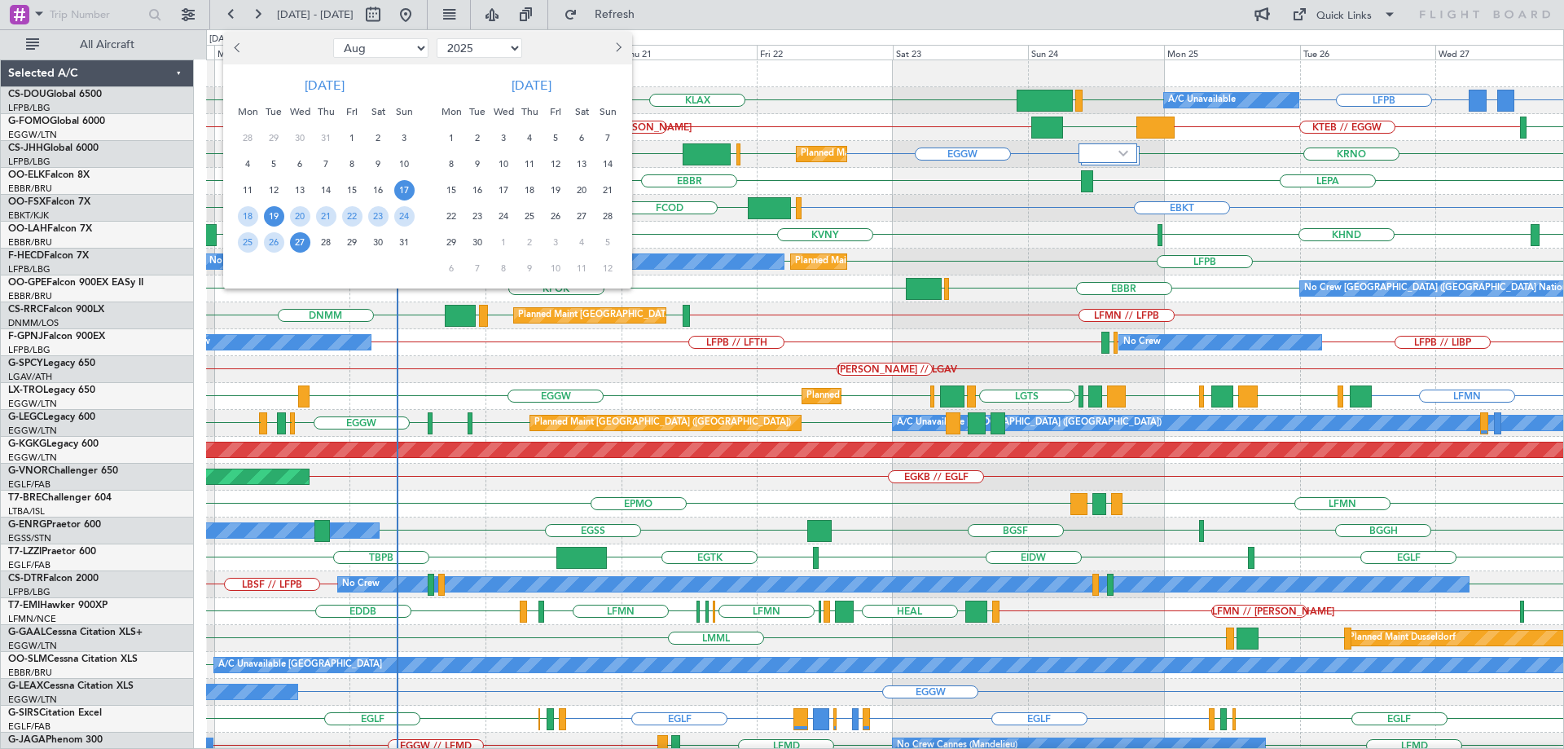
click at [283, 215] on span "19" at bounding box center [274, 216] width 20 height 20
click at [276, 244] on span "26" at bounding box center [274, 242] width 20 height 20
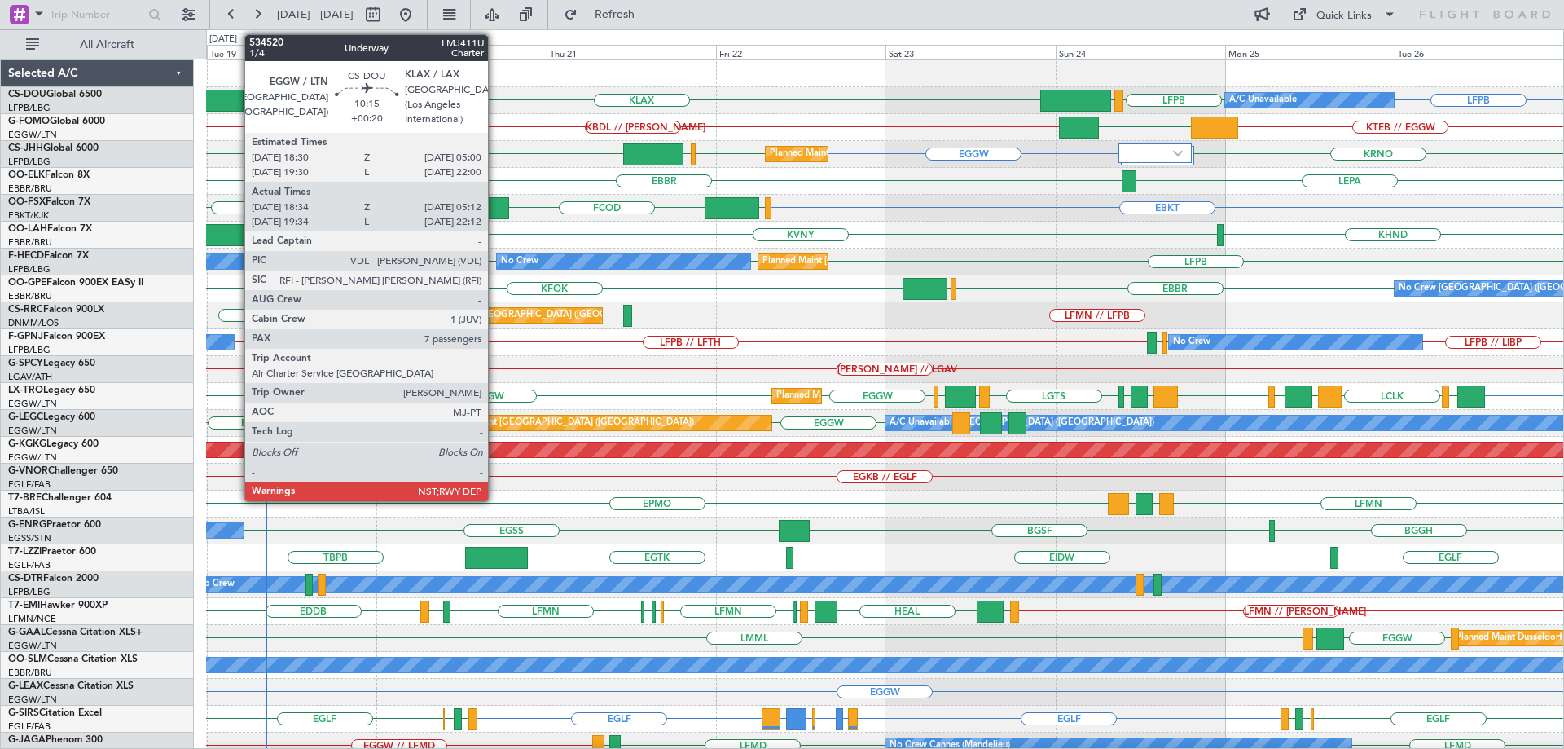
click at [236, 94] on div at bounding box center [206, 101] width 76 height 22
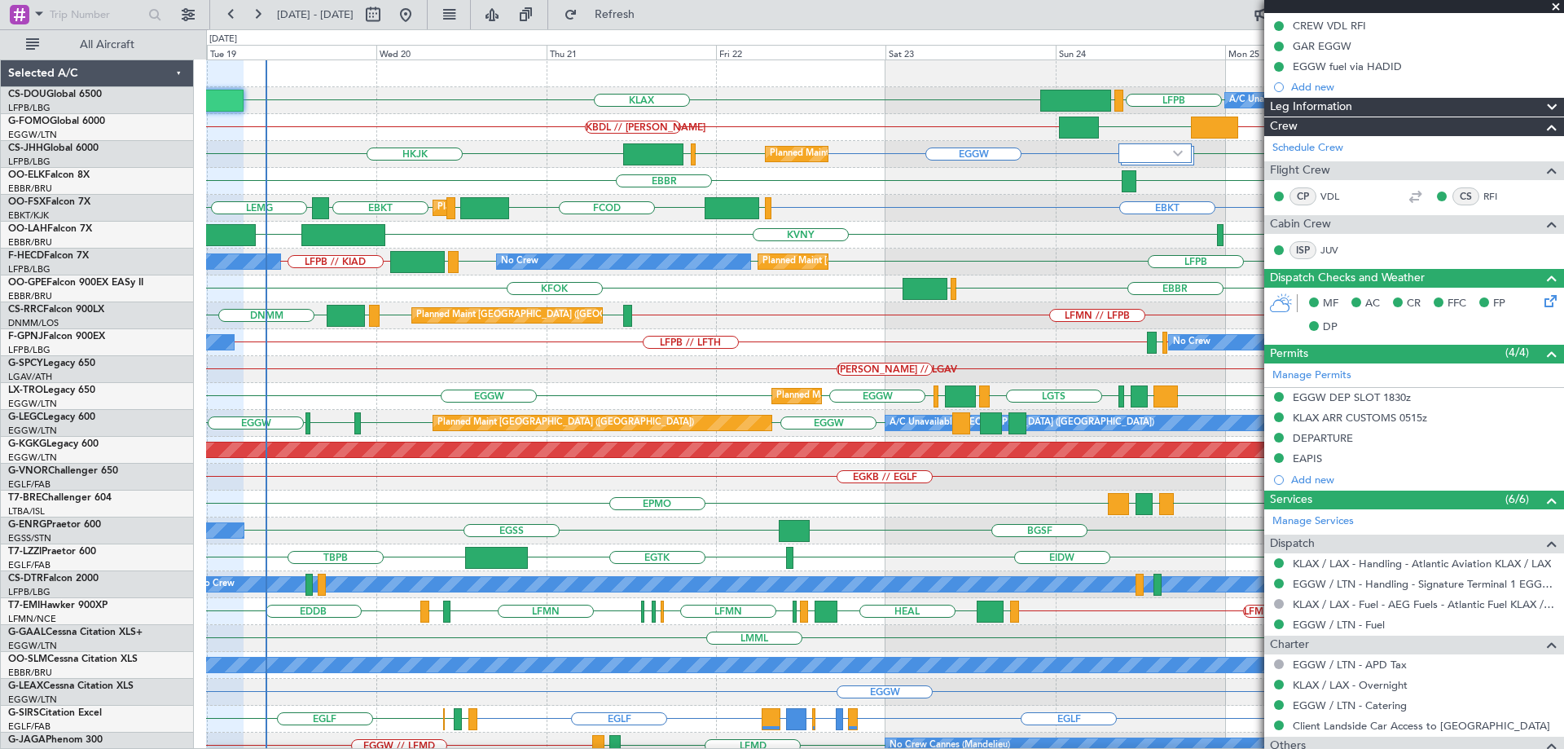
scroll to position [570, 0]
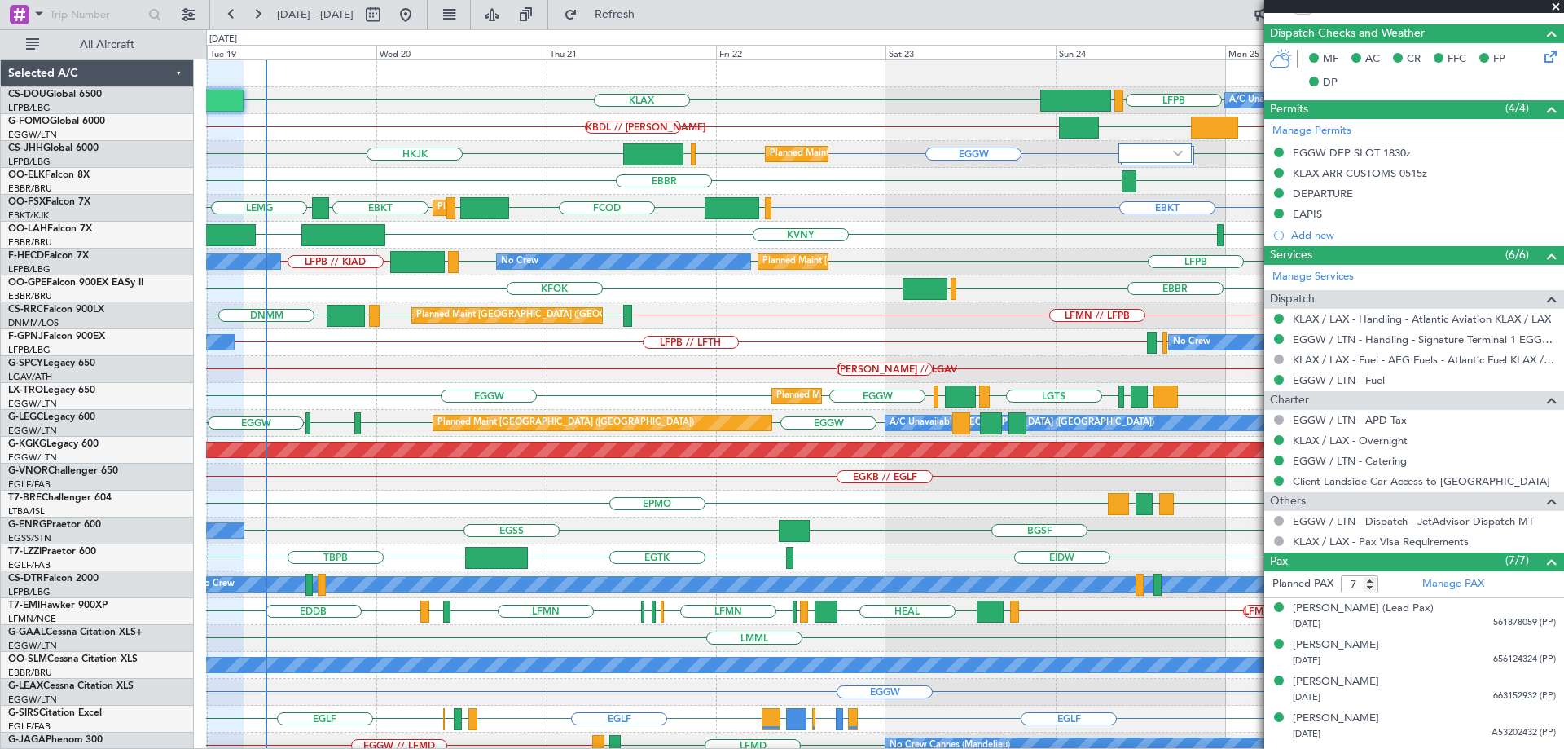
click at [1552, 8] on span at bounding box center [1556, 7] width 16 height 15
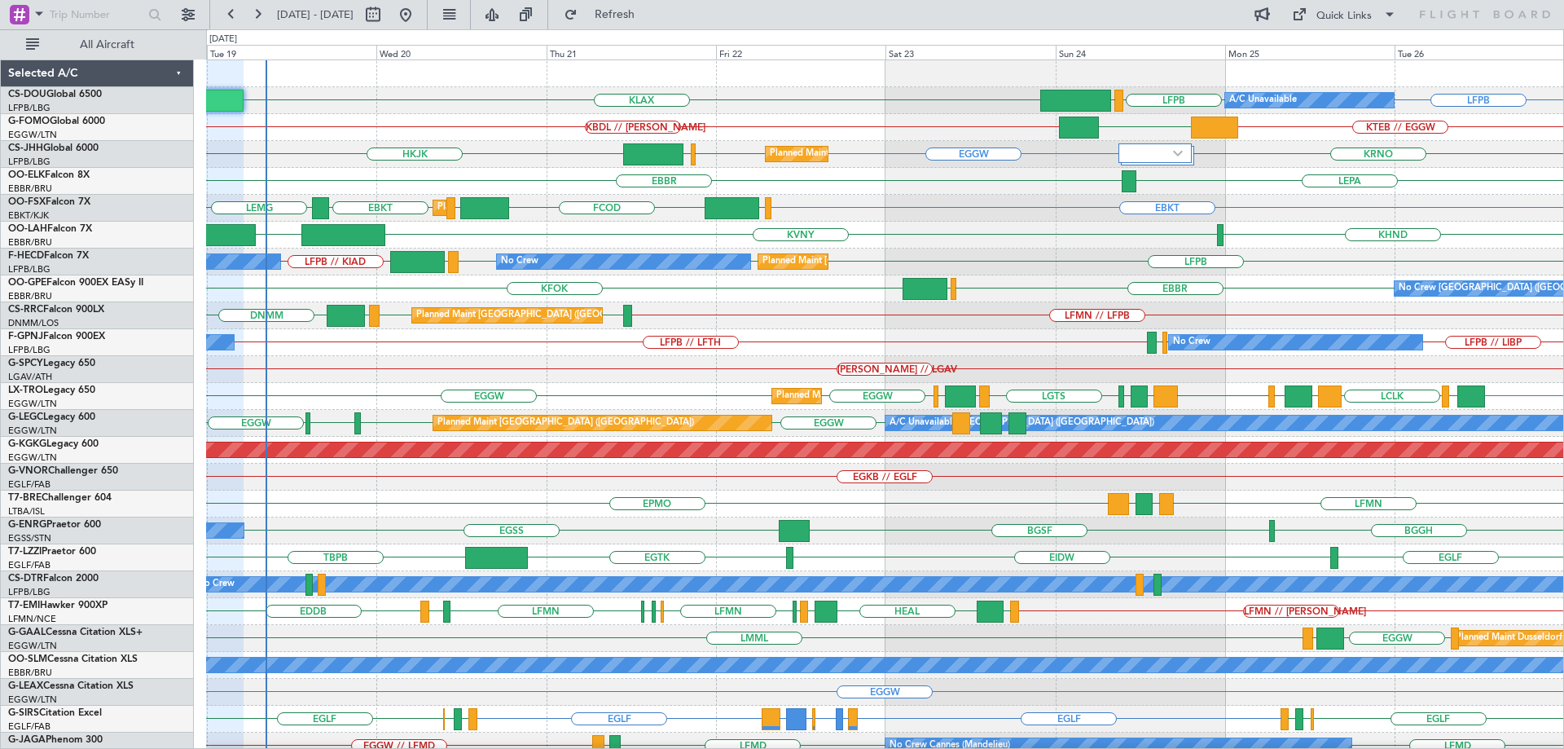
type input "0"
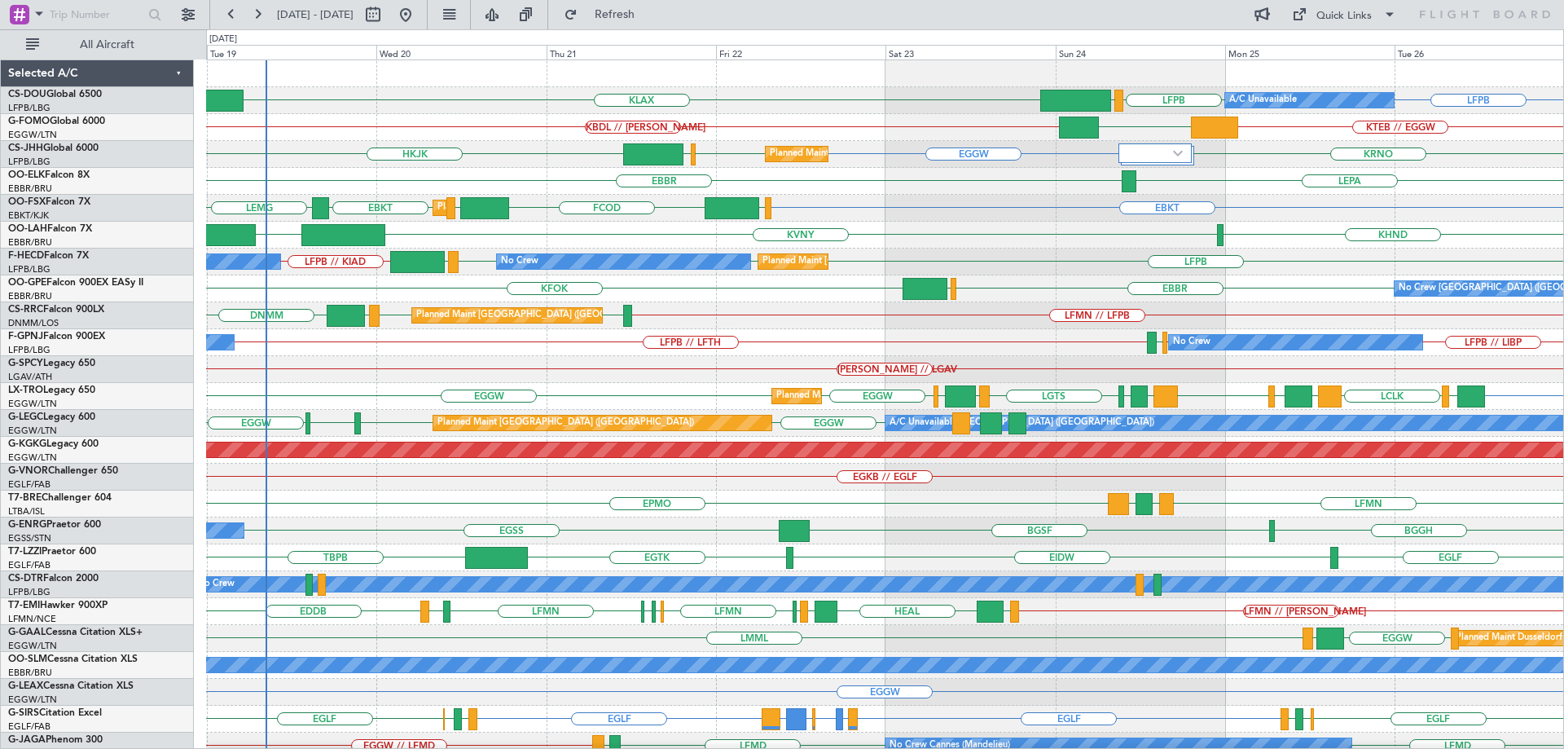
scroll to position [0, 0]
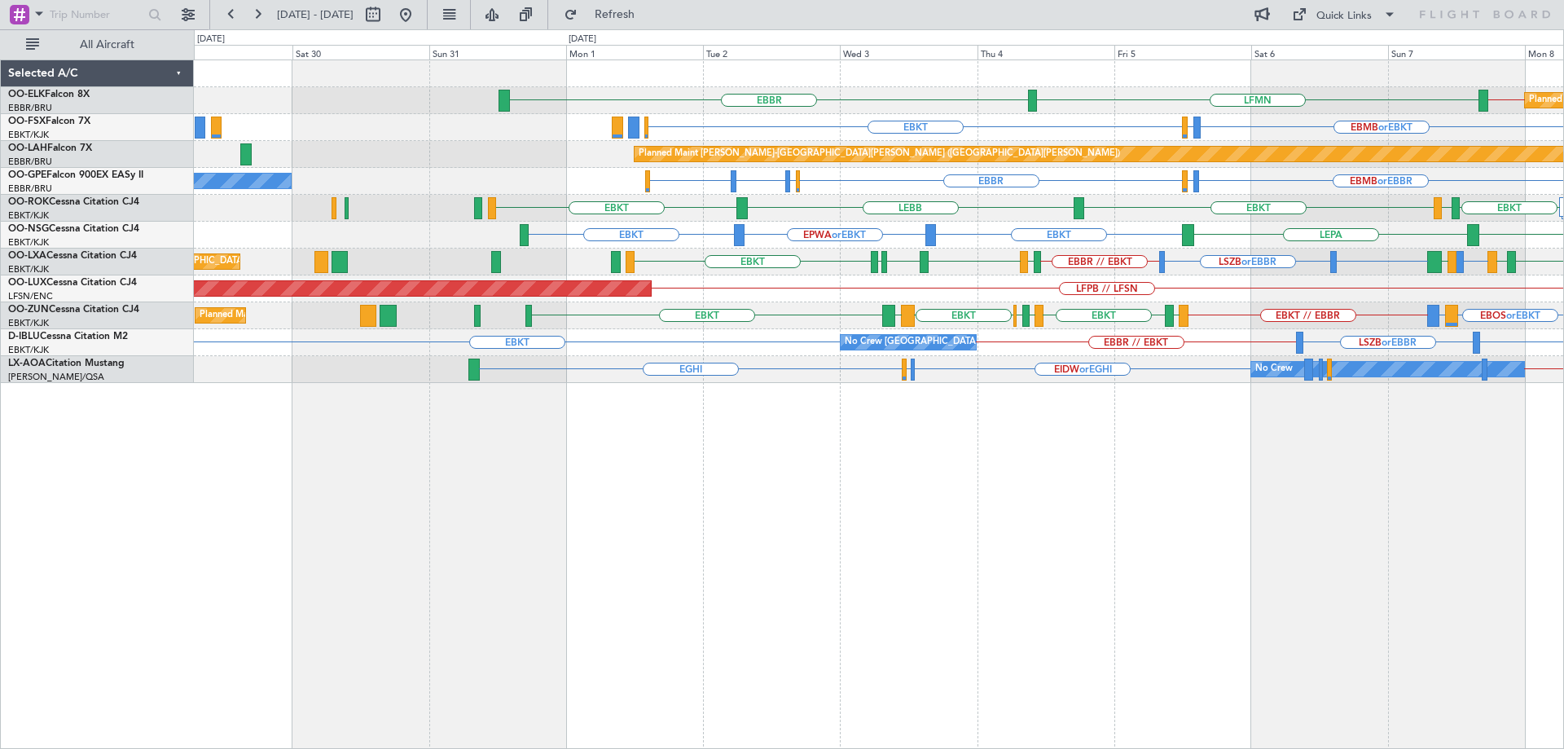
click at [917, 311] on div "EBBR // EBKT LFMN [GEOGRAPHIC_DATA] Planned Maint [GEOGRAPHIC_DATA]-[GEOGRAPHIC…" at bounding box center [878, 221] width 1369 height 323
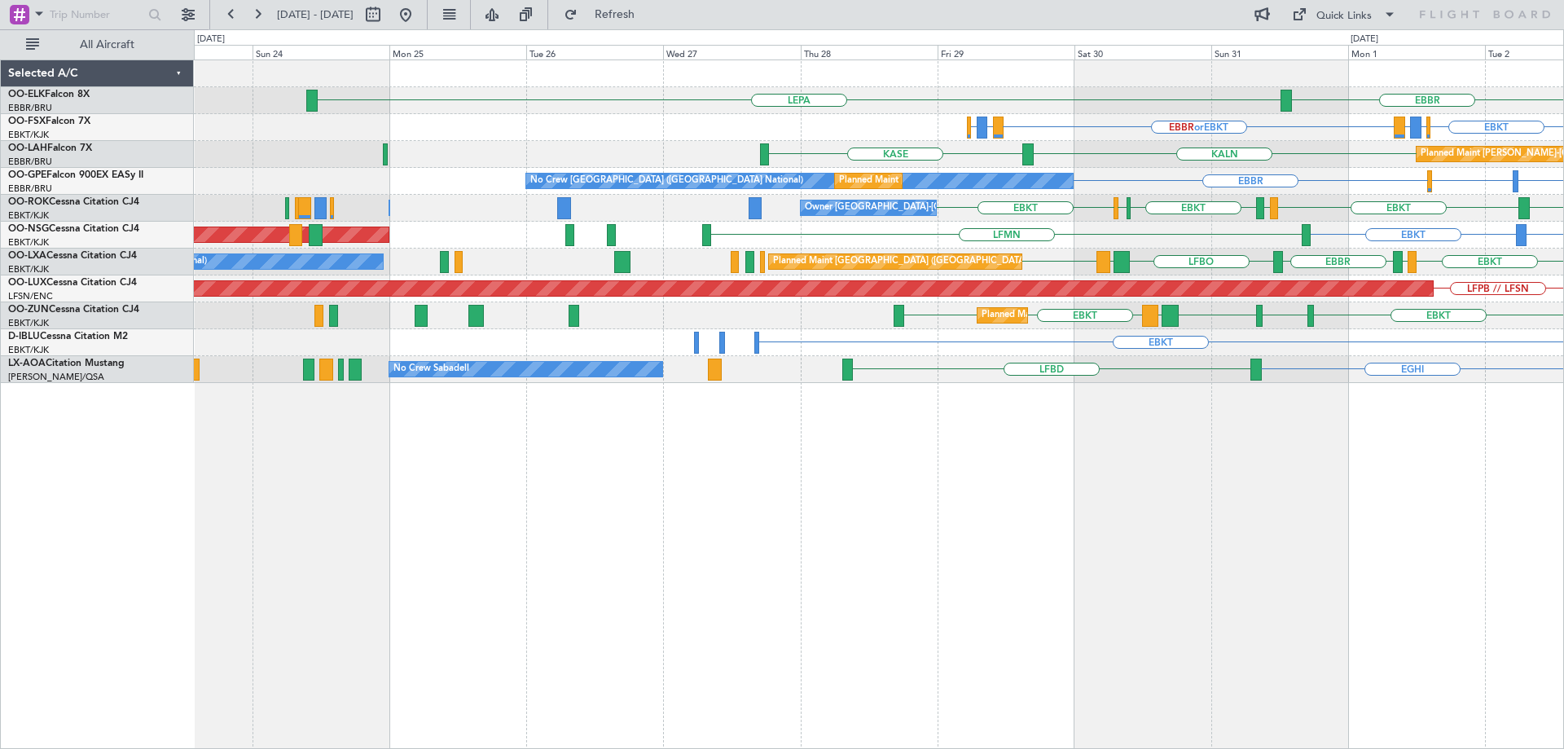
click at [1325, 276] on div "LEPA [GEOGRAPHIC_DATA] LFMN EBBR or EBKT LIRZ or EBKT EBBR or EBKT EBKT EBBR or…" at bounding box center [878, 221] width 1369 height 323
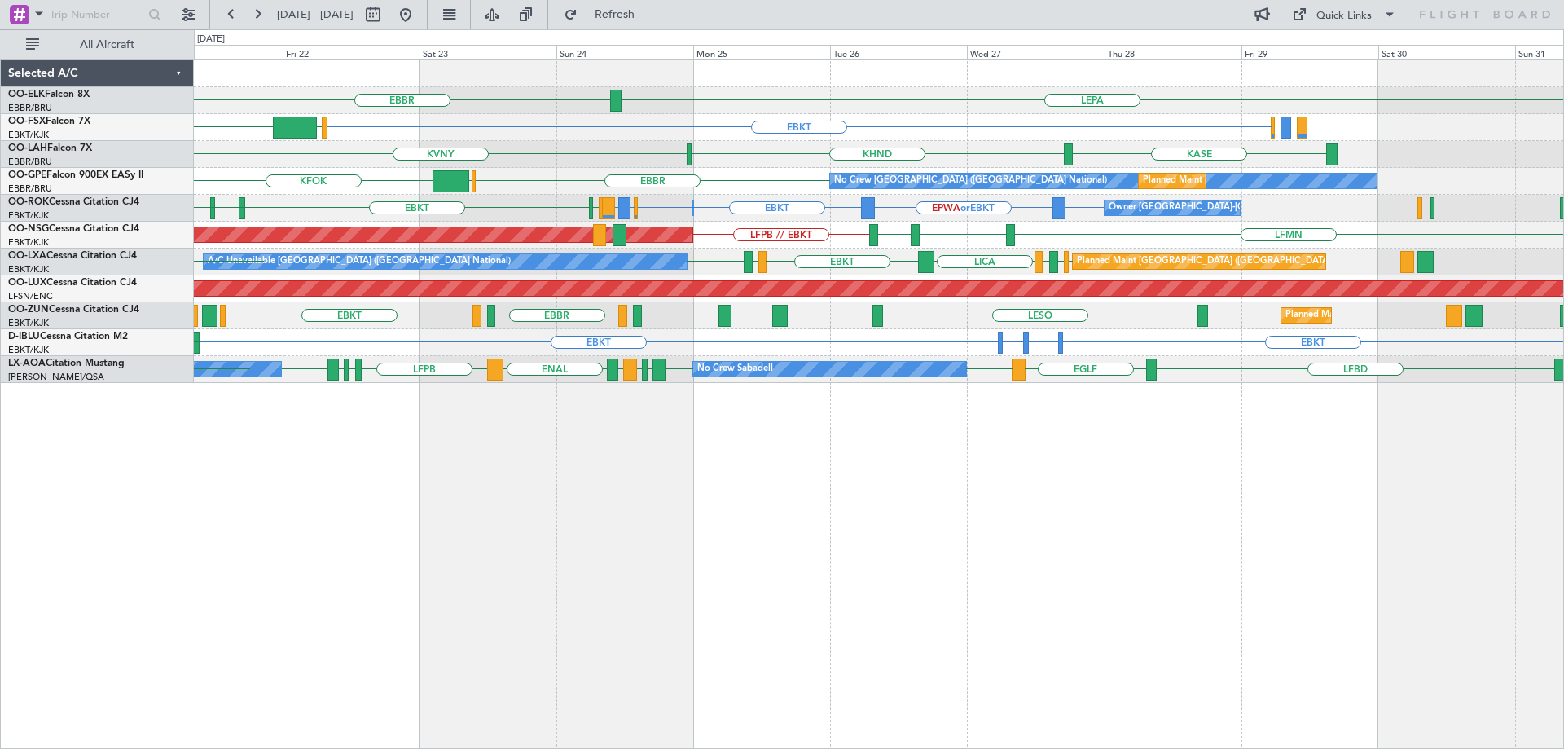
click at [658, 253] on div "LEPA [GEOGRAPHIC_DATA] EBKT EGGW FCOD [GEOGRAPHIC_DATA] EBKT Planned Maint [GEO…" at bounding box center [878, 221] width 1369 height 323
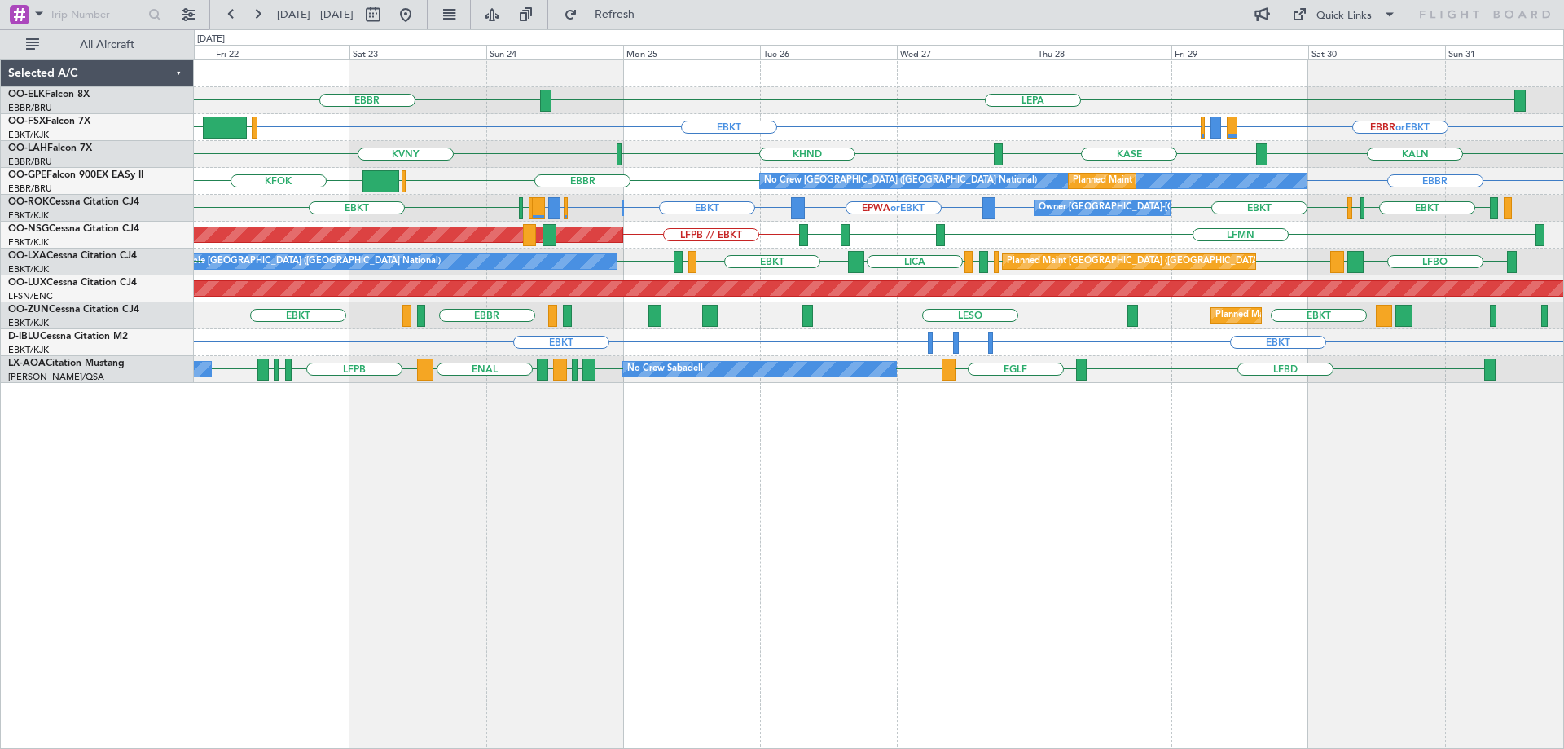
click at [1174, 301] on div "Planned Maint [GEOGRAPHIC_DATA] ([GEOGRAPHIC_DATA])" at bounding box center [878, 288] width 1369 height 27
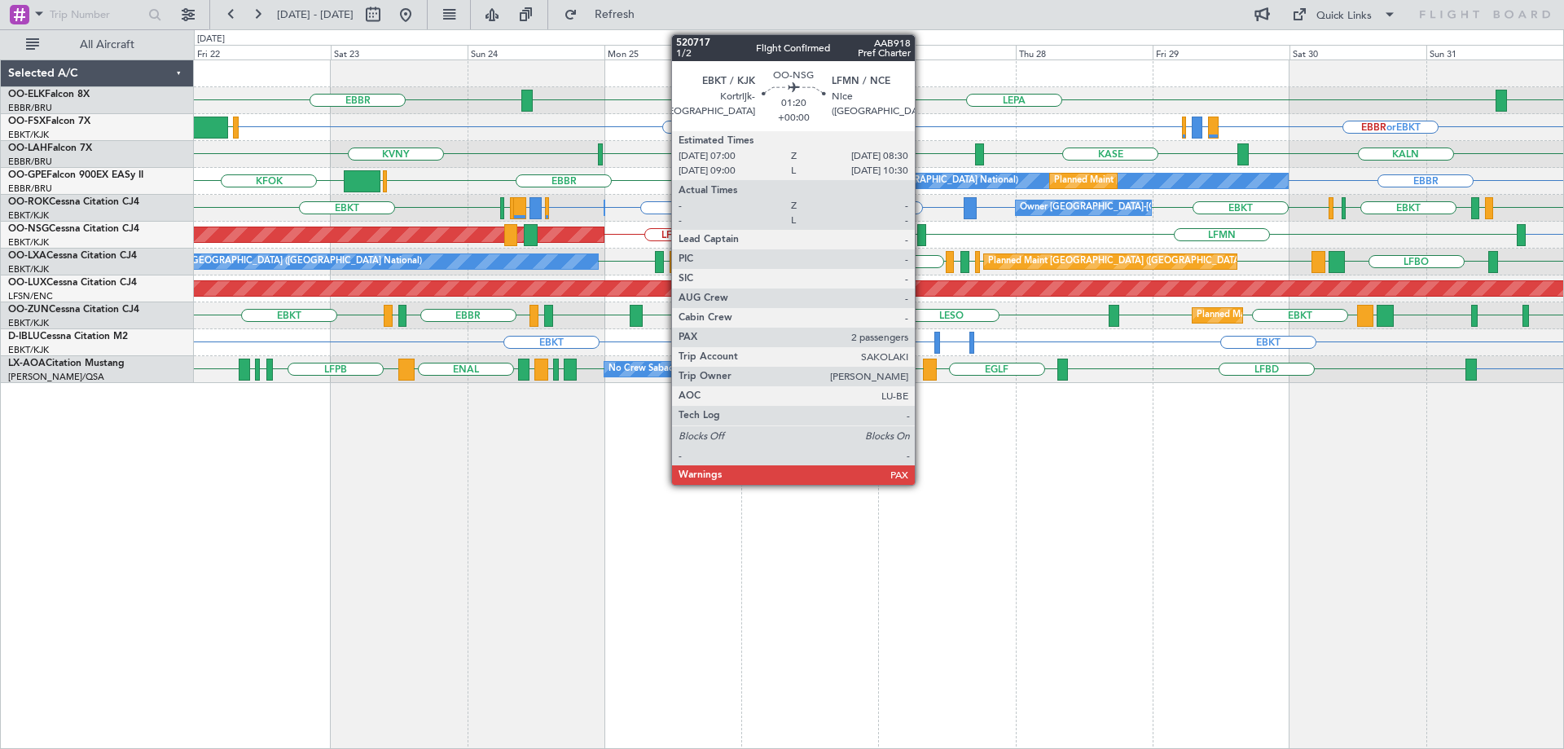
click at [922, 235] on div at bounding box center [921, 235] width 9 height 22
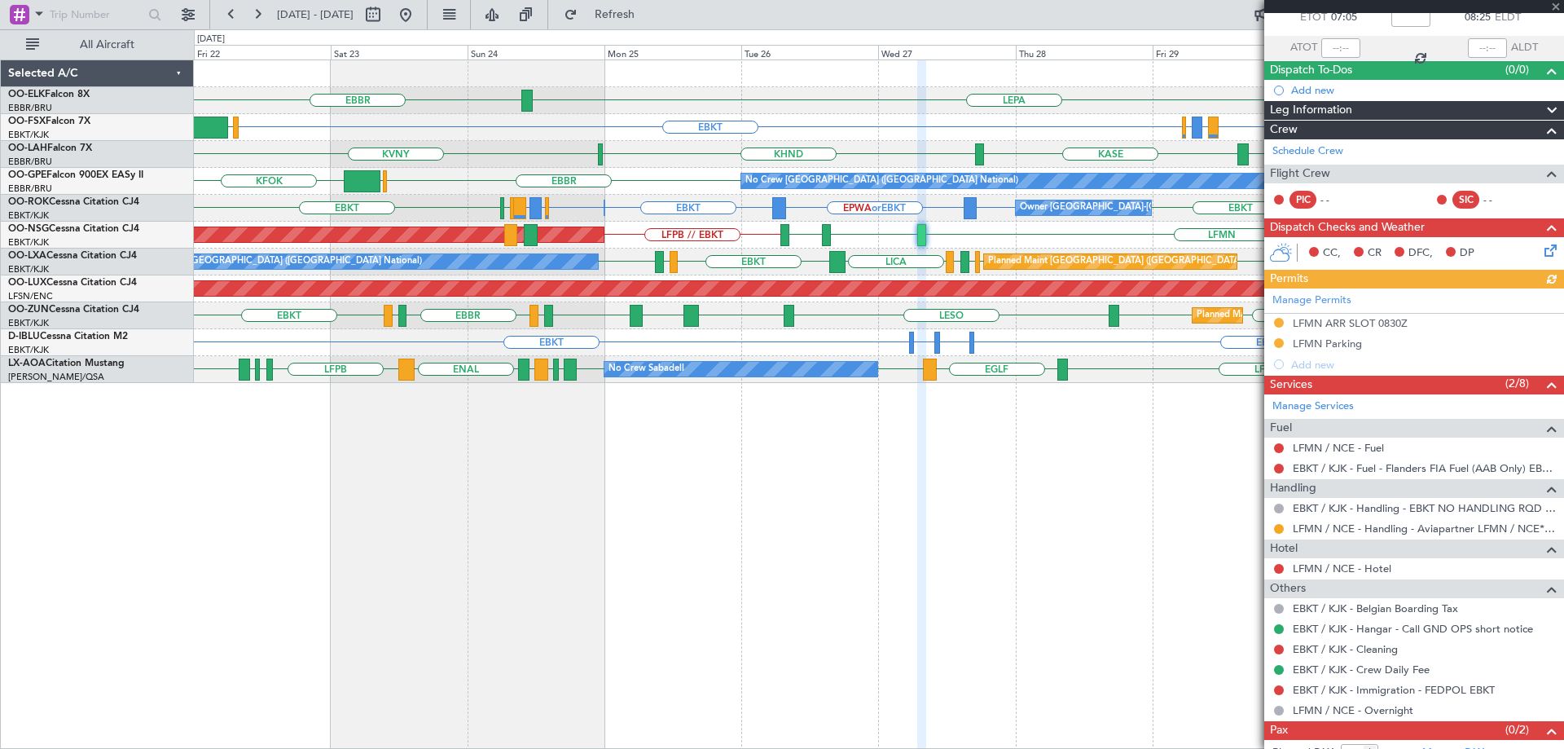
scroll to position [137, 0]
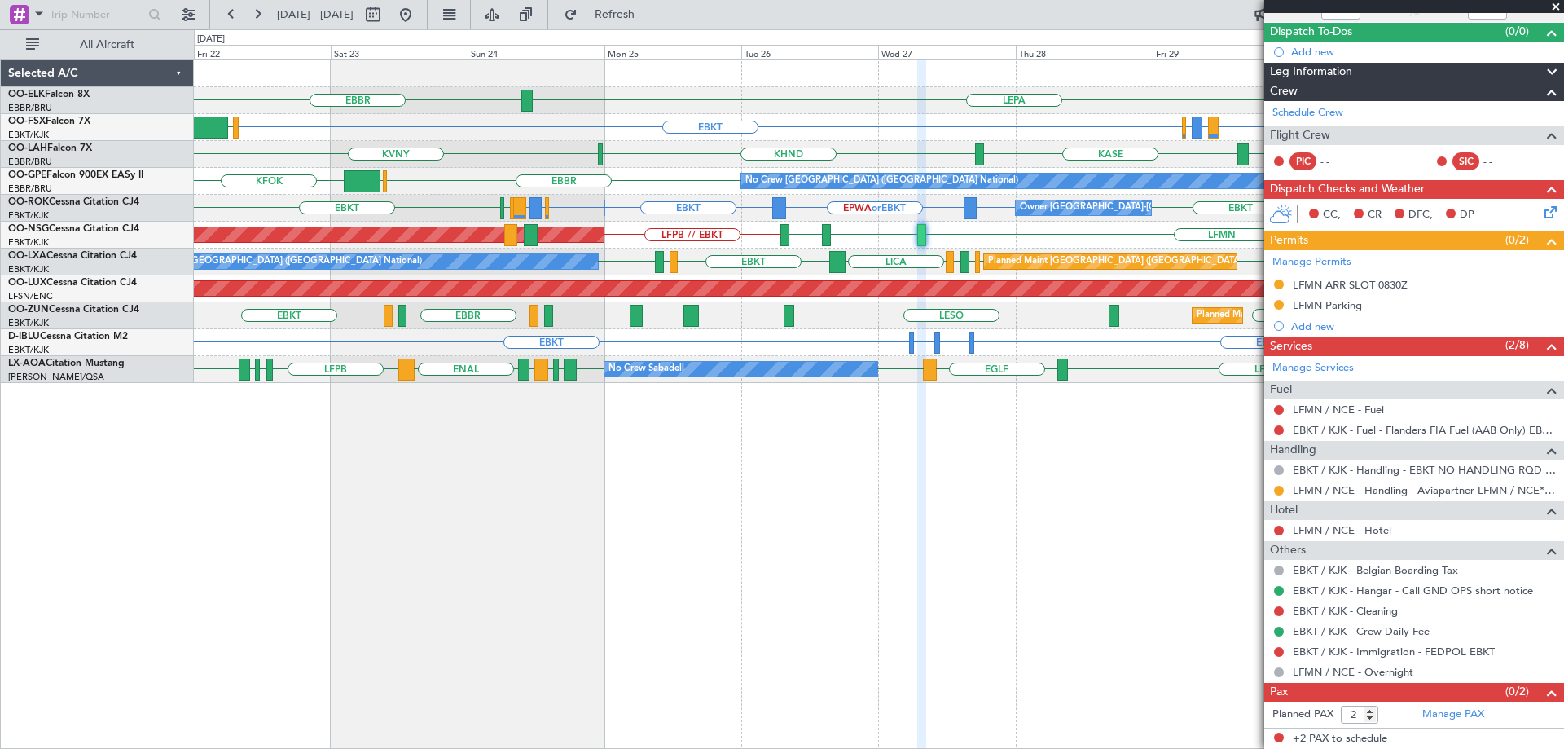
click at [1556, 1] on span at bounding box center [1556, 7] width 16 height 15
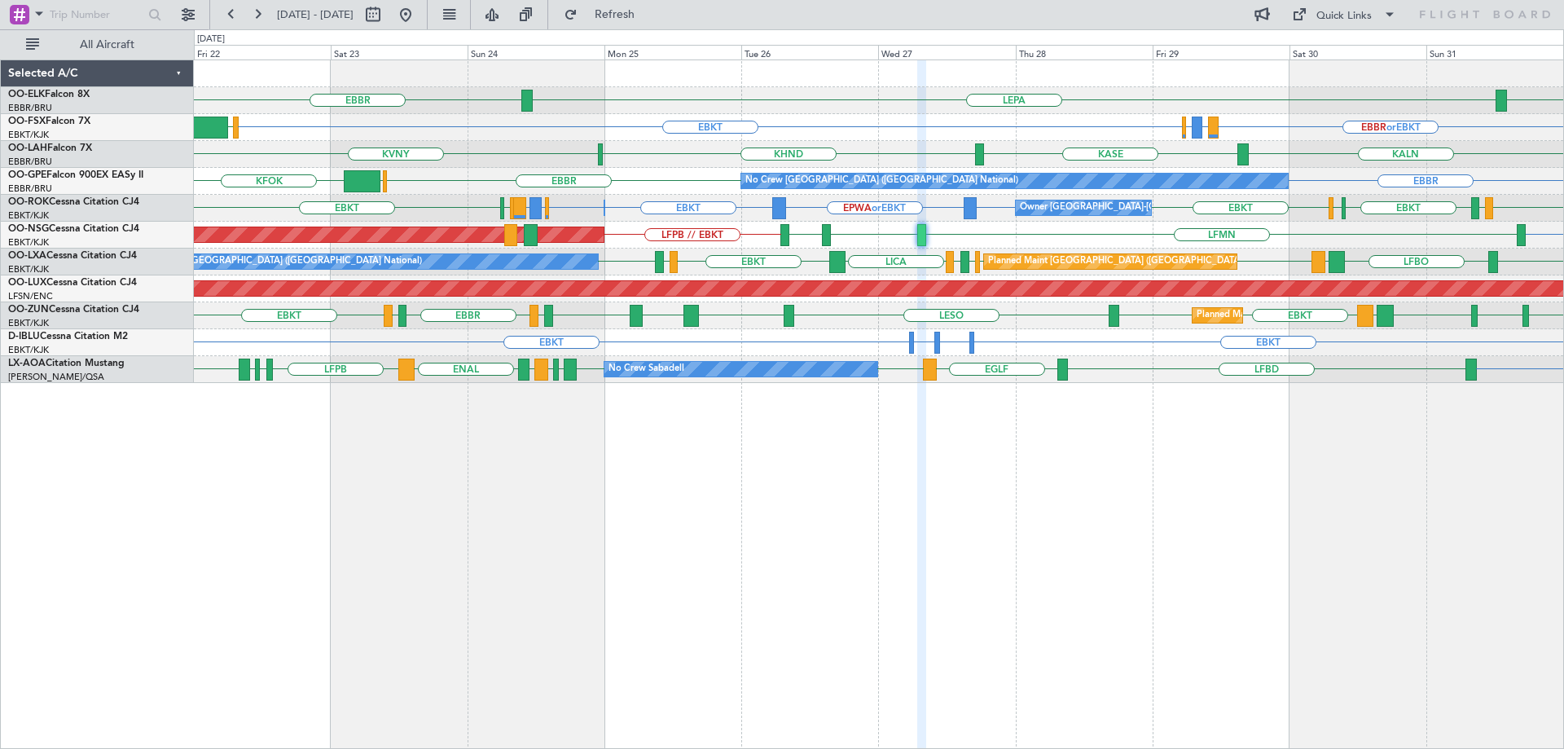
type input "0"
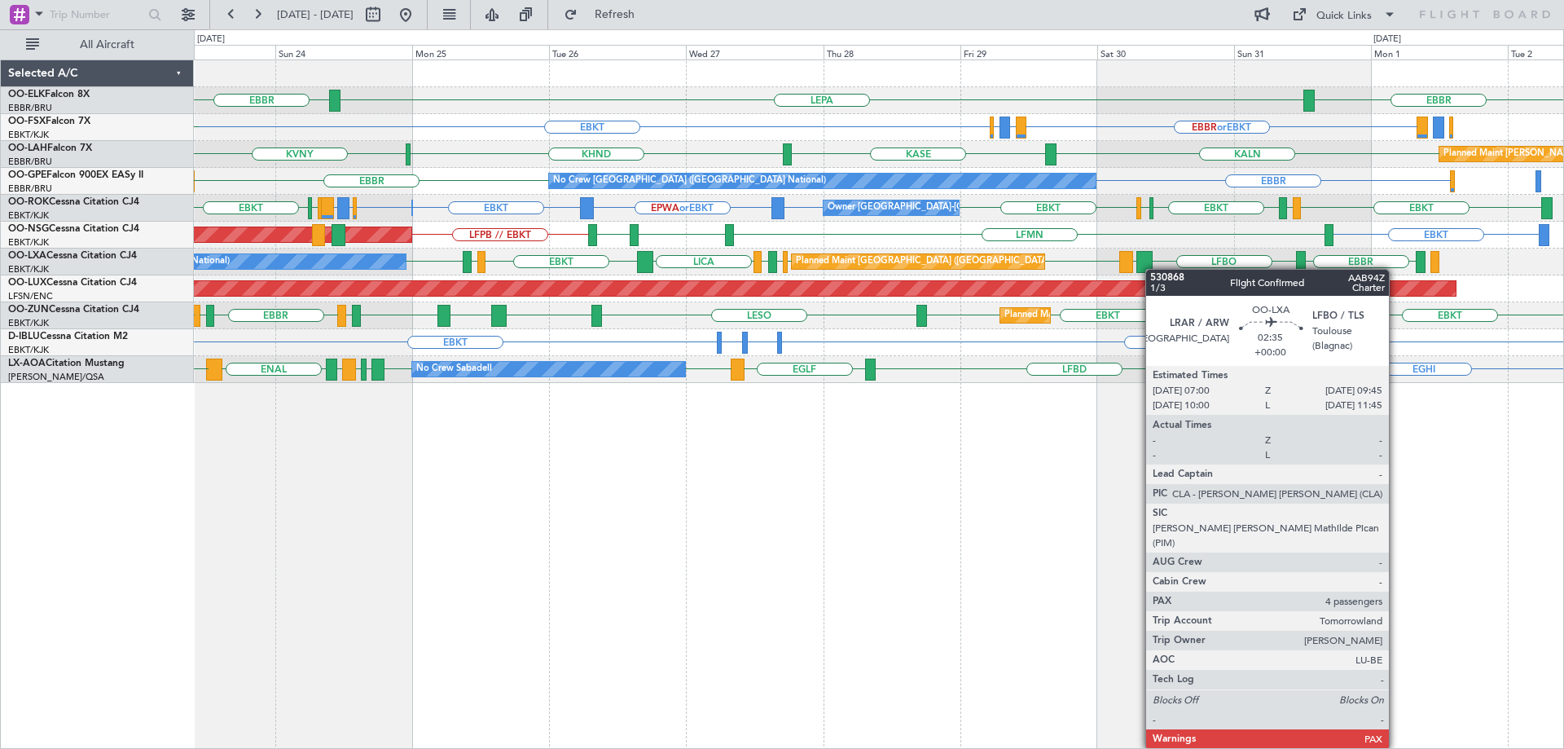
click at [1150, 269] on div "LEPA [GEOGRAPHIC_DATA] [GEOGRAPHIC_DATA] EBBR or EBKT LIRZ or EBKT EBBR or EBKT…" at bounding box center [878, 221] width 1369 height 323
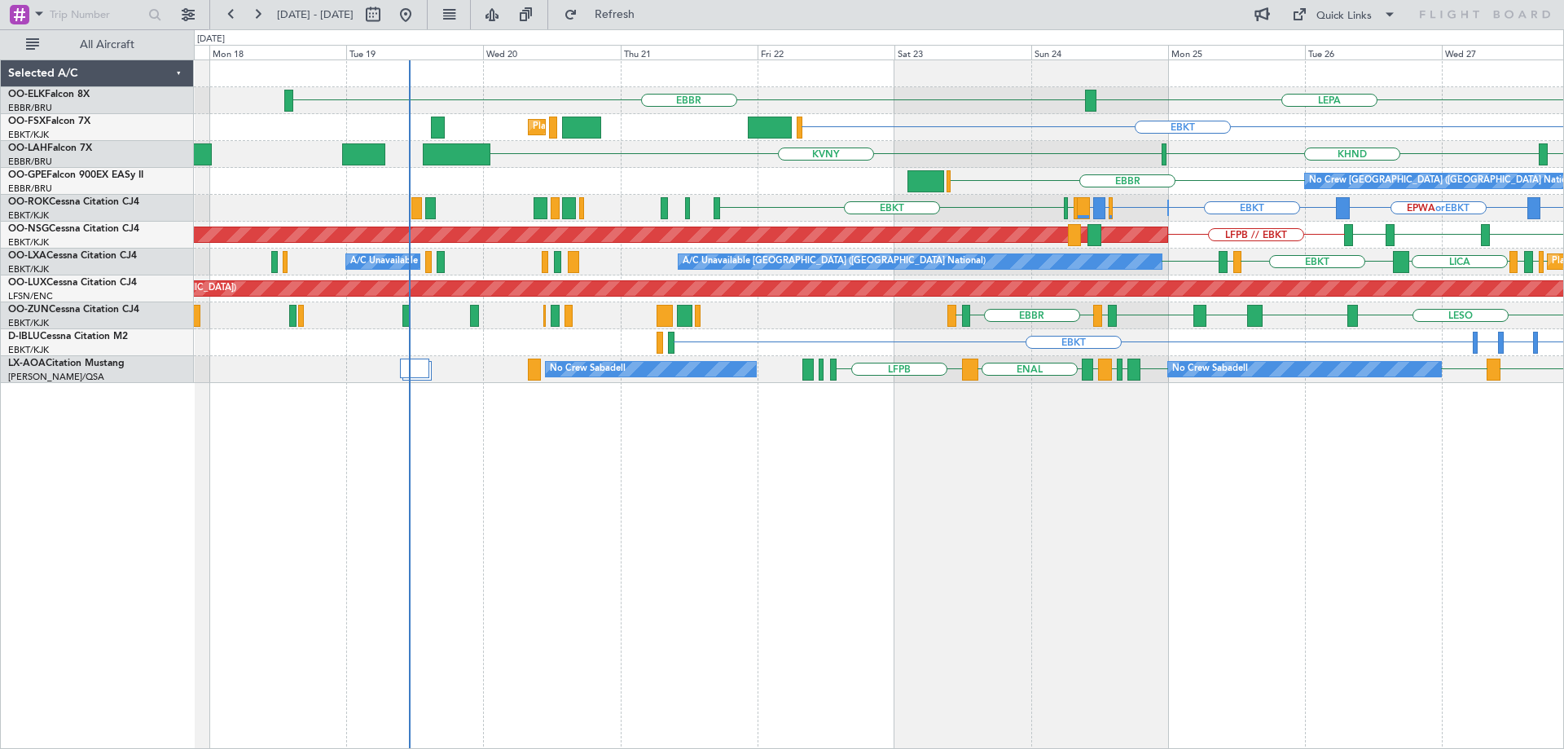
click at [1162, 271] on div "LEPA [GEOGRAPHIC_DATA] EBKT Planned Maint [GEOGRAPHIC_DATA]-[GEOGRAPHIC_DATA] E…" at bounding box center [878, 221] width 1369 height 323
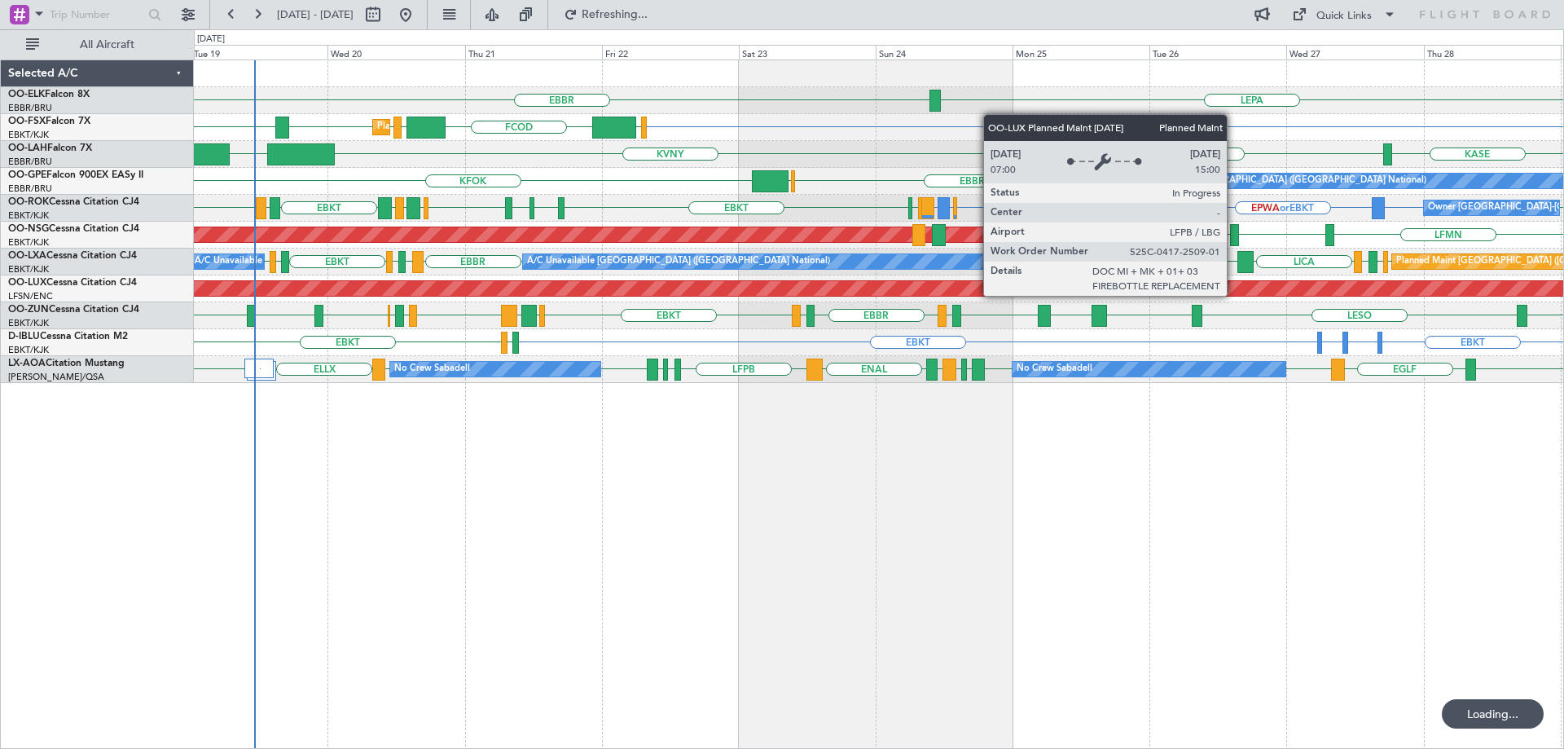
click at [576, 376] on div "LEPA [GEOGRAPHIC_DATA] EBKT EGGW FCOD [GEOGRAPHIC_DATA] [GEOGRAPHIC_DATA] EBKT …" at bounding box center [878, 221] width 1369 height 323
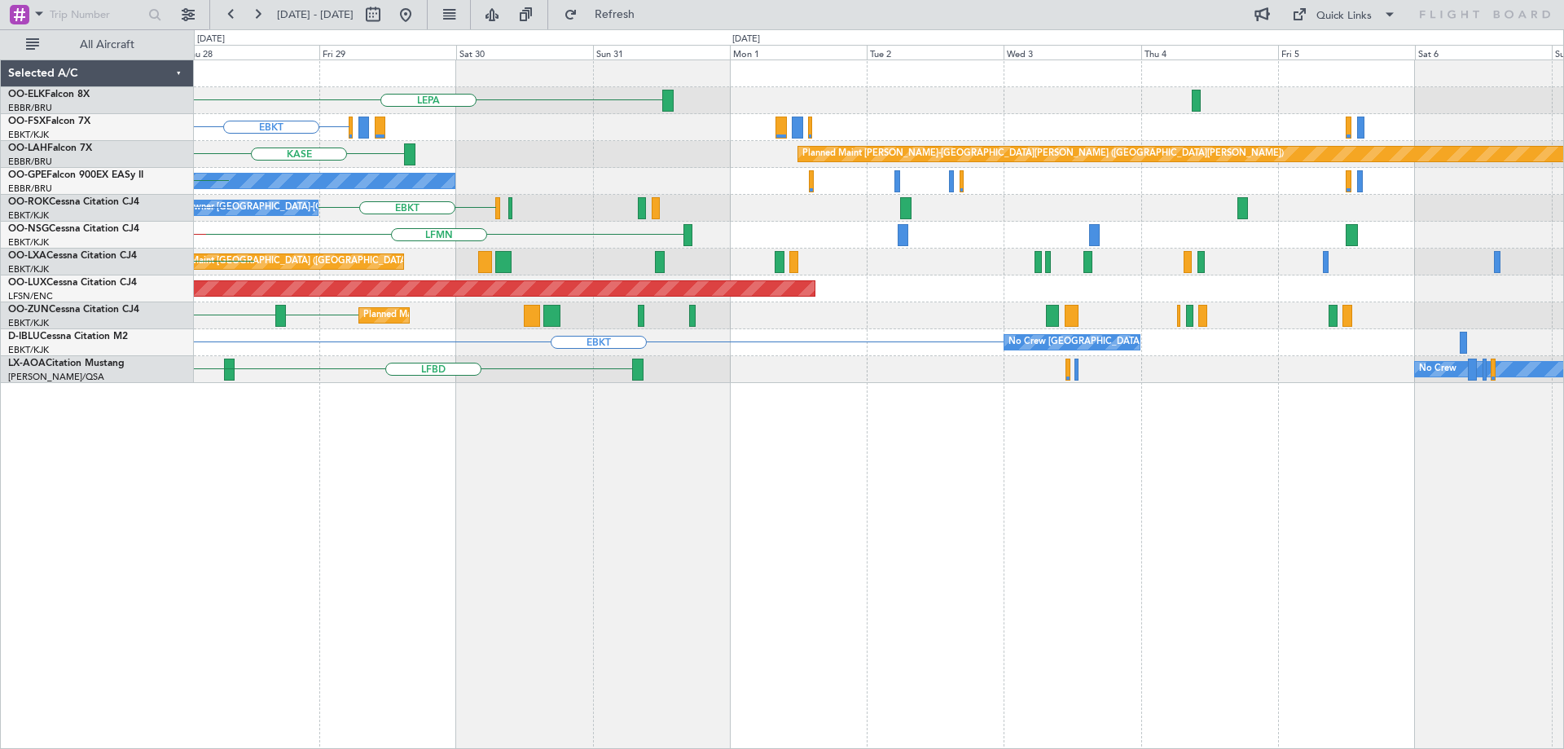
click at [509, 325] on div "LEPA Planned Maint [GEOGRAPHIC_DATA]-[GEOGRAPHIC_DATA] EBKT Planned Maint [GEOG…" at bounding box center [878, 221] width 1369 height 323
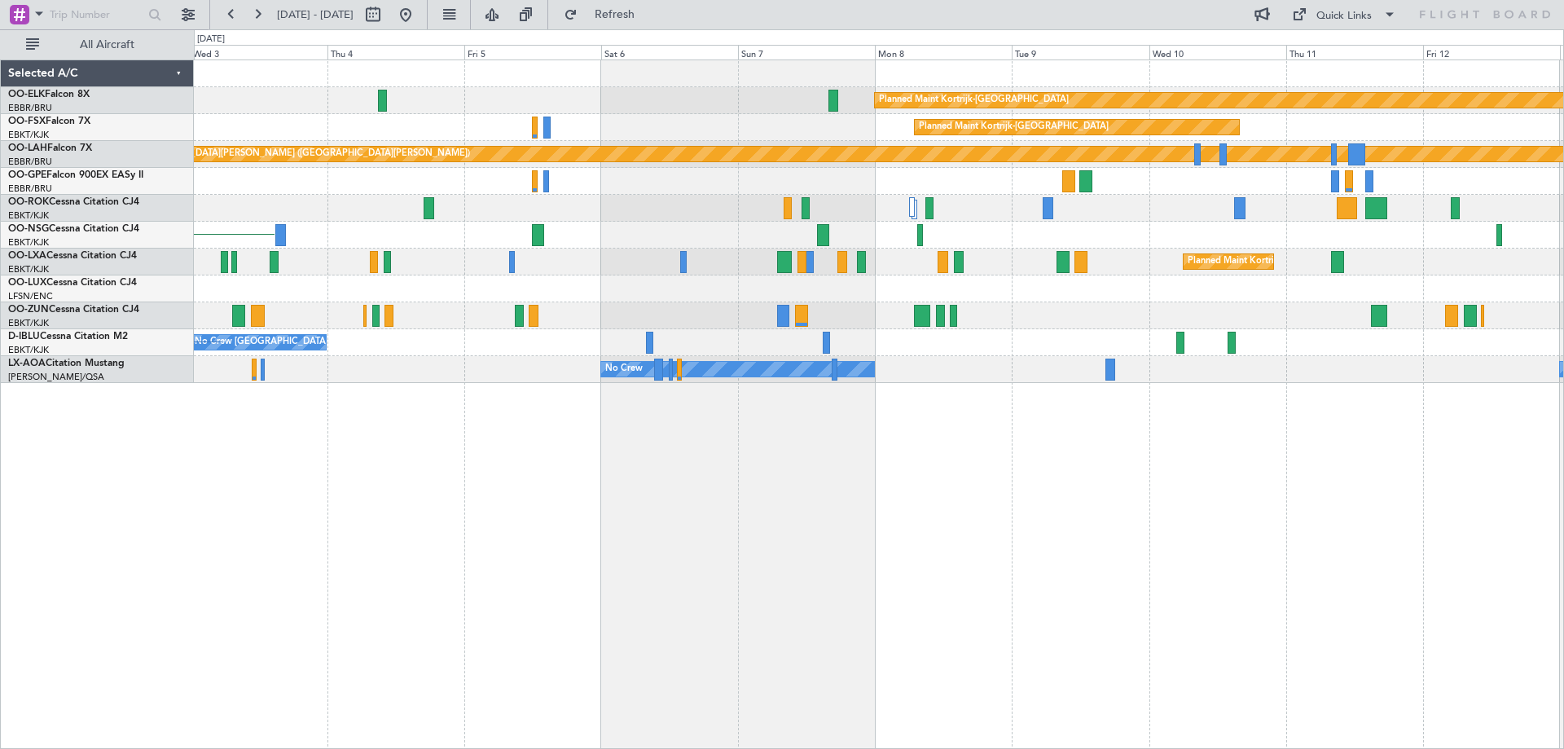
click at [721, 342] on div "Planned Maint Kortrijk-[GEOGRAPHIC_DATA] Planned Maint [GEOGRAPHIC_DATA]-[GEOGR…" at bounding box center [878, 221] width 1369 height 323
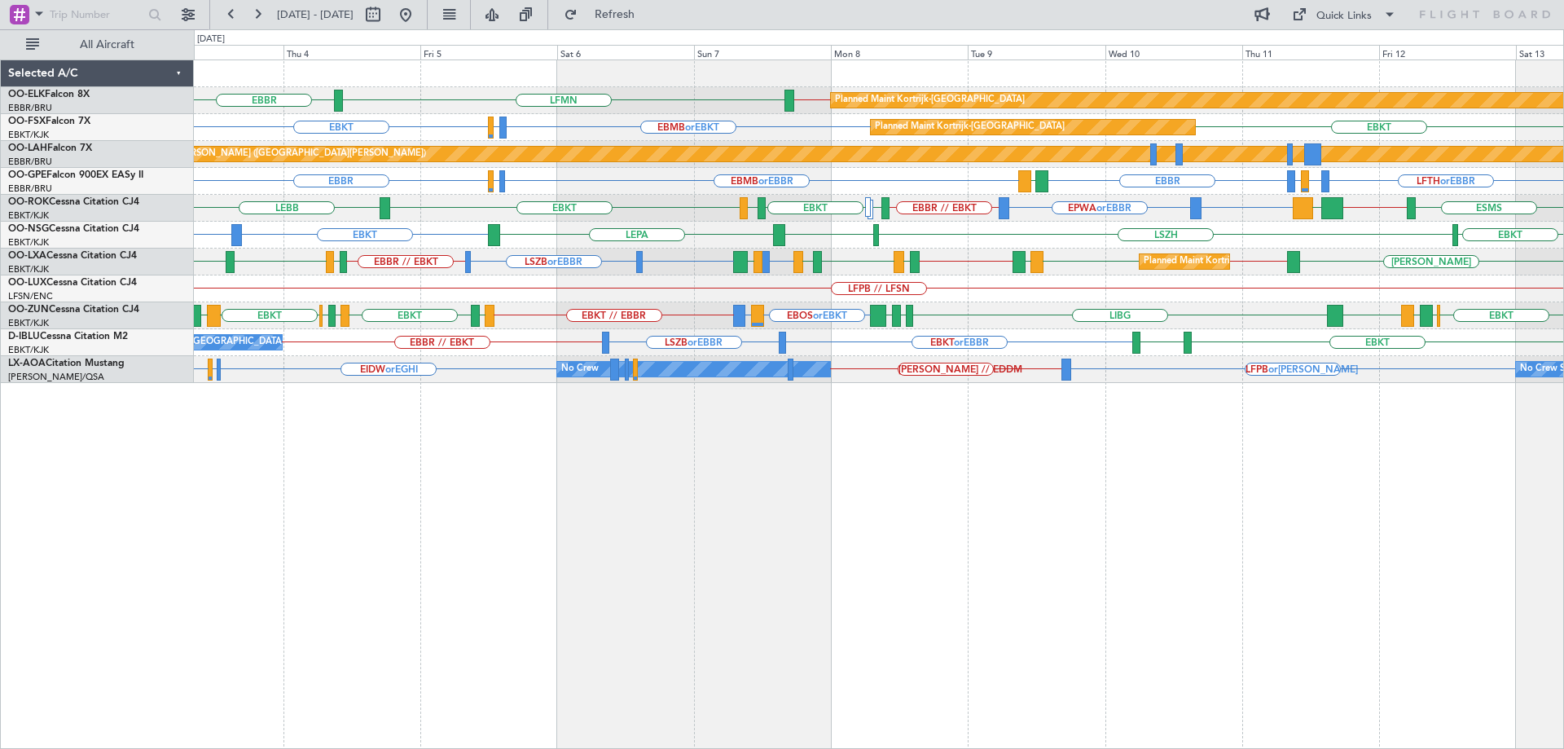
click at [1441, 306] on div "Planned Maint Kortrijk-[GEOGRAPHIC_DATA] EBBR // EBKT LFMN [GEOGRAPHIC_DATA] Pl…" at bounding box center [878, 221] width 1369 height 323
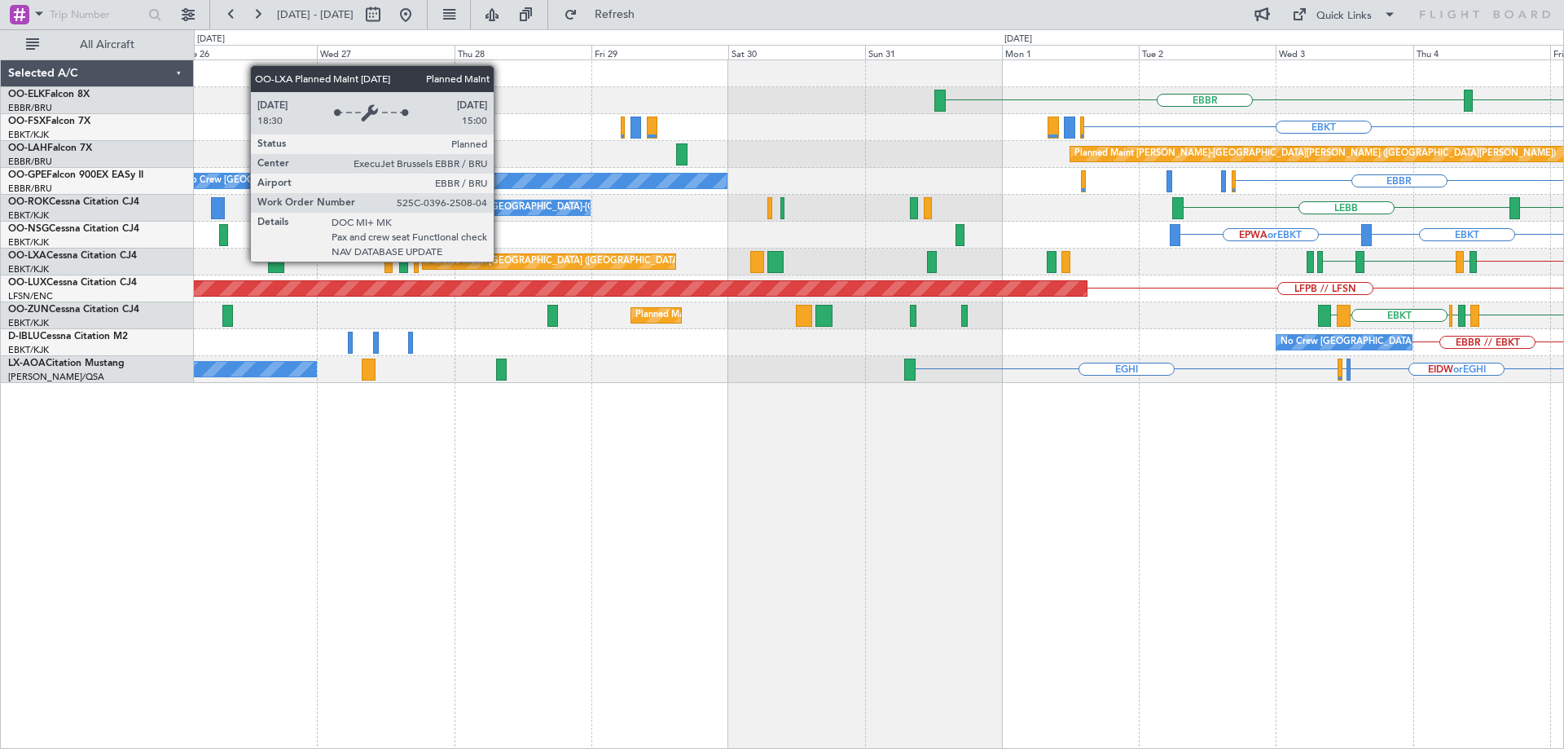
click at [1205, 308] on div "LFMN [GEOGRAPHIC_DATA] EBKT LSZH or EBKT EBMB or EBKT Planned [GEOGRAPHIC_DATA]…" at bounding box center [878, 221] width 1369 height 323
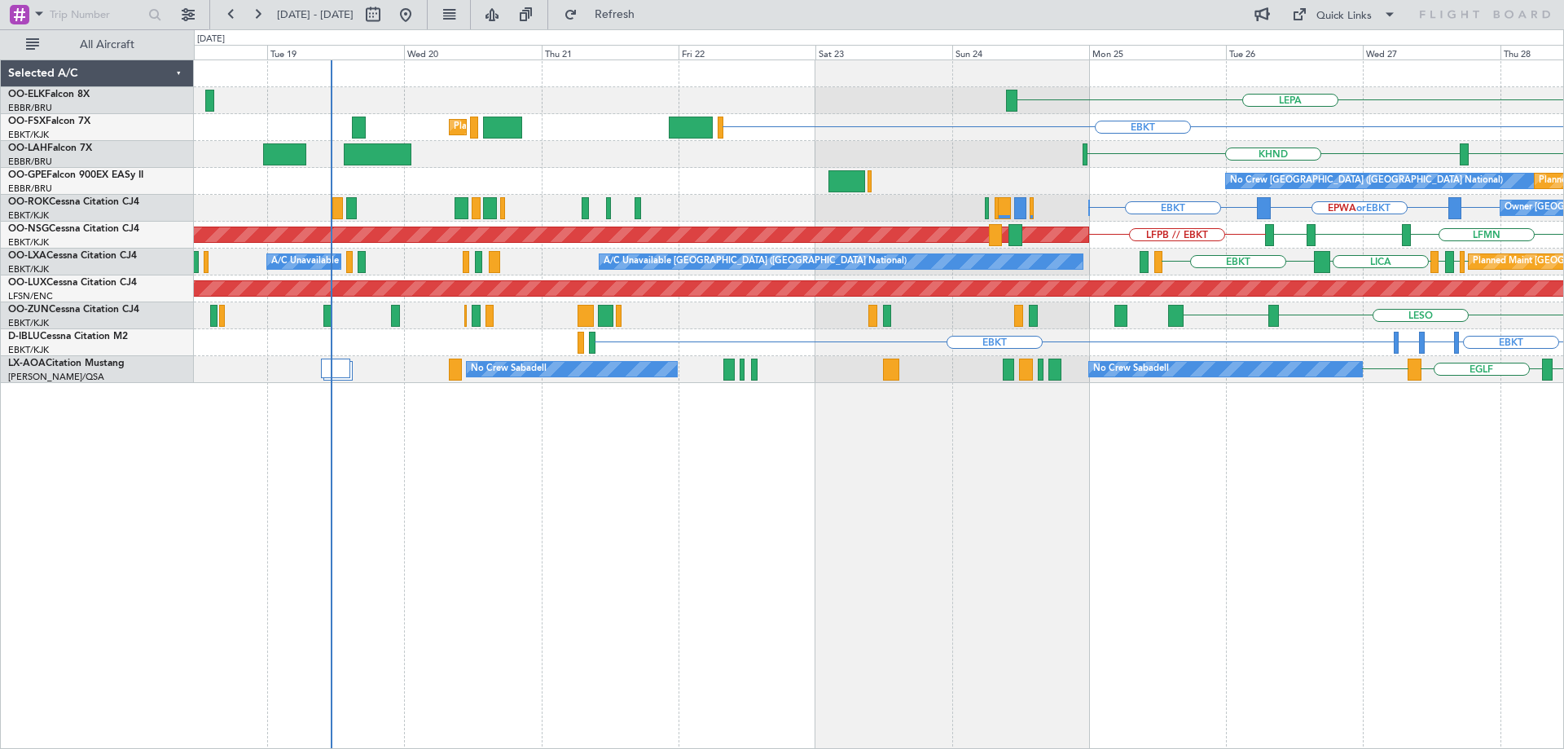
click at [785, 345] on div "LEPA EBKT Planned Maint [GEOGRAPHIC_DATA]-[GEOGRAPHIC_DATA] EBBR or EBKT LIRZ o…" at bounding box center [878, 221] width 1369 height 323
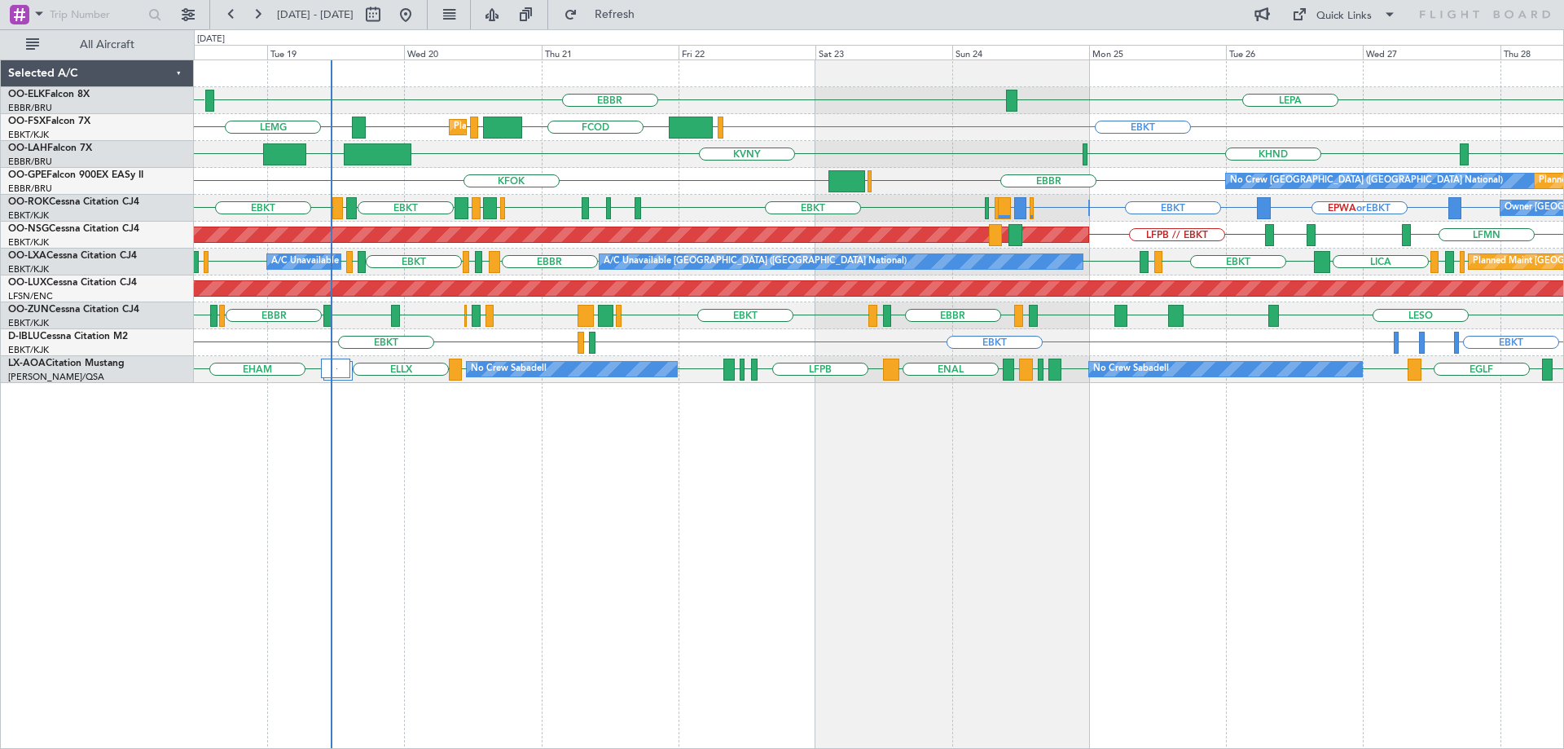
click at [590, 307] on div "LEPA [GEOGRAPHIC_DATA] LFMN Planned Maint [GEOGRAPHIC_DATA]-[GEOGRAPHIC_DATA] E…" at bounding box center [878, 221] width 1369 height 323
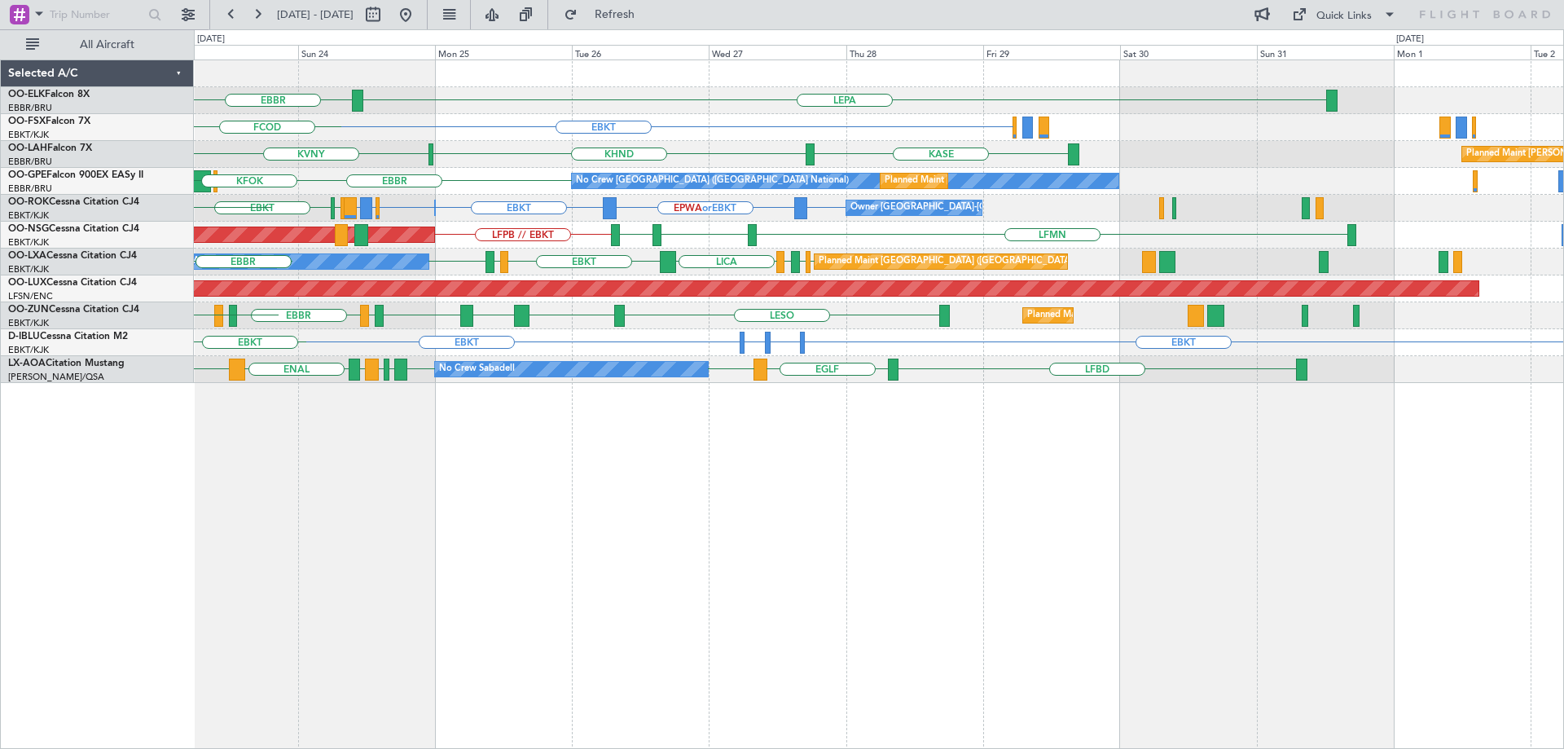
click at [513, 309] on div "LEPA [GEOGRAPHIC_DATA] EBKT EGGW FCOD [GEOGRAPHIC_DATA] KHND KVNY Planned [GEOG…" at bounding box center [878, 221] width 1369 height 323
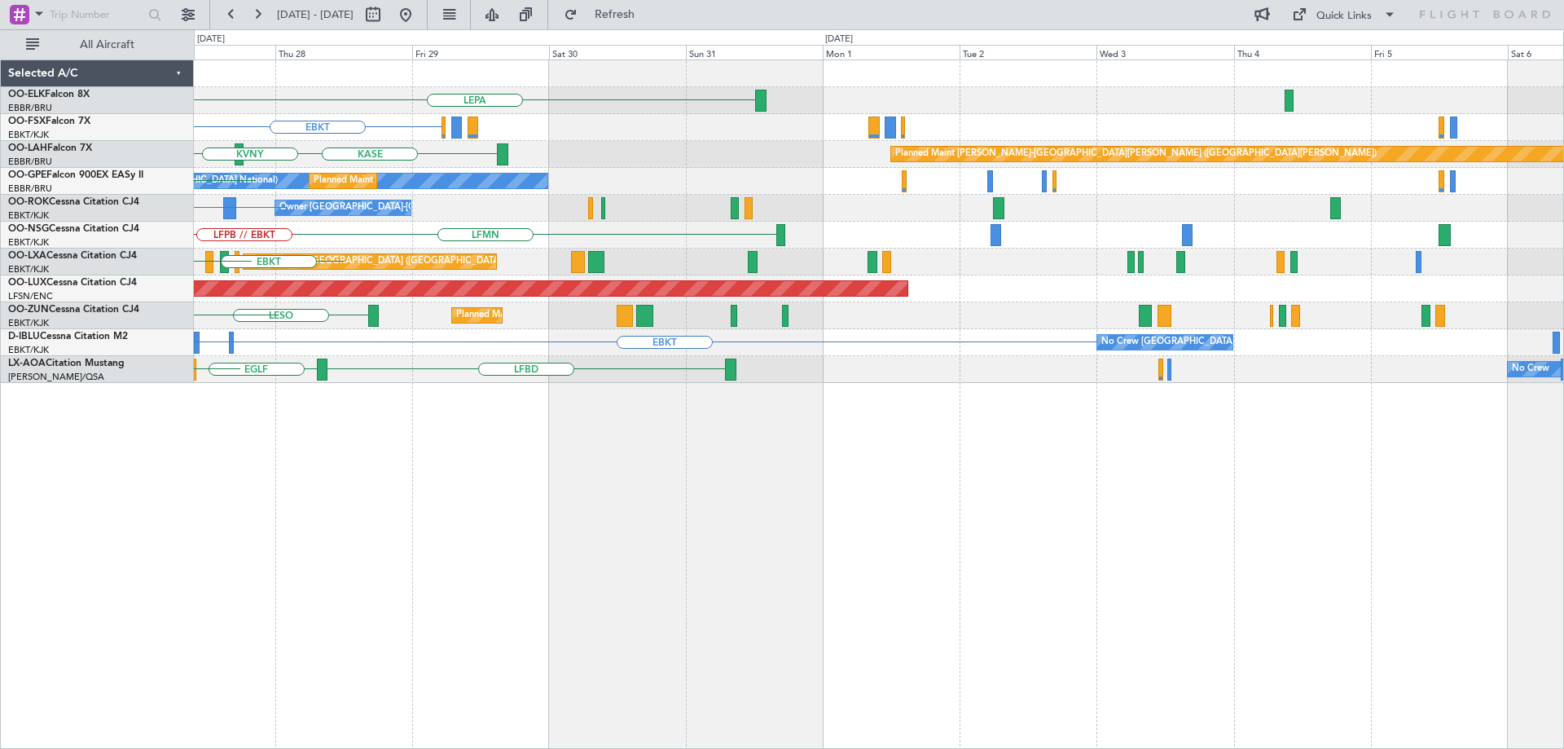
click at [587, 318] on div "LEPA Planned Maint [GEOGRAPHIC_DATA]-[GEOGRAPHIC_DATA] EBKT Planned Maint [GEOG…" at bounding box center [878, 221] width 1369 height 323
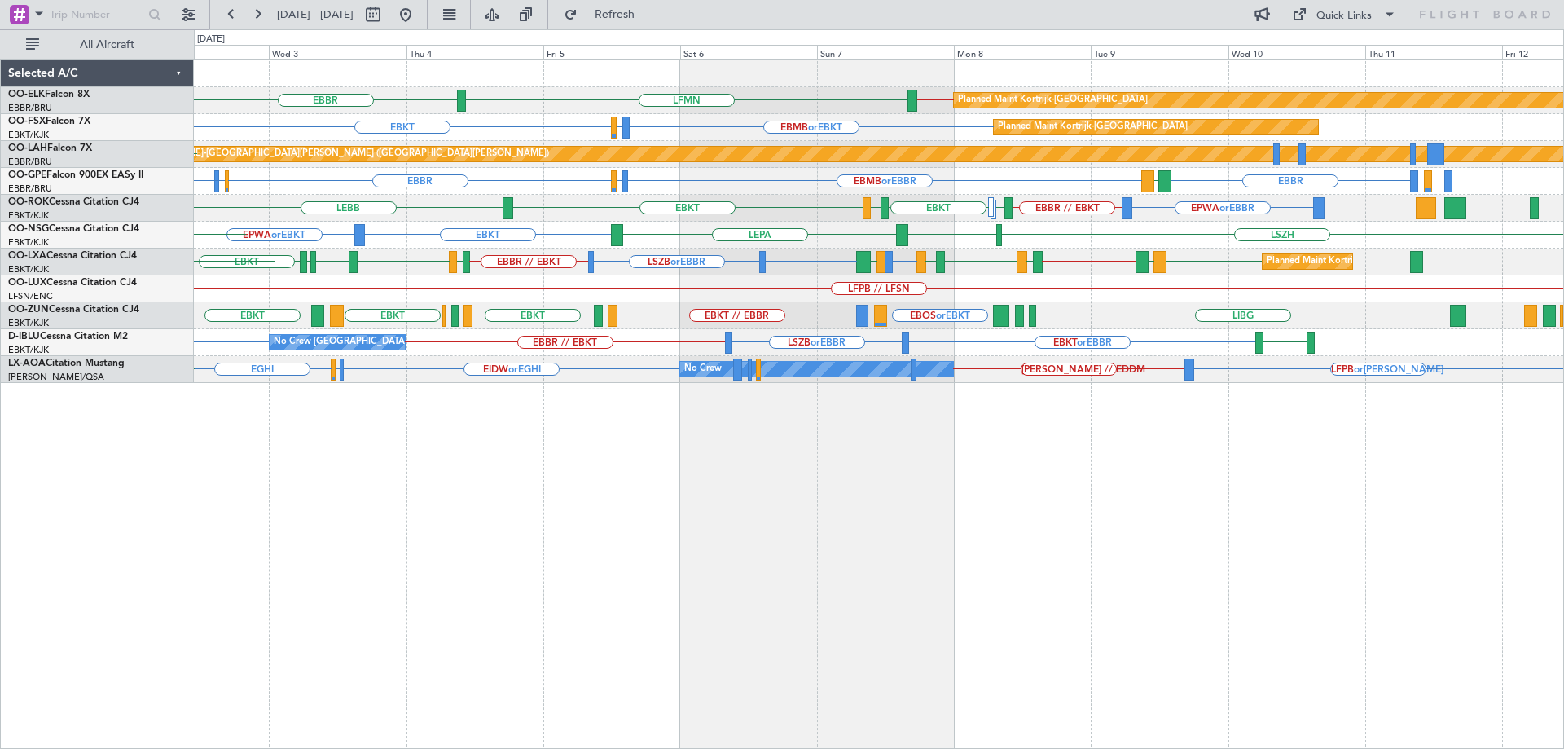
click at [767, 330] on div "Planned Maint Kortrijk-[GEOGRAPHIC_DATA] EBBR // EBKT LFMN [GEOGRAPHIC_DATA] LE…" at bounding box center [878, 221] width 1369 height 323
